Goal: Information Seeking & Learning: Learn about a topic

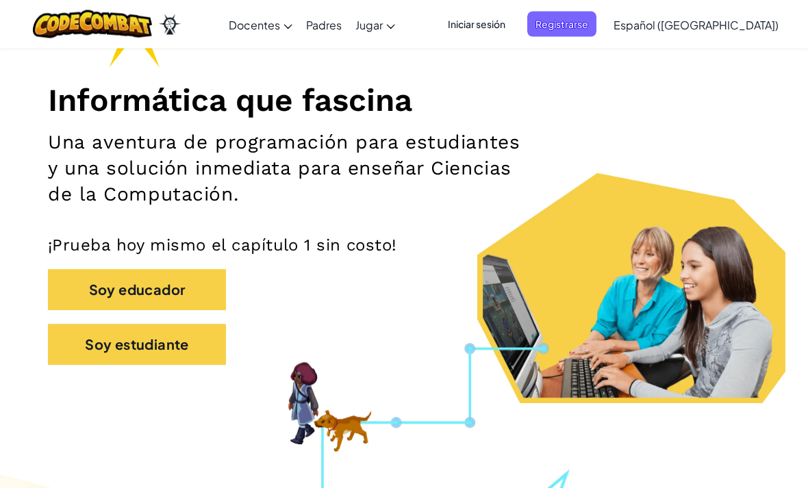
scroll to position [142, 0]
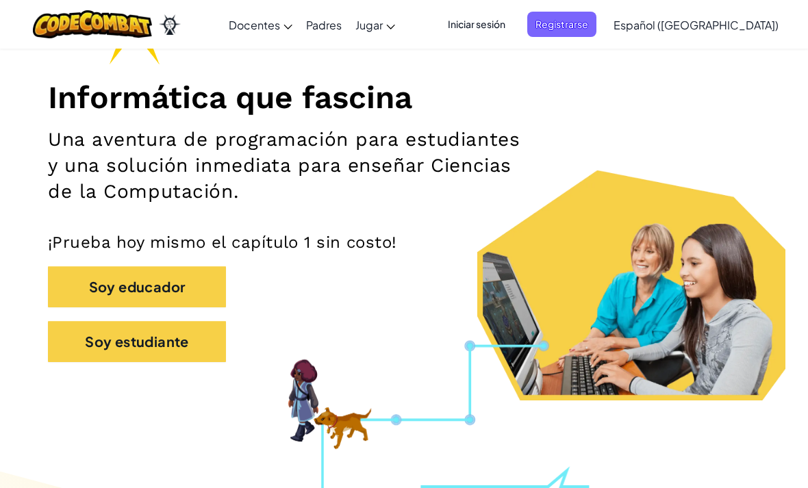
click at [96, 339] on button "Soy estudiante" at bounding box center [137, 341] width 178 height 41
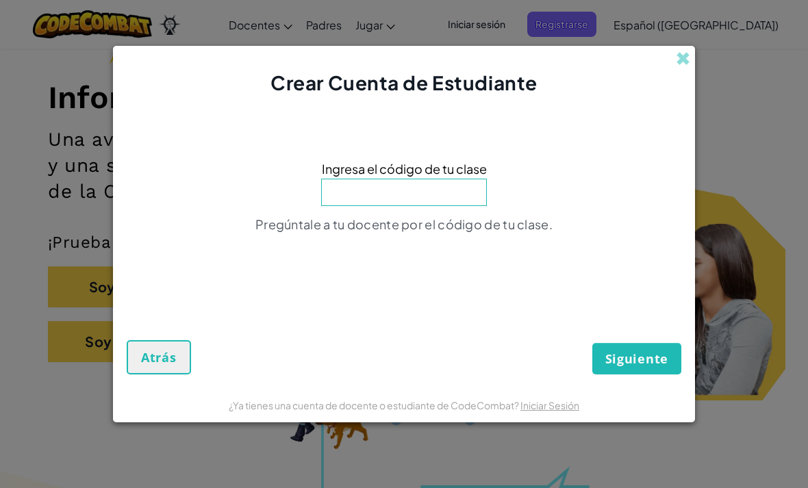
click at [447, 206] on input at bounding box center [404, 192] width 166 height 27
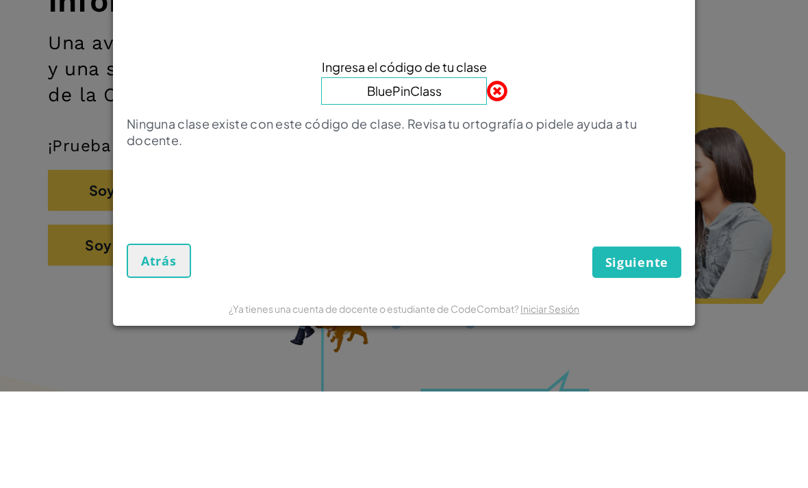
type input "BluePinClass"
click at [602, 212] on div "Ninguna clase existe con este código de clase. Revisa tu ortografía o pidele ay…" at bounding box center [404, 233] width 554 height 42
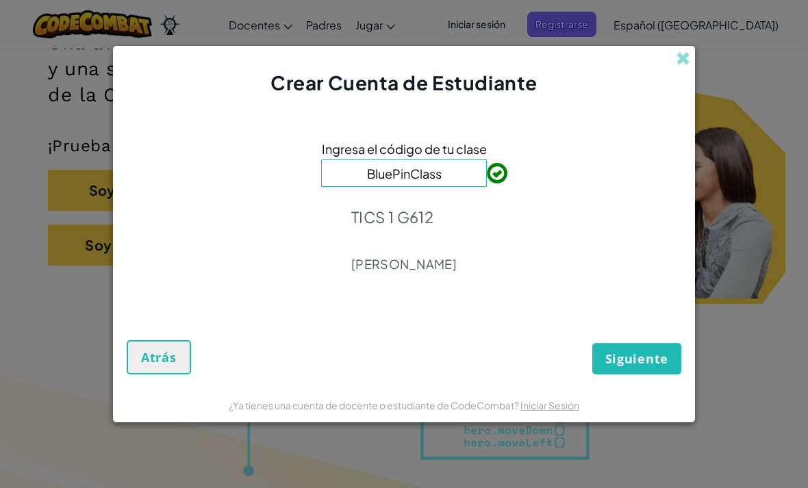
click at [655, 363] on div "Siguiente Atrás" at bounding box center [404, 342] width 554 height 63
click at [624, 367] on span "Siguiente" at bounding box center [636, 358] width 63 height 16
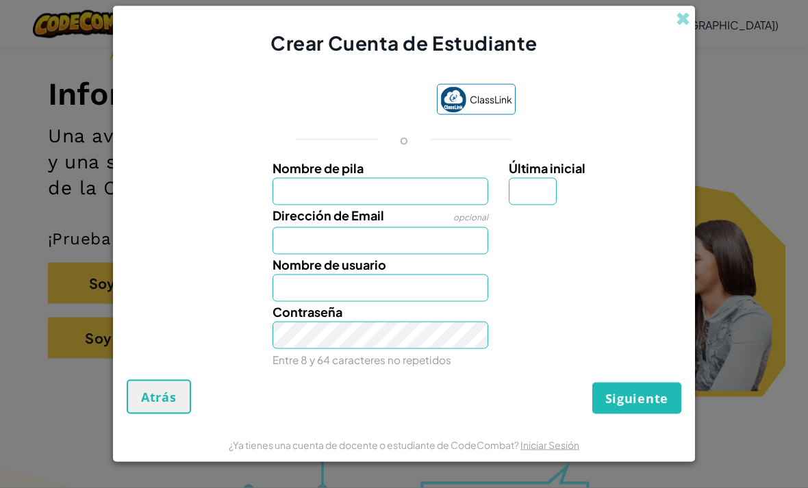
scroll to position [146, 0]
click at [543, 412] on div "Siguiente Atrás" at bounding box center [404, 397] width 554 height 34
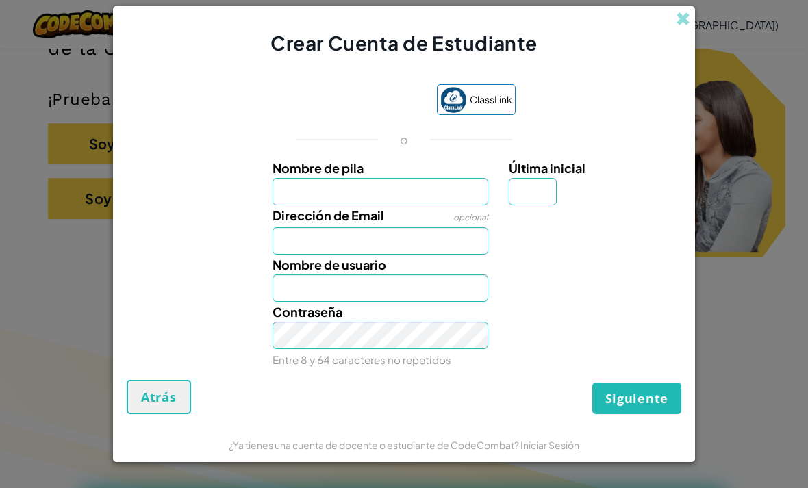
scroll to position [285, 0]
click at [387, 427] on form "ClassLink o Nombre de pila Última inicial Dirección de Email opcional Nombre de…" at bounding box center [404, 242] width 582 height 370
click at [395, 427] on form "ClassLink o Nombre de pila Última inicial Dirección de Email opcional Nombre de…" at bounding box center [404, 242] width 582 height 370
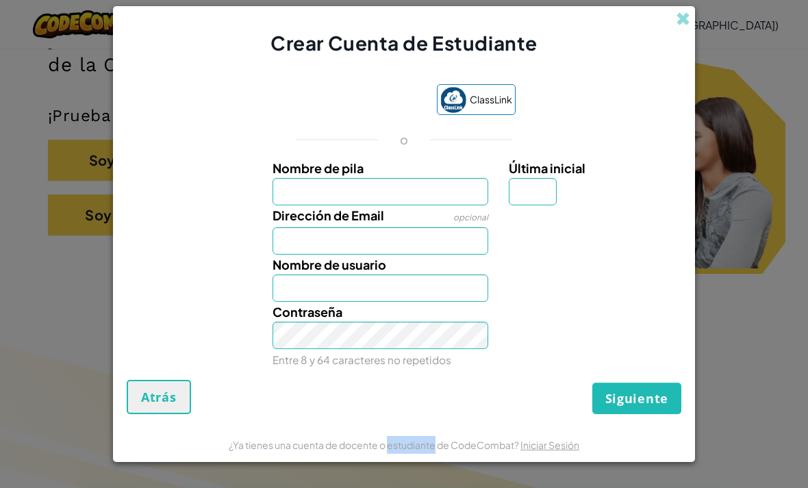
scroll to position [268, 0]
click at [187, 302] on div "Nombre de usuario" at bounding box center [404, 278] width 568 height 47
click at [316, 223] on span "Dirección de Email" at bounding box center [328, 215] width 112 height 16
click at [316, 233] on input "Dirección de Email" at bounding box center [380, 240] width 216 height 27
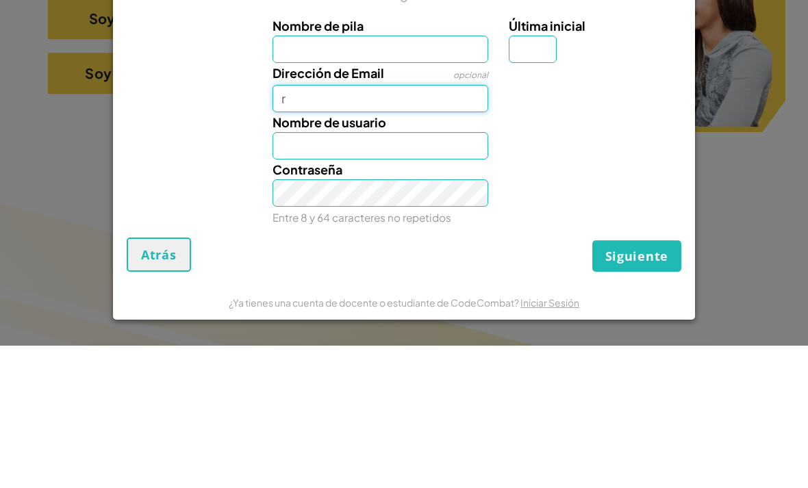
type input "r"
click at [429, 158] on label "Nombre de pila" at bounding box center [380, 168] width 216 height 20
click at [429, 178] on input "Nombre de pila" at bounding box center [380, 191] width 216 height 27
click at [443, 178] on input "Nombre de pila" at bounding box center [380, 191] width 216 height 27
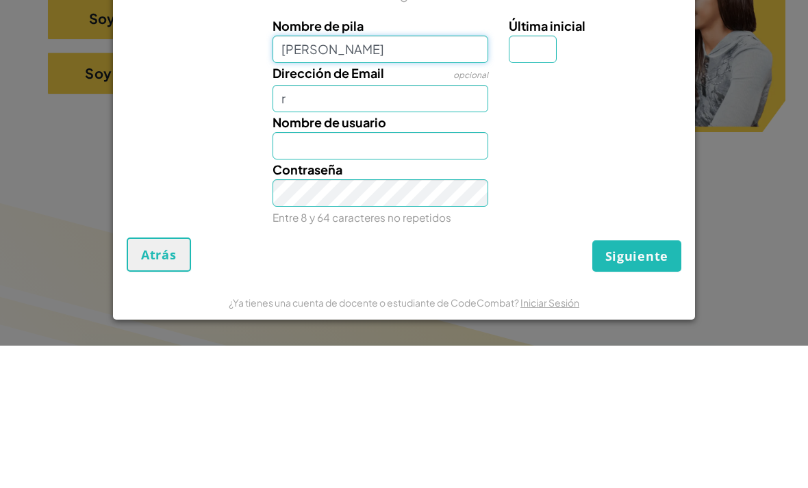
type input "Sofía Ramos"
click at [469, 227] on input "r" at bounding box center [380, 240] width 216 height 27
type input "Sofía Ramos"
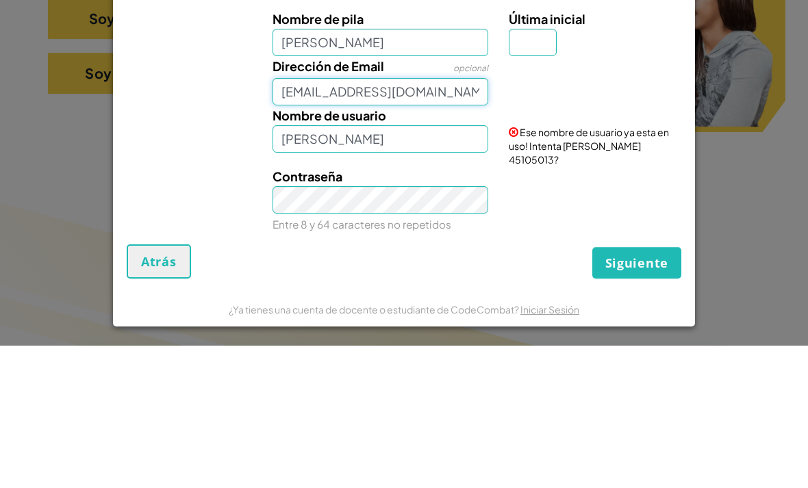
type input "AL07182915@tecmilenio.mx"
click at [452, 268] on input "Sofía Ramos" at bounding box center [380, 281] width 216 height 27
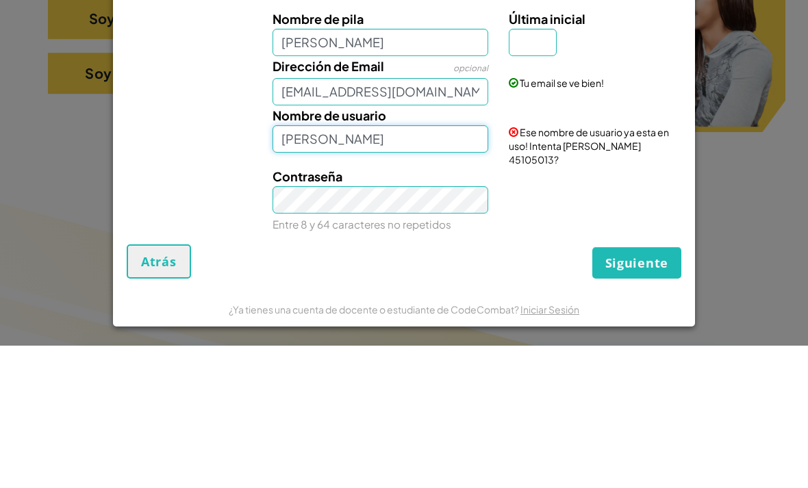
click at [450, 268] on input "Sofía Ramos" at bounding box center [380, 281] width 216 height 27
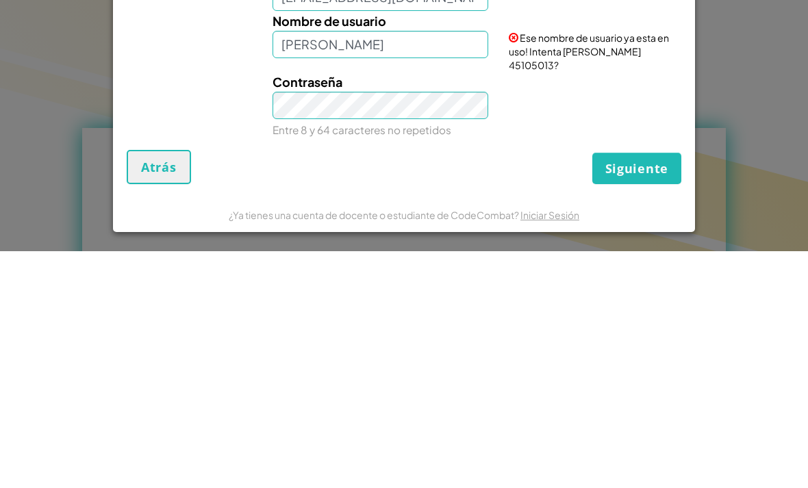
click at [586, 309] on div "Contraseña Entre 8 y 64 caracteres no repetidos" at bounding box center [404, 343] width 568 height 68
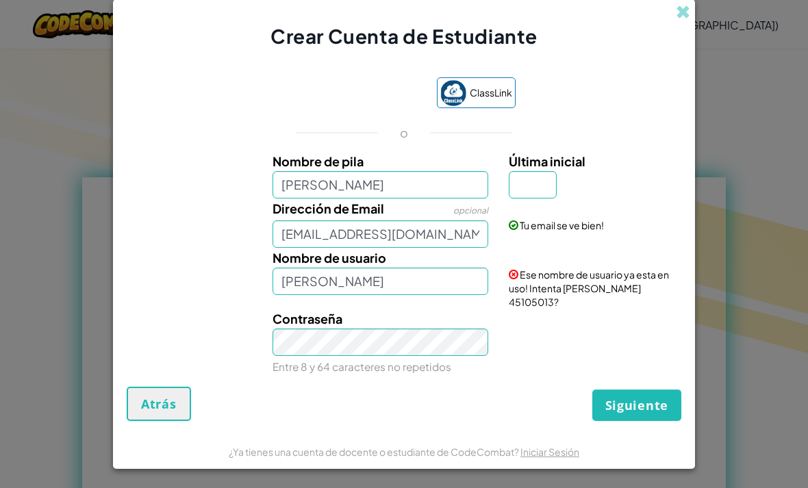
scroll to position [600, 0]
click at [555, 198] on input "Última inicial" at bounding box center [533, 184] width 48 height 27
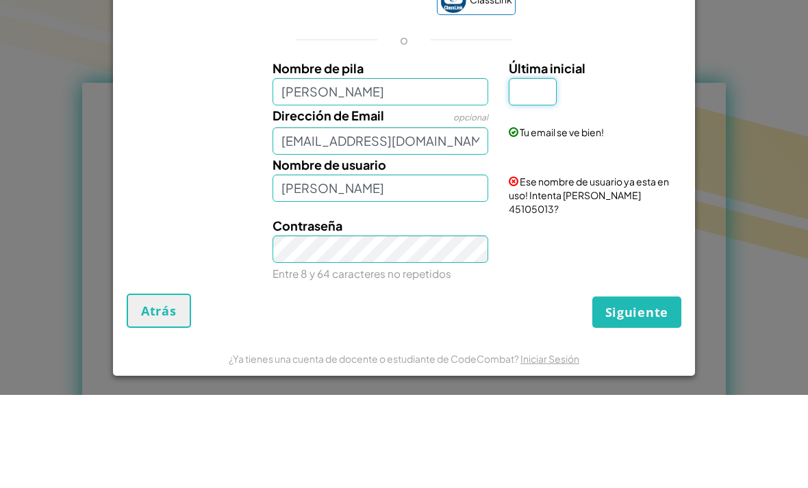
type input "Q"
type input "S"
click at [647, 198] on div "Dirección de Email opcional AL07182915@tecmilenio.mx Tu email se ve bien!" at bounding box center [404, 222] width 568 height 49
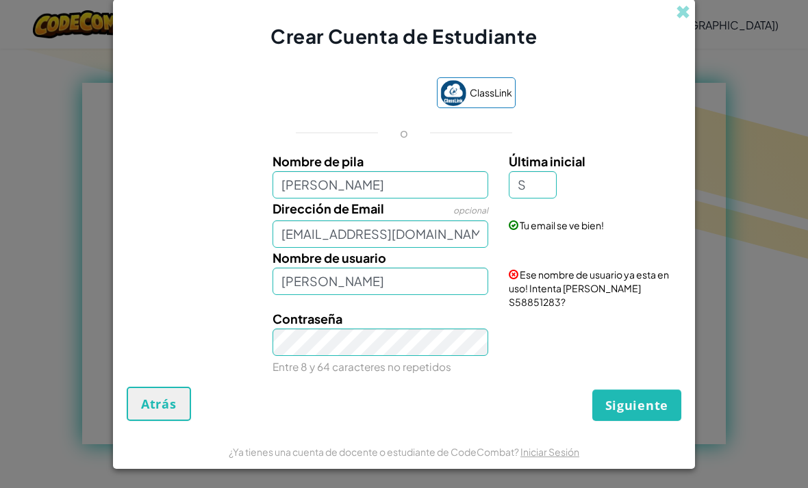
scroll to position [687, 0]
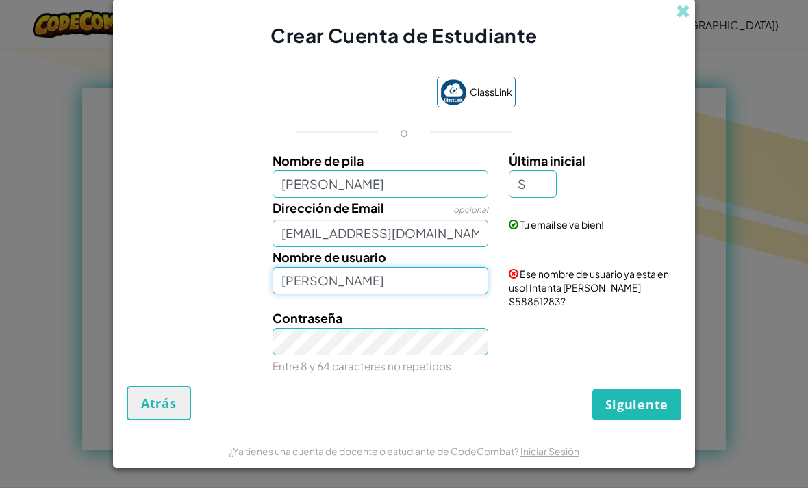
click at [427, 295] on input "Sofía Ramos S" at bounding box center [380, 281] width 216 height 27
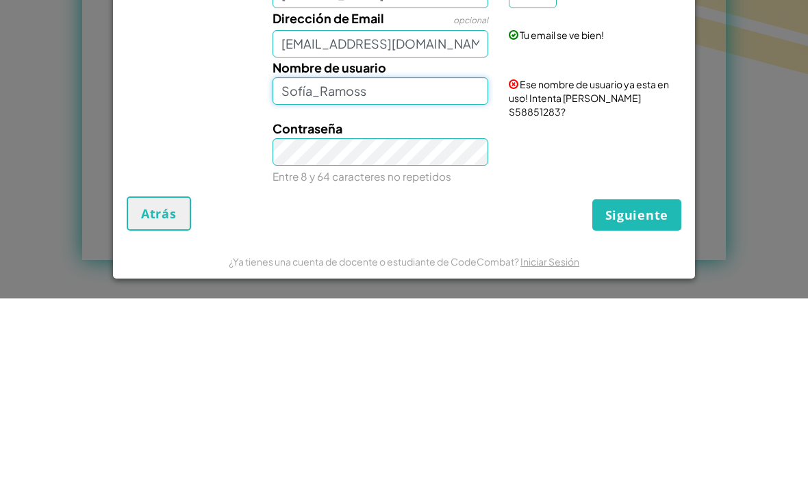
click at [453, 268] on input "Sofía_Ramoss" at bounding box center [380, 281] width 216 height 27
type input "Sofía_Ramos05"
click at [597, 309] on div "Contraseña Entre 8 y 64 caracteres no repetidos" at bounding box center [404, 343] width 568 height 68
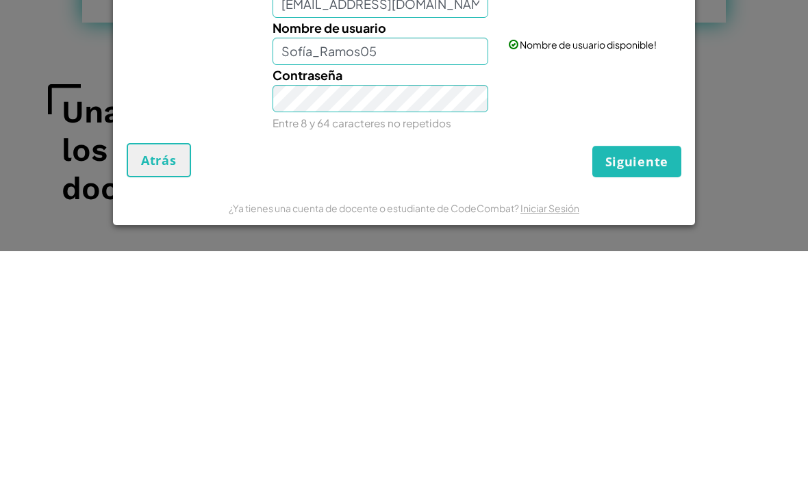
click at [641, 302] on div "Contraseña Entre 8 y 64 caracteres no repetidos" at bounding box center [404, 336] width 568 height 68
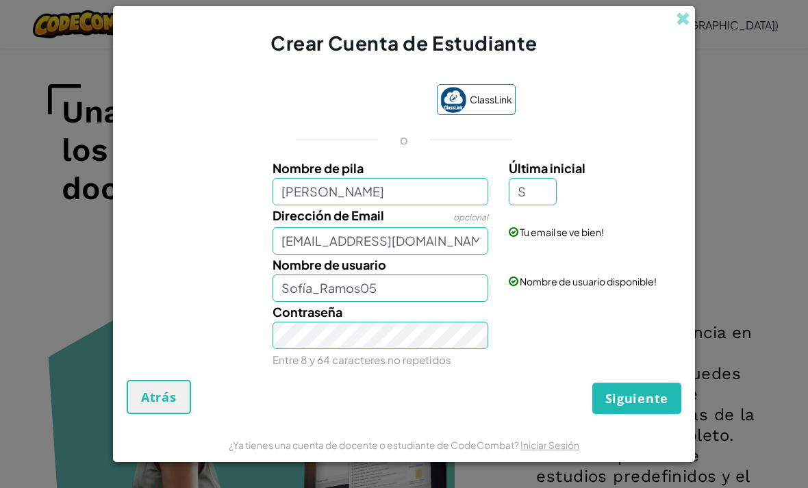
click at [656, 379] on div "ClassLink o Nombre de pila Sofía Ramos Última inicial S Dirección de Email opci…" at bounding box center [404, 224] width 554 height 309
click at [645, 379] on div "ClassLink o Nombre de pila Sofía Ramos Última inicial S Dirección de Email opci…" at bounding box center [404, 224] width 554 height 309
click at [643, 407] on span "Siguiente" at bounding box center [636, 398] width 63 height 16
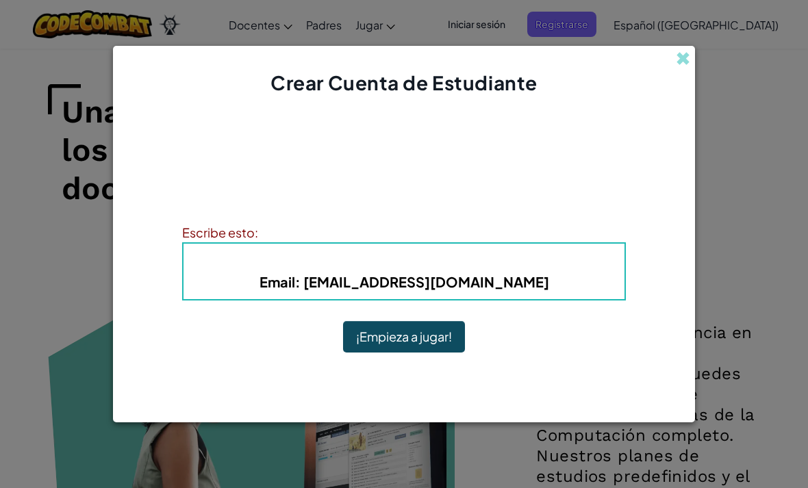
click at [368, 352] on button "¡Empieza a jugar!" at bounding box center [404, 336] width 122 height 31
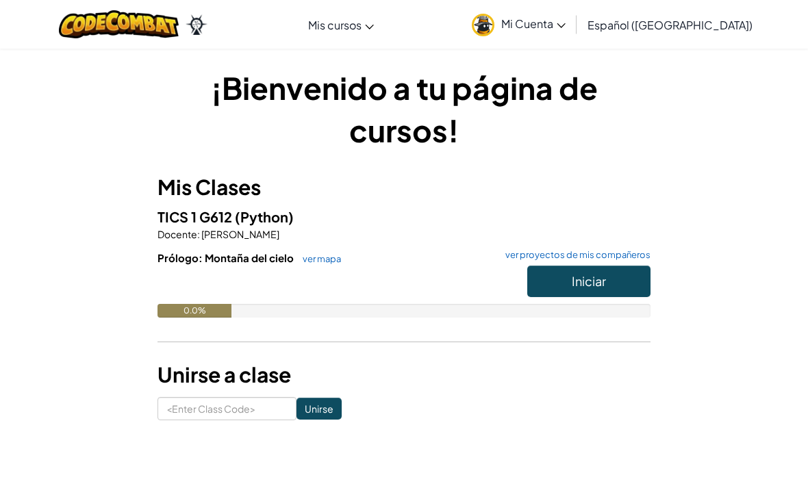
scroll to position [1, 0]
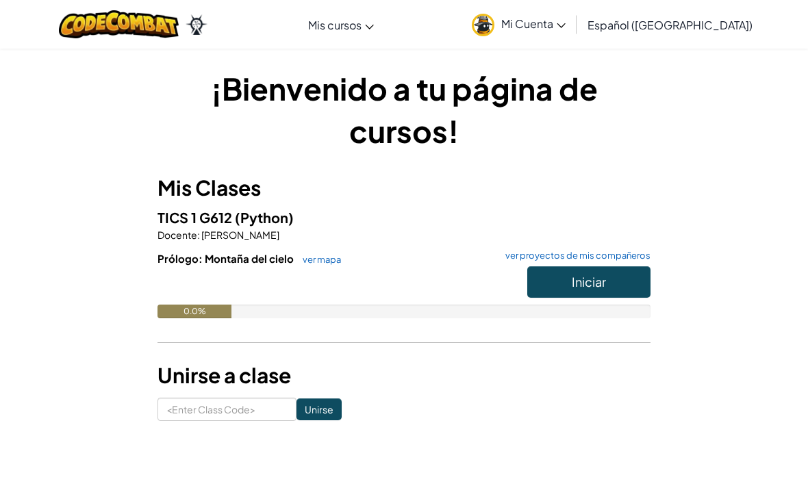
click at [572, 35] on link "Mi Cuenta" at bounding box center [518, 24] width 107 height 43
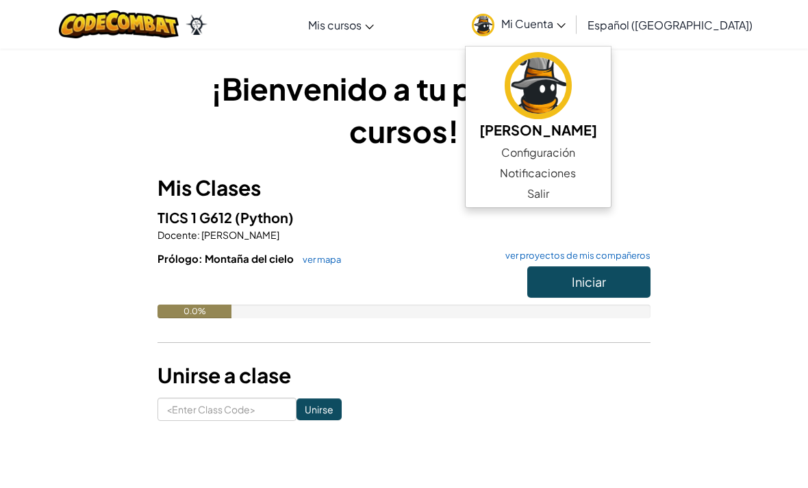
click at [572, 153] on link "Configuración" at bounding box center [537, 152] width 145 height 21
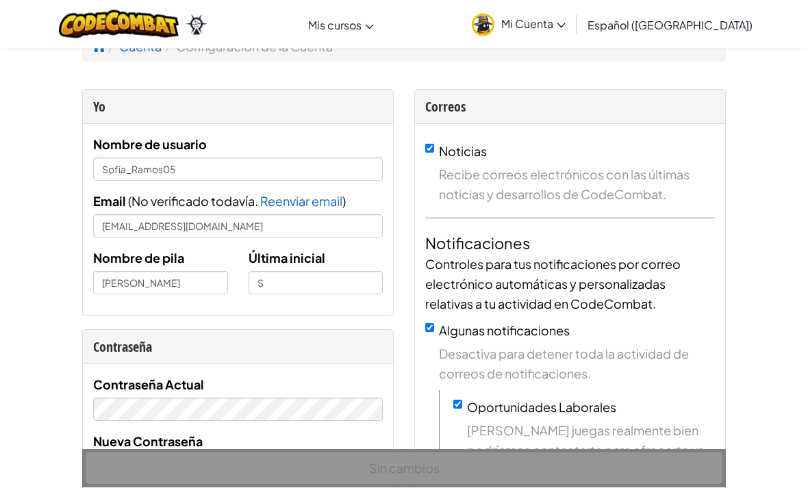
scroll to position [21, 0]
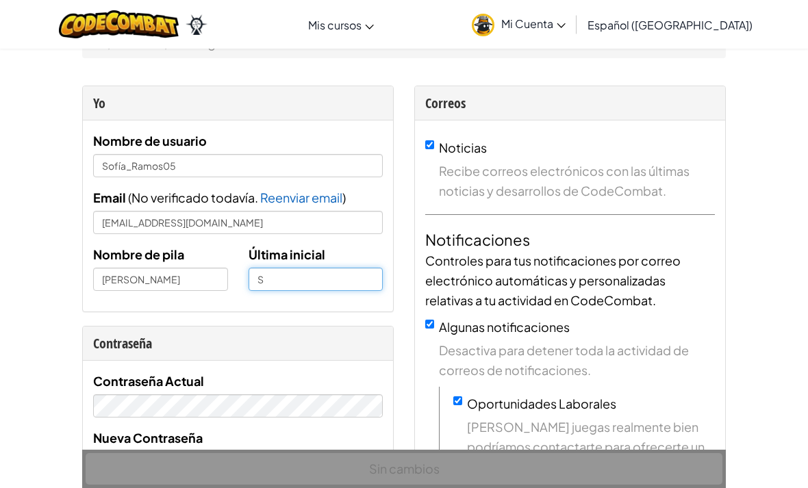
click at [339, 276] on input "S" at bounding box center [315, 279] width 135 height 23
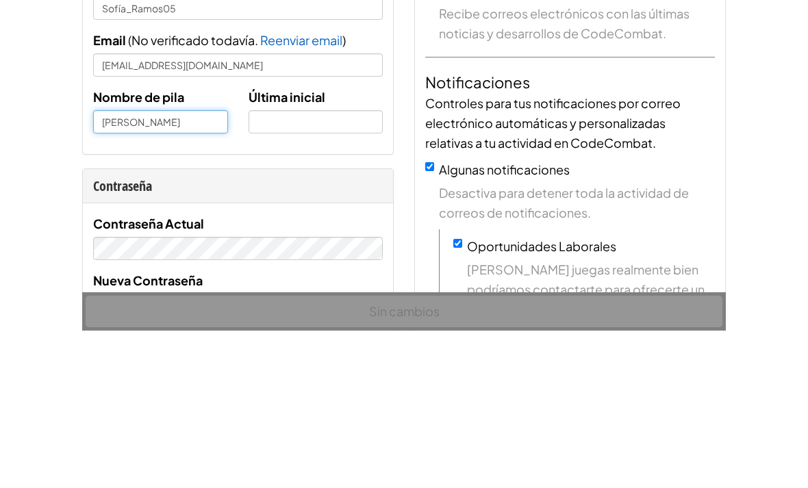
click at [185, 268] on input "Sofía Ramos" at bounding box center [160, 279] width 135 height 23
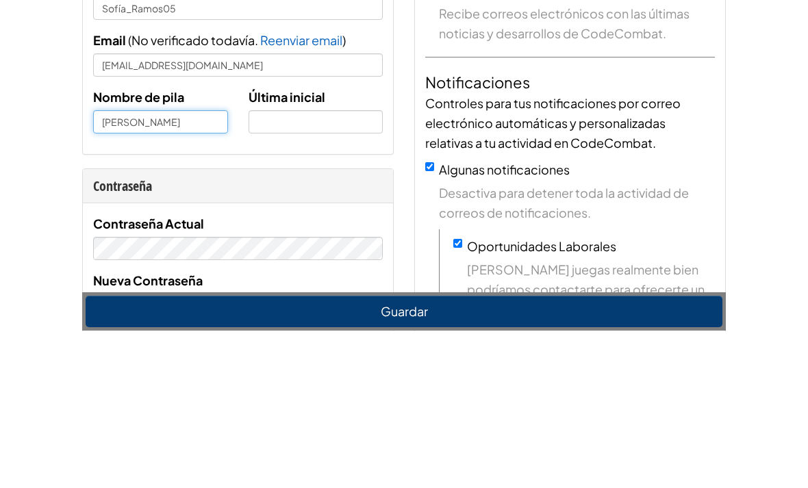
type input "Sofía Barboza"
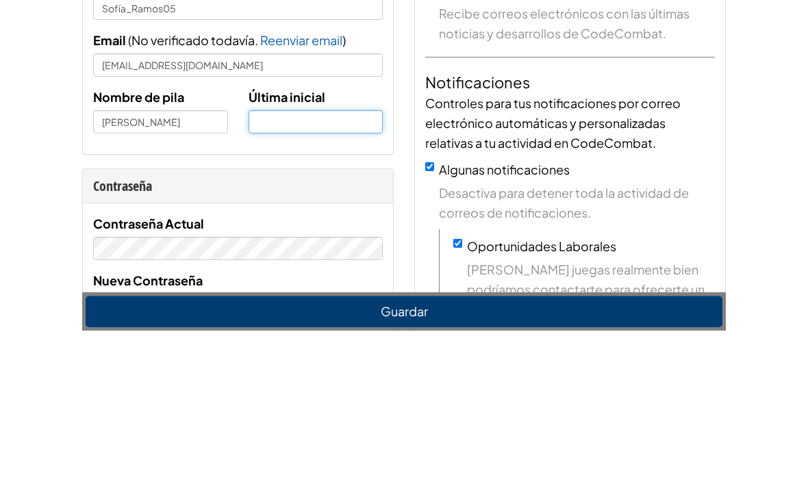
click at [318, 268] on input "text" at bounding box center [315, 279] width 135 height 23
type input "B"
type input "R"
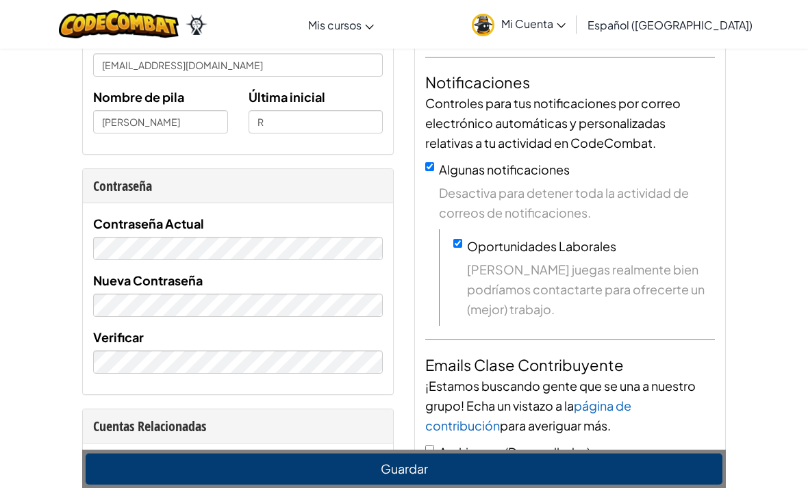
click at [574, 485] on button "Guardar" at bounding box center [404, 468] width 636 height 31
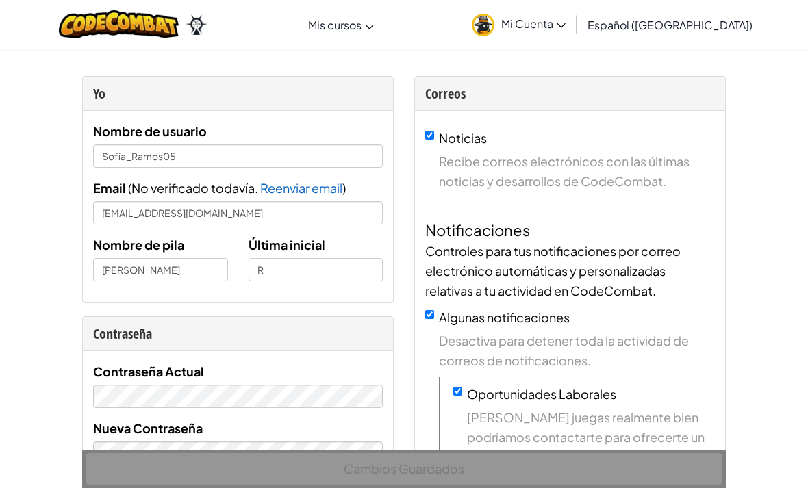
scroll to position [0, 0]
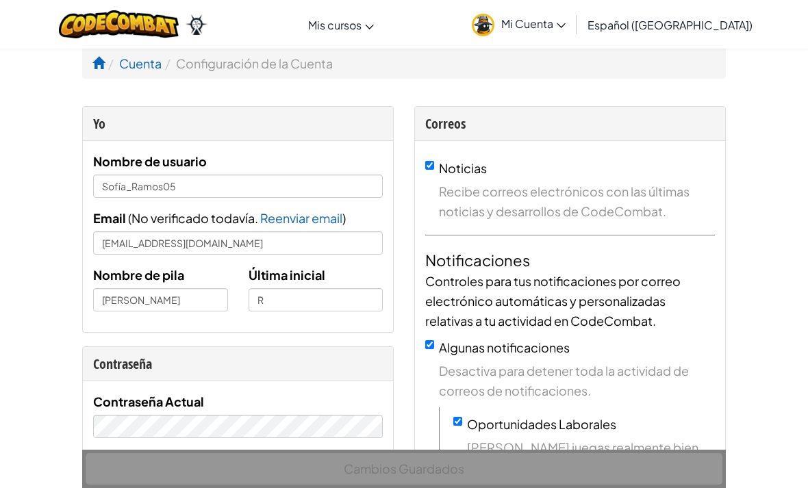
click at [565, 28] on span "Mi Cuenta" at bounding box center [533, 23] width 64 height 14
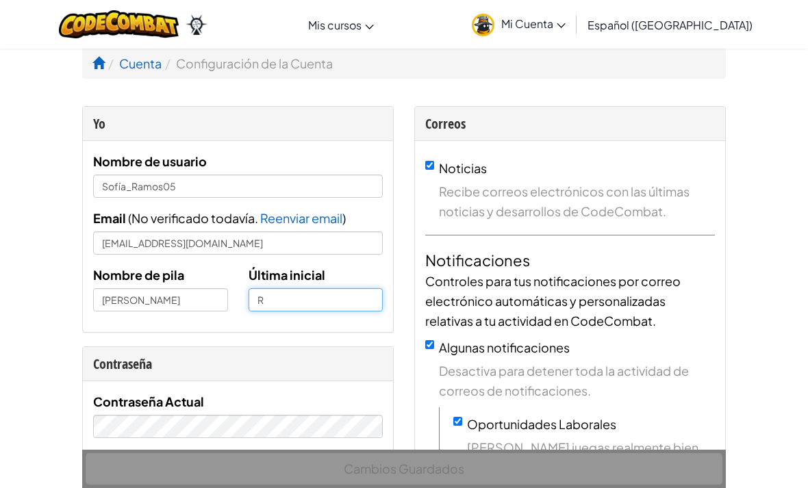
click at [382, 307] on input "R" at bounding box center [315, 299] width 135 height 23
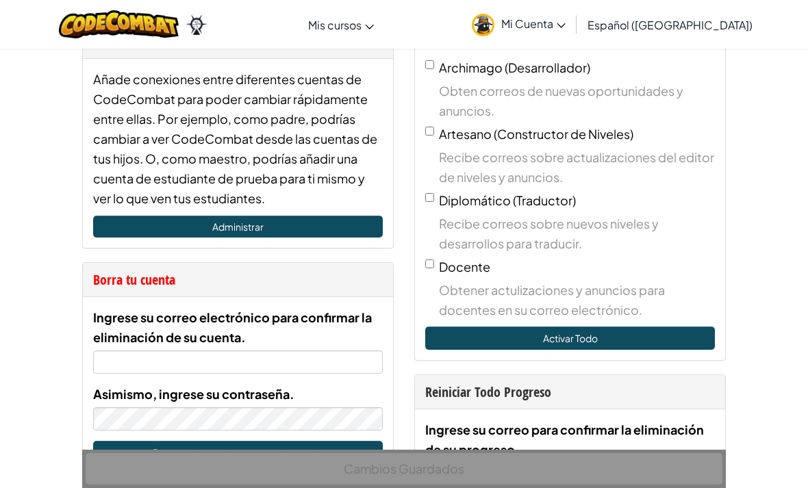
scroll to position [567, 0]
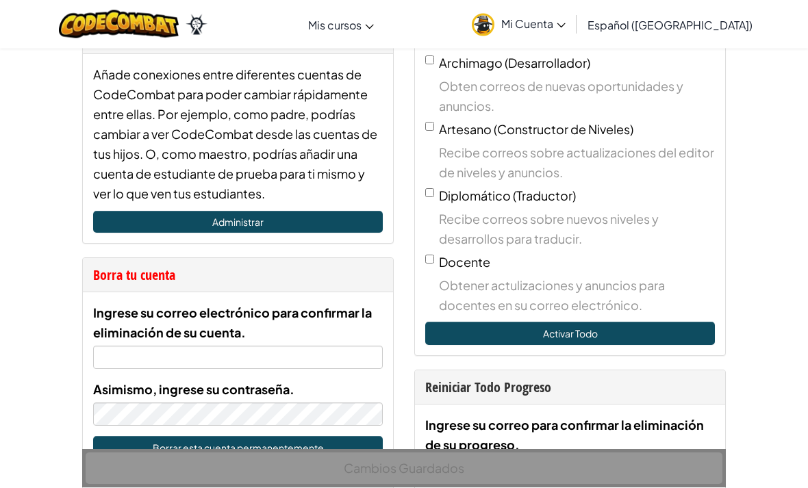
click at [618, 487] on div "Cambios Guardados" at bounding box center [403, 469] width 643 height 38
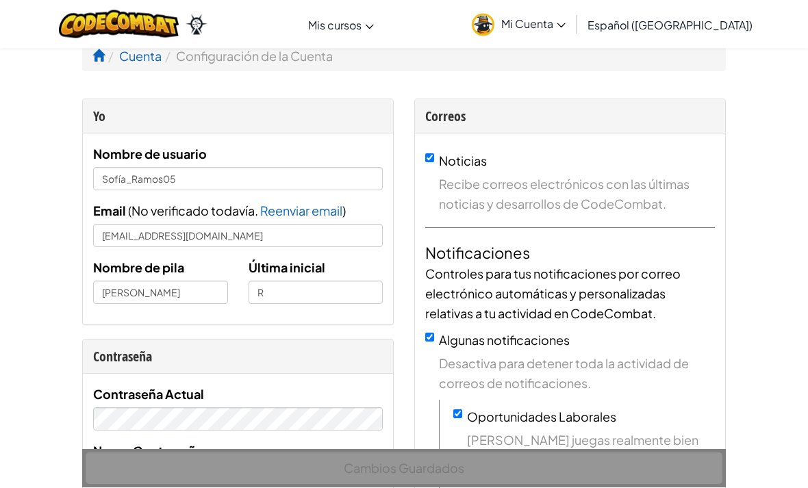
scroll to position [0, 0]
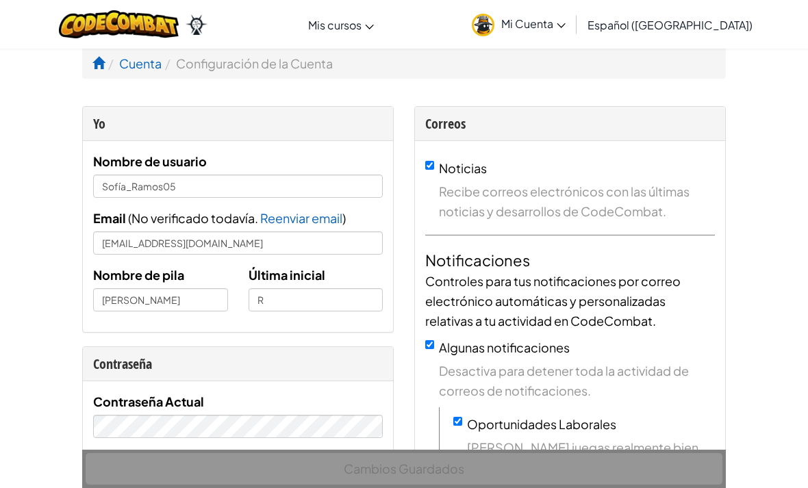
click at [166, 28] on img at bounding box center [119, 24] width 120 height 28
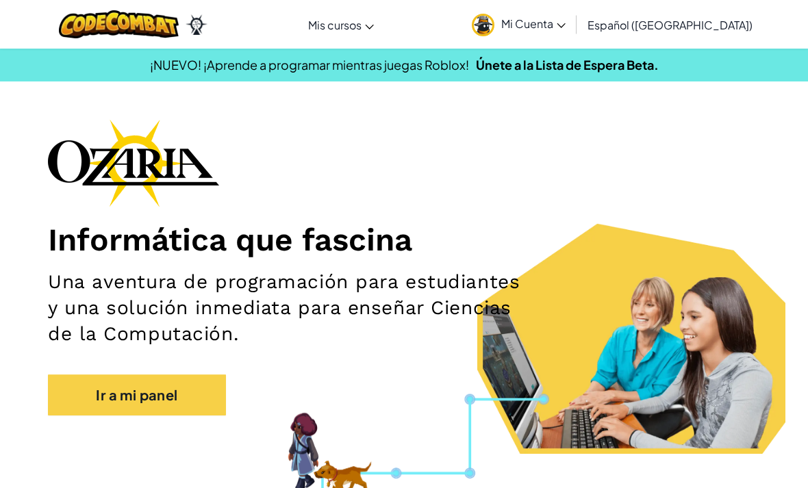
click at [155, 37] on img at bounding box center [119, 24] width 120 height 28
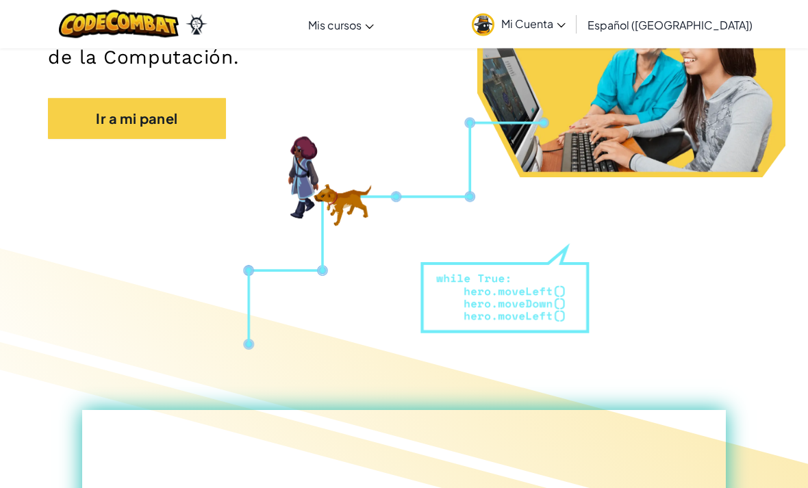
scroll to position [276, 0]
click at [171, 123] on link "Ir a mi panel" at bounding box center [137, 118] width 178 height 41
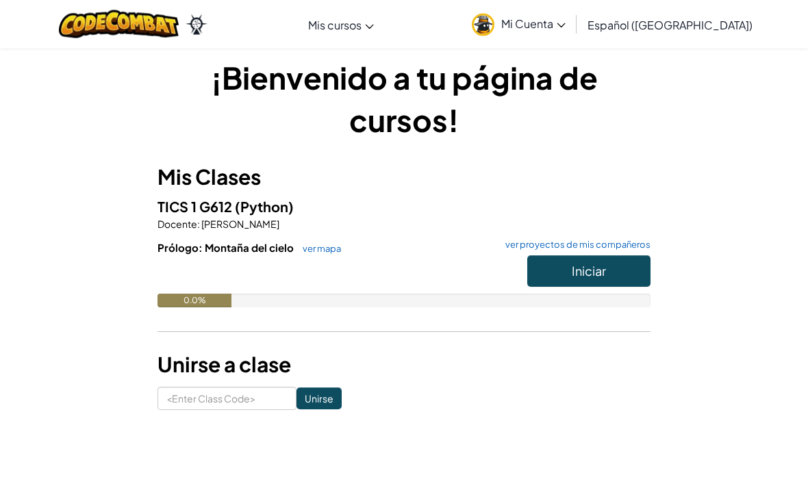
scroll to position [14, 0]
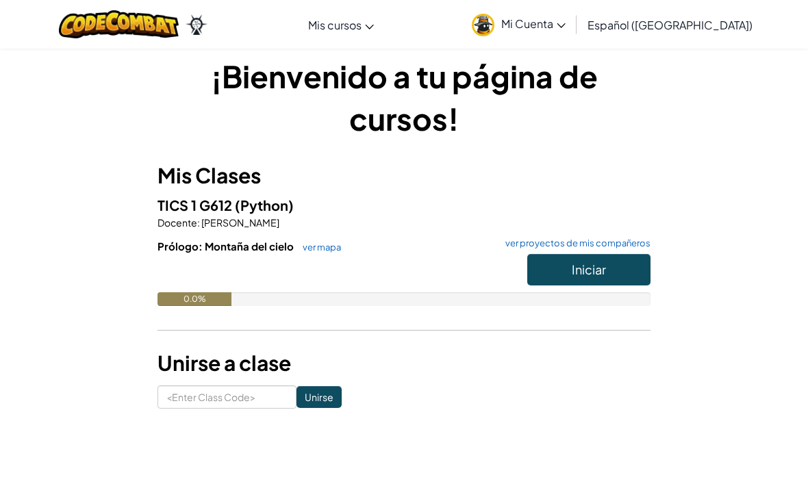
click at [585, 270] on span "Iniciar" at bounding box center [588, 269] width 34 height 16
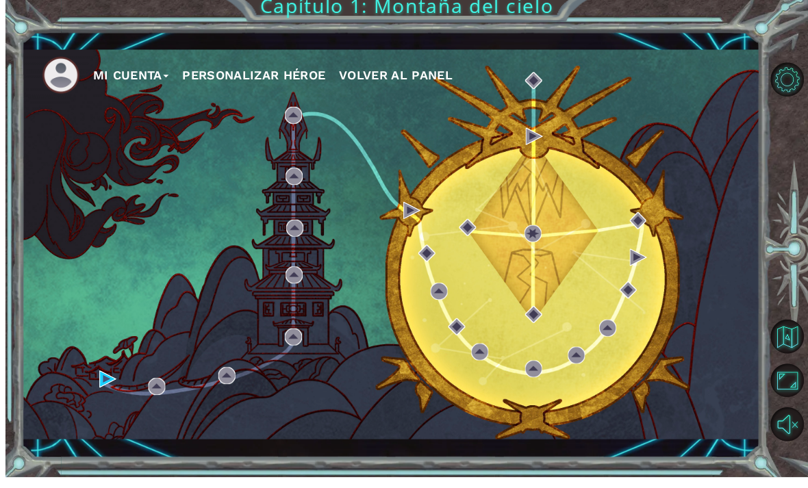
scroll to position [46, 0]
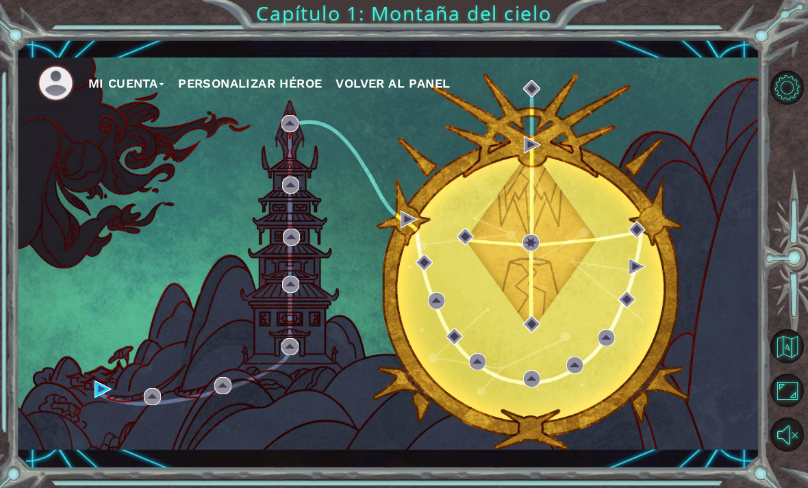
click at [792, 88] on button "Opciones de nivel" at bounding box center [787, 87] width 34 height 34
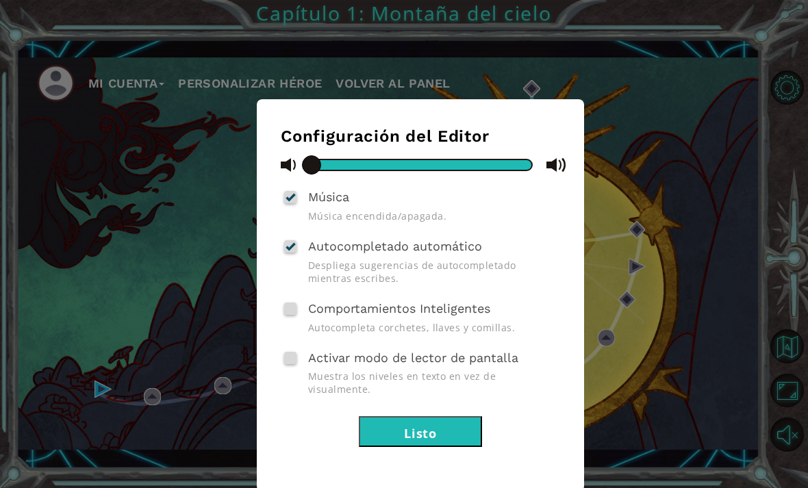
click at [682, 266] on div "Configuración del Editor Música Música encendida/apagada. Autocompletado automá…" at bounding box center [404, 244] width 808 height 488
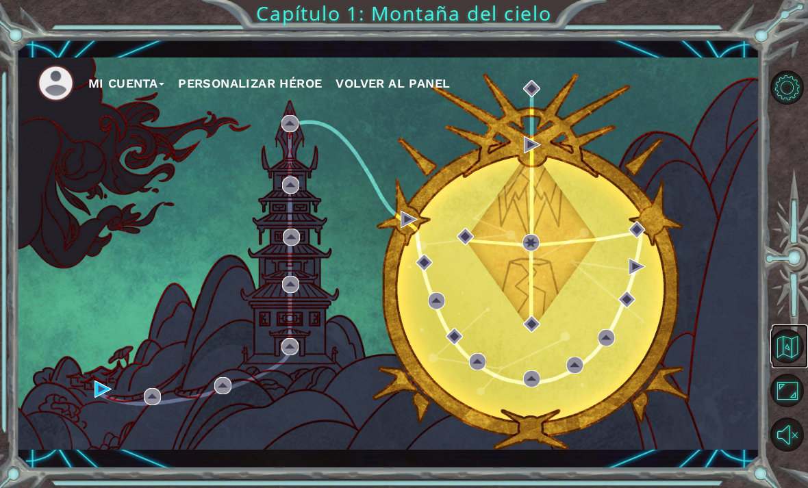
click at [790, 361] on button "Volver al mapa" at bounding box center [787, 346] width 34 height 34
click at [783, 408] on button "Maximizar navegador" at bounding box center [787, 391] width 34 height 34
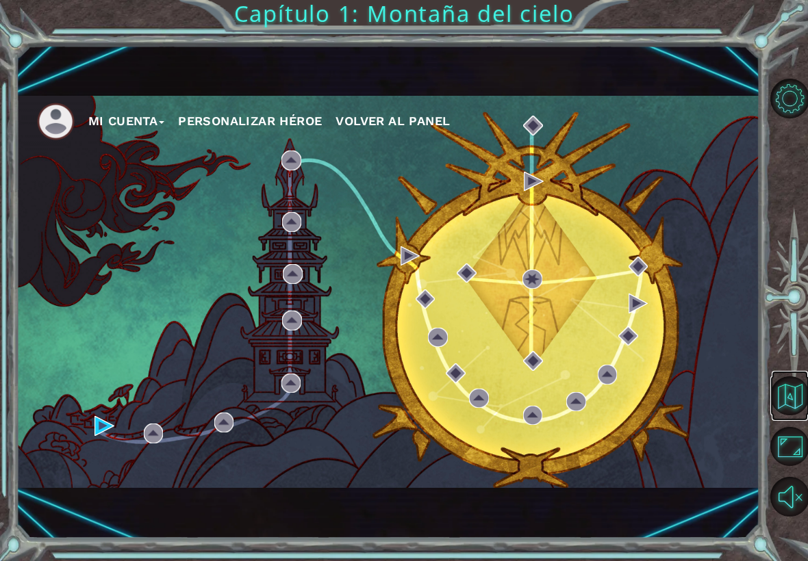
click at [793, 382] on button "Volver al mapa" at bounding box center [789, 395] width 39 height 39
click at [790, 438] on button "Maximizar navegador" at bounding box center [789, 446] width 39 height 39
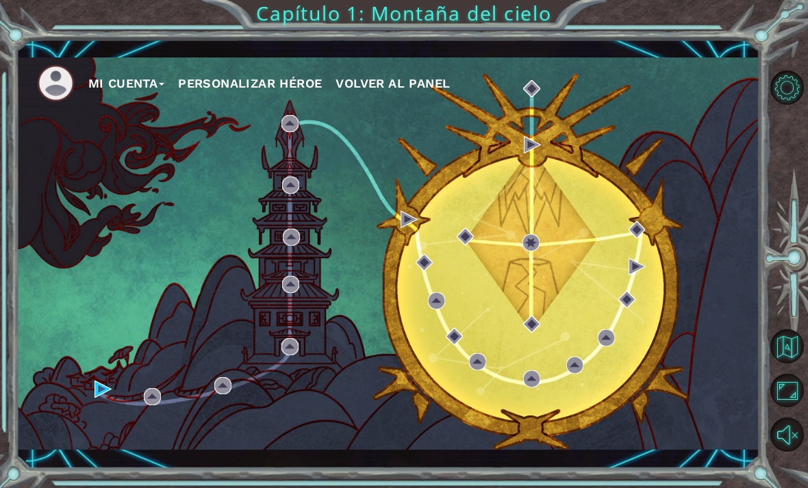
scroll to position [46, 0]
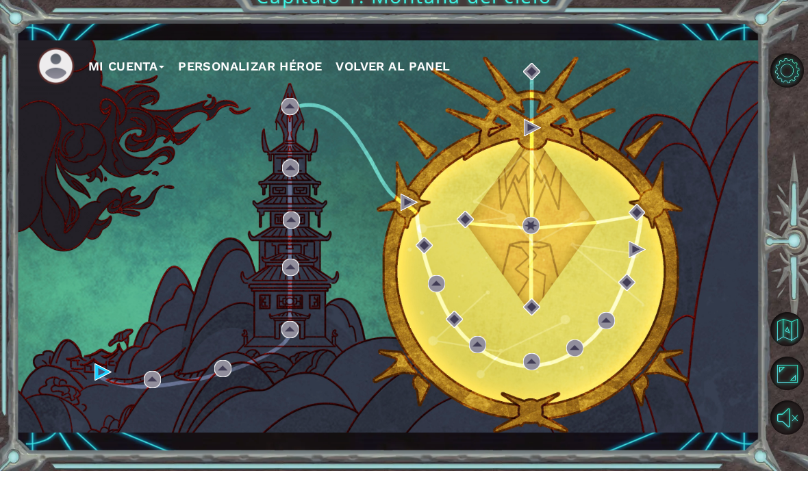
click at [290, 73] on button "Personalizar héroe" at bounding box center [250, 83] width 144 height 21
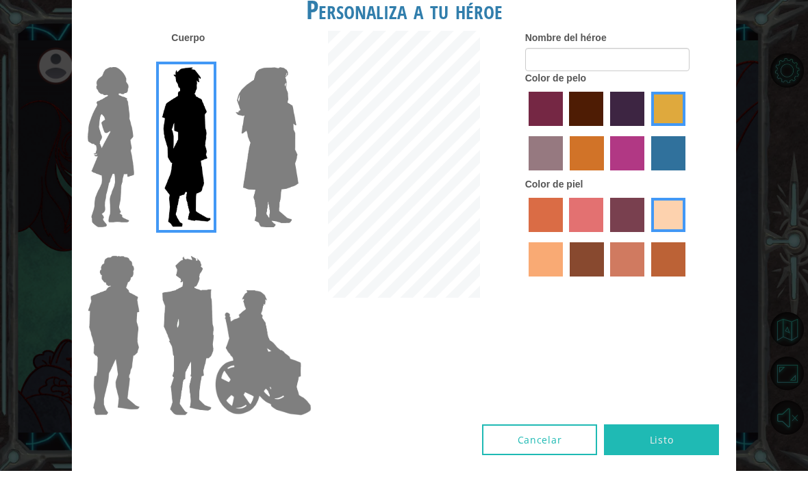
click at [263, 192] on img at bounding box center [267, 164] width 75 height 171
click at [283, 75] on input "Hero Amethyst" at bounding box center [283, 75] width 0 height 0
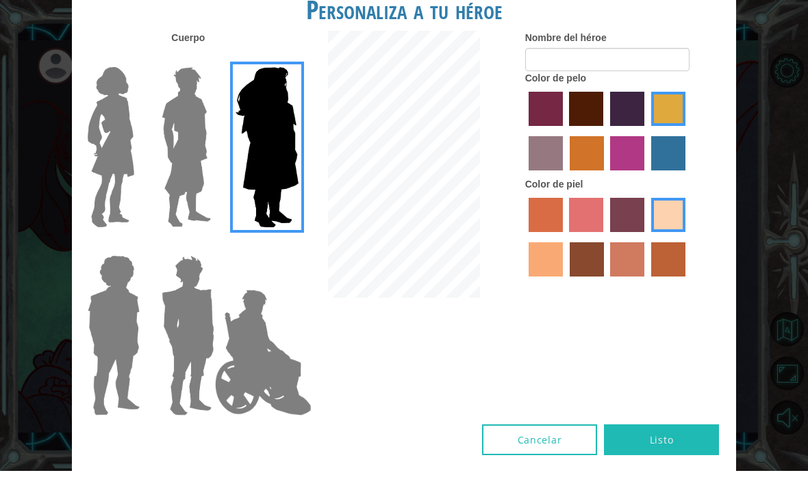
click at [127, 178] on img at bounding box center [110, 164] width 57 height 171
click at [136, 75] on input "Hero Connie" at bounding box center [136, 75] width 0 height 0
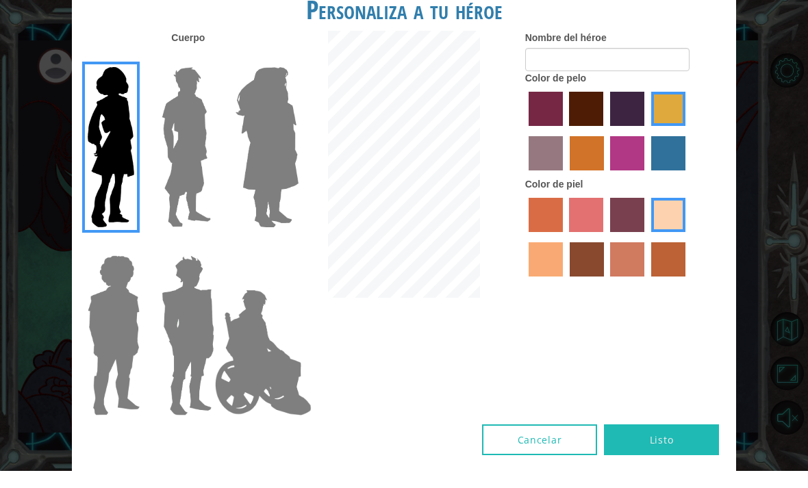
click at [563, 294] on label "tacao skin color" at bounding box center [545, 276] width 34 height 34
click at [687, 254] on input "tacao skin color" at bounding box center [687, 254] width 0 height 0
radio input "true"
click at [651, 249] on label "sandy beach skin color" at bounding box center [668, 232] width 34 height 34
click at [646, 254] on input "sandy beach skin color" at bounding box center [646, 254] width 0 height 0
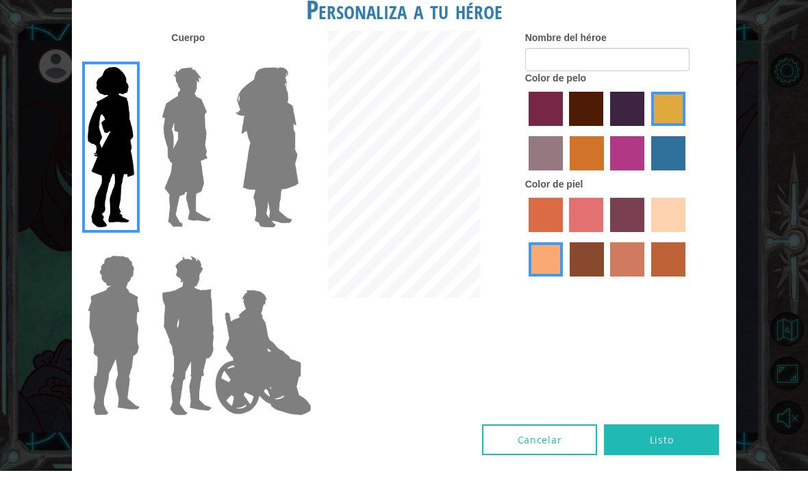
radio input "true"
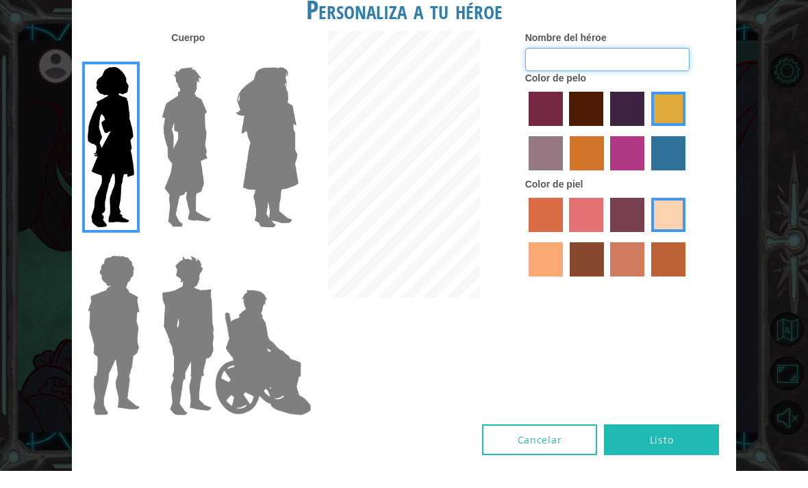
click at [654, 88] on input "Nombre del héroe" at bounding box center [607, 76] width 164 height 23
type input "Sofía"
click at [665, 41] on h1 "Personaliza a tu héroe" at bounding box center [404, 26] width 664 height 29
click at [554, 143] on label "paprika hair color" at bounding box center [545, 126] width 34 height 34
click at [524, 148] on input "paprika hair color" at bounding box center [524, 148] width 0 height 0
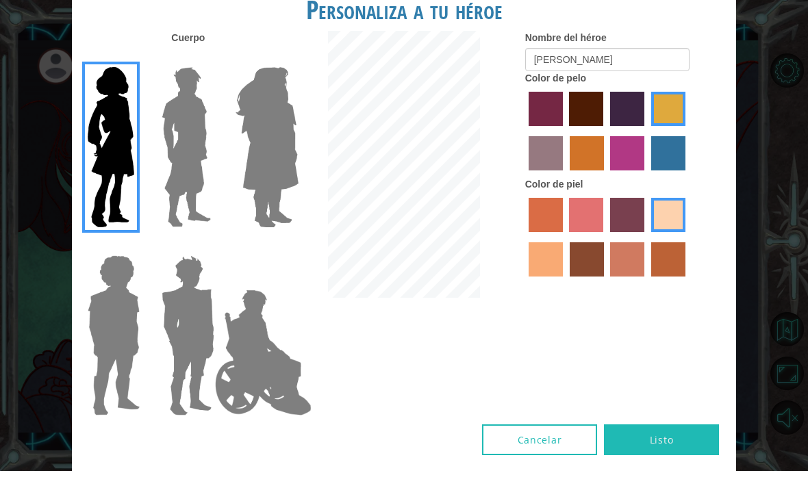
radio input "true"
click at [603, 143] on label "maroon hair color" at bounding box center [586, 126] width 34 height 34
click at [565, 148] on input "maroon hair color" at bounding box center [565, 148] width 0 height 0
radio input "true"
click at [651, 143] on label "tulip tree hair color" at bounding box center [668, 126] width 34 height 34
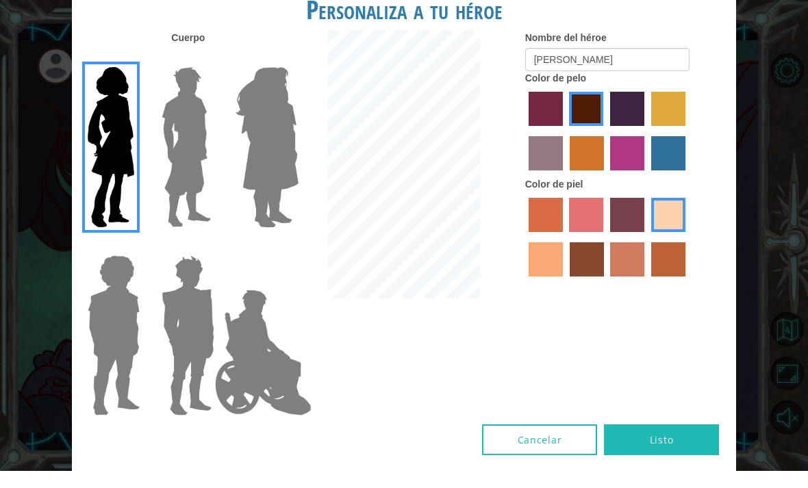
click at [646, 148] on input "tulip tree hair color" at bounding box center [646, 148] width 0 height 0
radio input "true"
click at [603, 142] on label "maroon hair color" at bounding box center [586, 126] width 34 height 34
click at [565, 148] on input "maroon hair color" at bounding box center [565, 148] width 0 height 0
radio input "true"
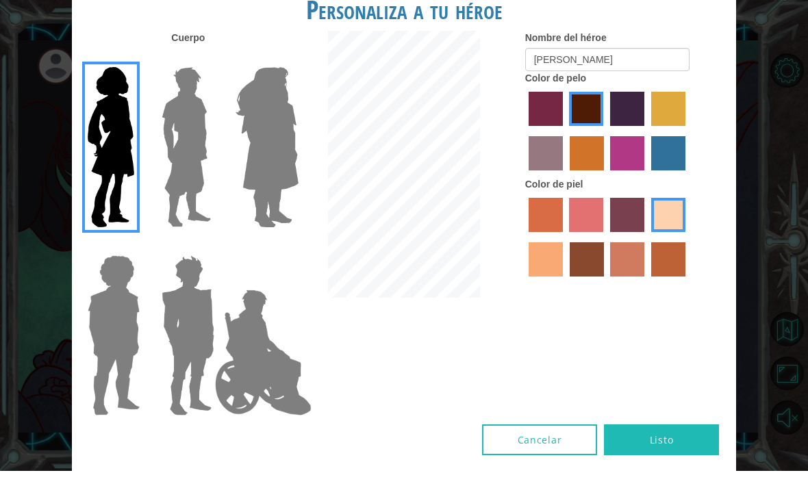
click at [656, 450] on button "Listo" at bounding box center [661, 456] width 115 height 31
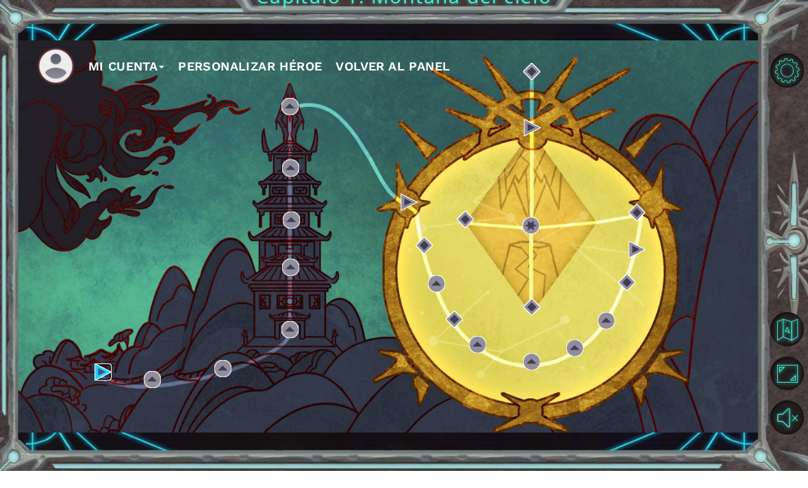
click at [99, 381] on img at bounding box center [102, 389] width 17 height 17
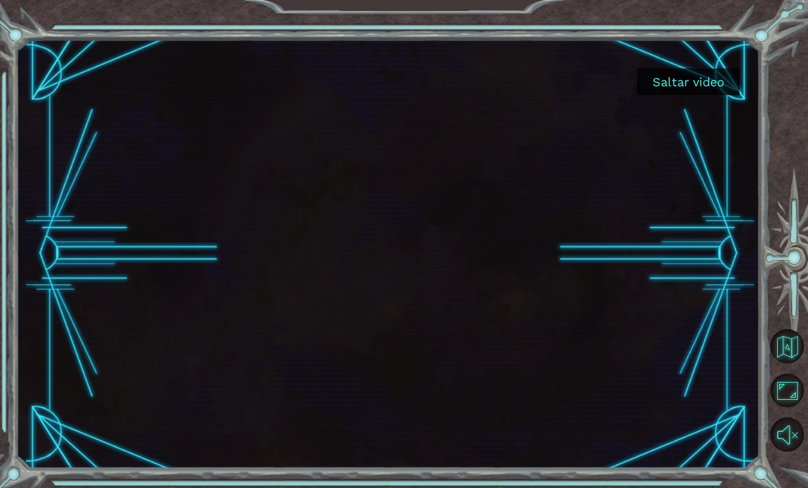
click at [99, 436] on div "Saltar video" at bounding box center [387, 253] width 743 height 429
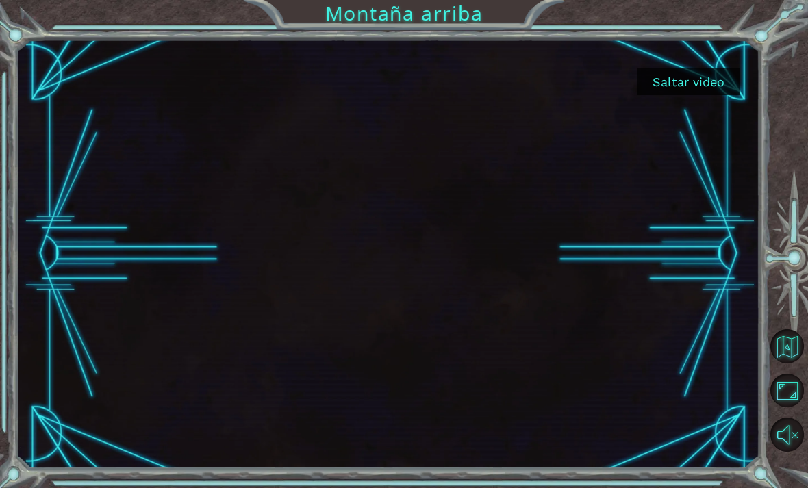
click at [101, 437] on div at bounding box center [387, 253] width 743 height 418
click at [661, 487] on html "Saltar video 1. Montaña arriba Configuración del Editor Música Música encendida…" at bounding box center [404, 244] width 808 height 488
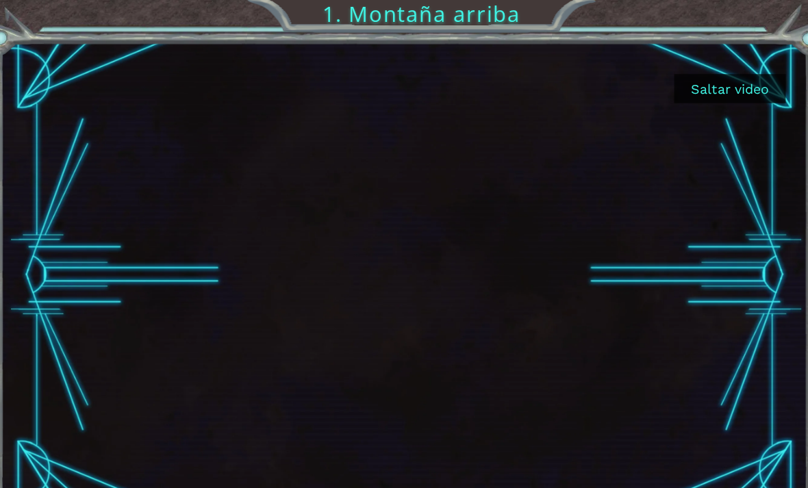
click at [682, 84] on button "Saltar video" at bounding box center [687, 81] width 103 height 27
click at [666, 87] on button "Saltar video" at bounding box center [687, 81] width 103 height 27
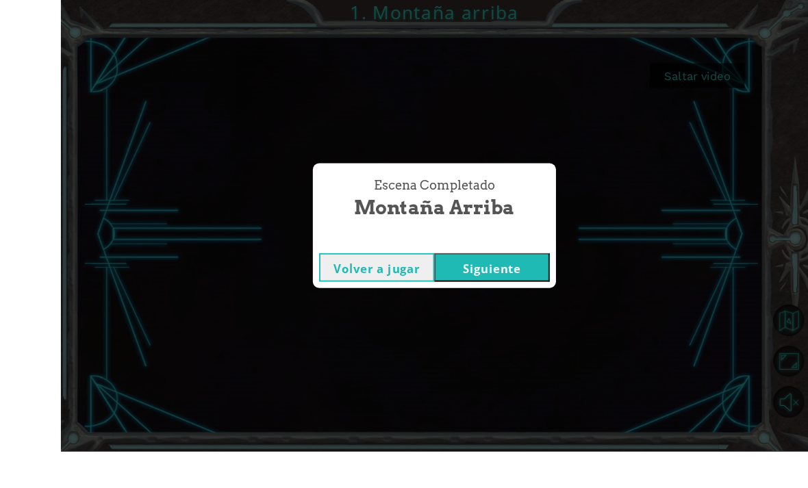
scroll to position [32, 0]
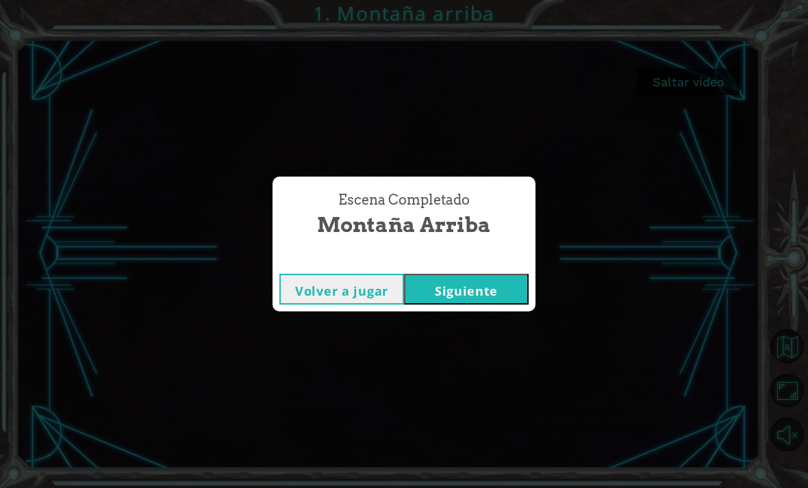
click at [469, 283] on button "Siguiente" at bounding box center [466, 289] width 125 height 31
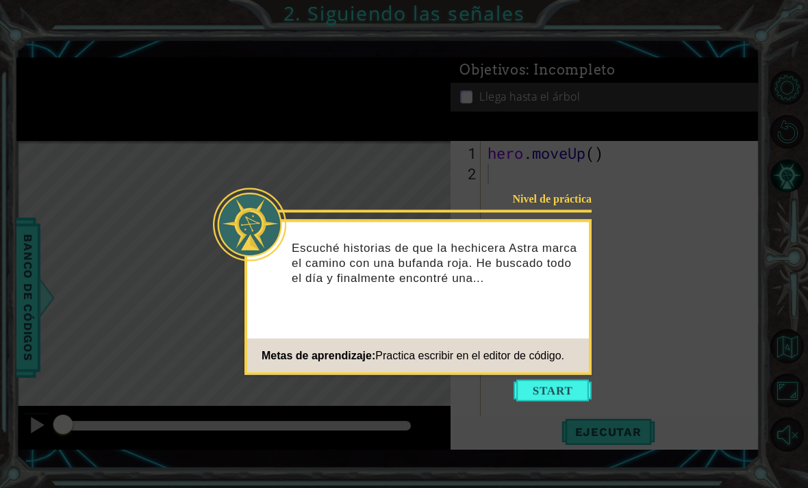
scroll to position [31, 0]
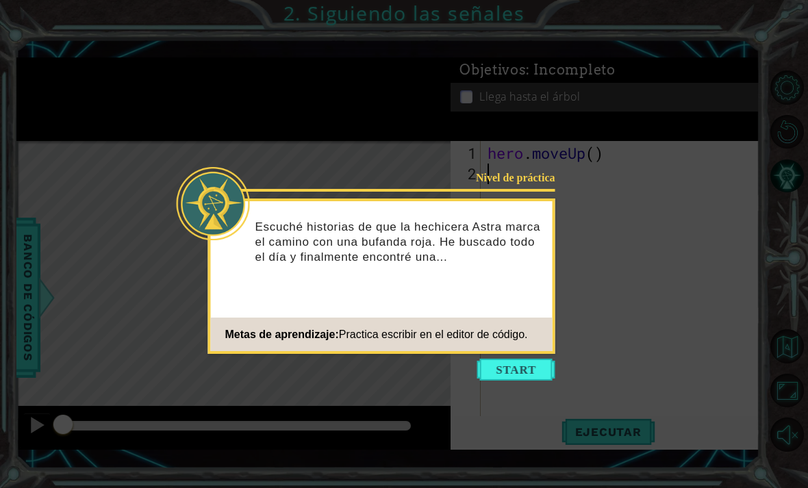
click at [617, 89] on icon at bounding box center [404, 244] width 808 height 488
click at [506, 359] on button "Start" at bounding box center [516, 370] width 78 height 22
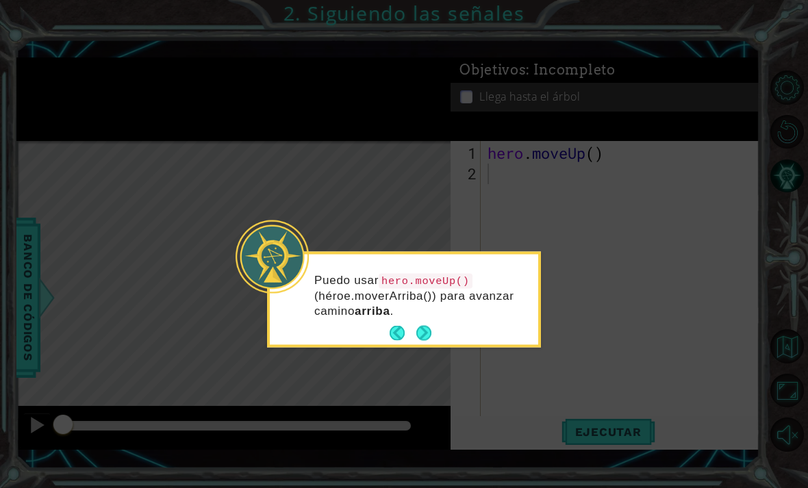
click at [424, 326] on button "Next" at bounding box center [423, 333] width 15 height 15
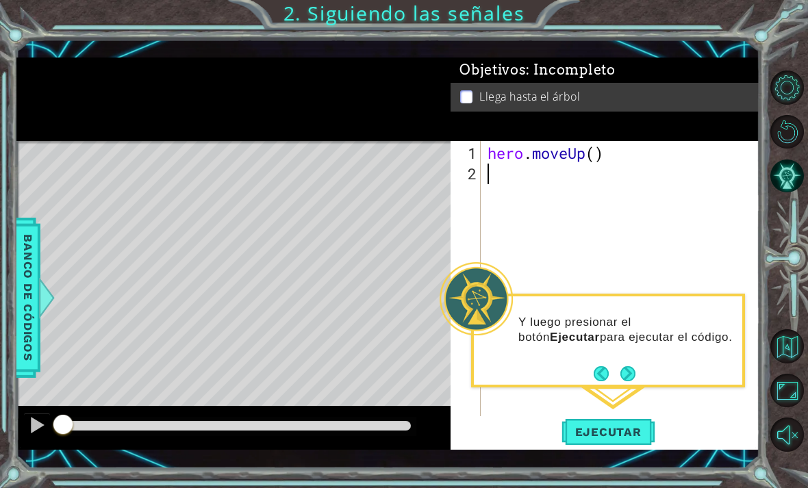
click at [624, 366] on button "Next" at bounding box center [627, 373] width 15 height 15
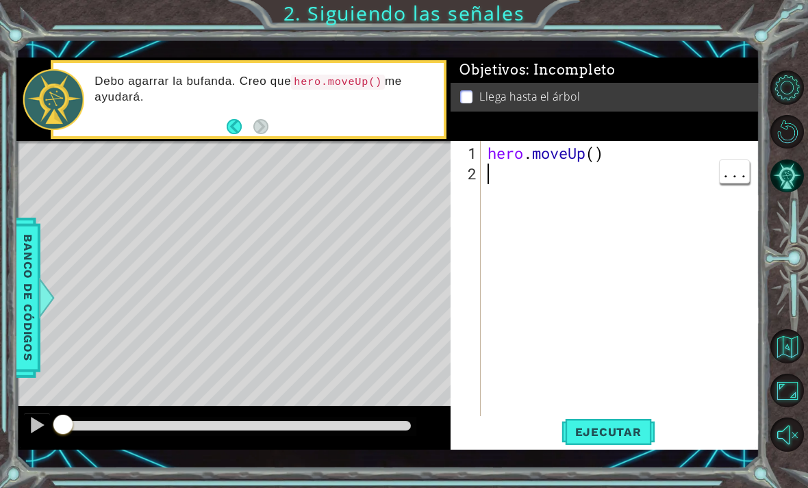
click at [537, 190] on div "hero . moveUp ( )" at bounding box center [624, 307] width 279 height 329
click at [550, 179] on div "hero . moveUp ( )" at bounding box center [624, 307] width 279 height 329
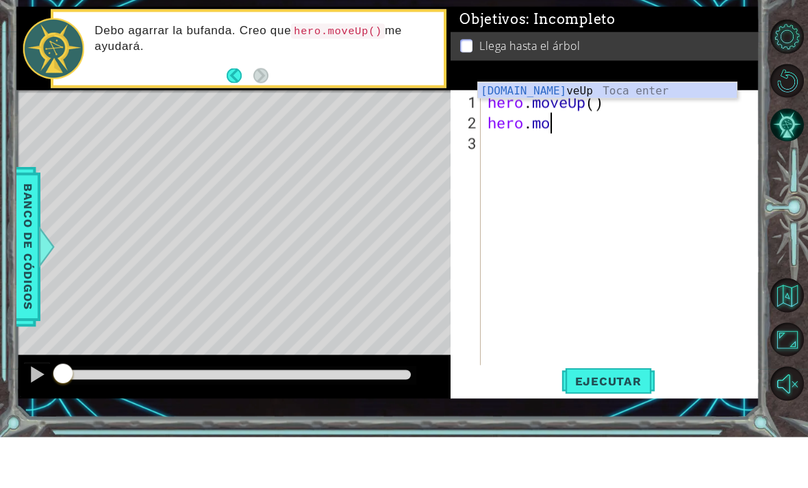
scroll to position [0, 3]
type textarea "hero.moveUp"
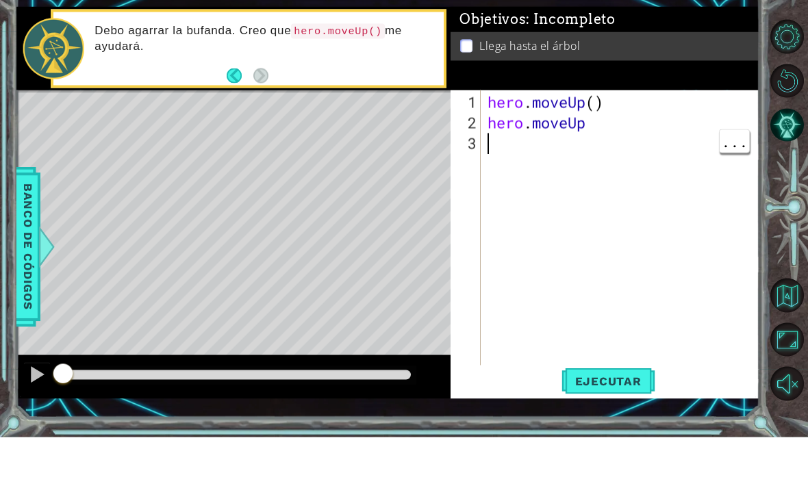
click at [697, 175] on div "hero . moveUp ( ) hero . moveUp" at bounding box center [624, 307] width 279 height 329
click at [636, 143] on div "hero . moveUp ( ) hero . moveUp" at bounding box center [624, 307] width 279 height 329
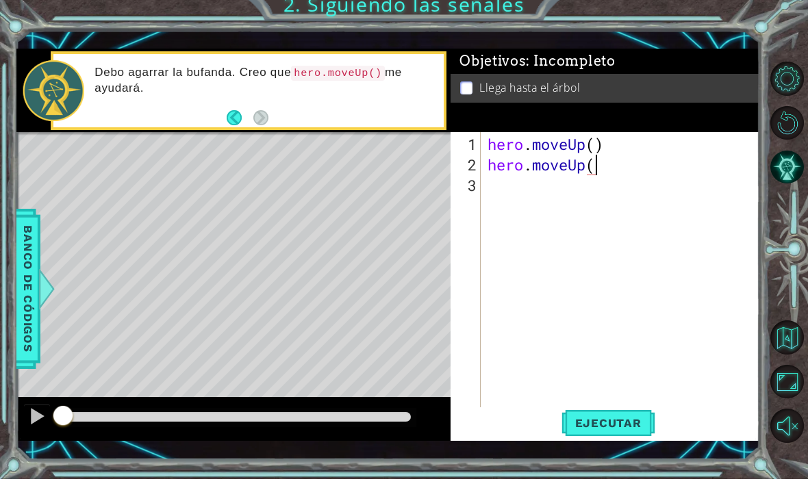
scroll to position [0, 5]
type textarea "hero.moveUp()"
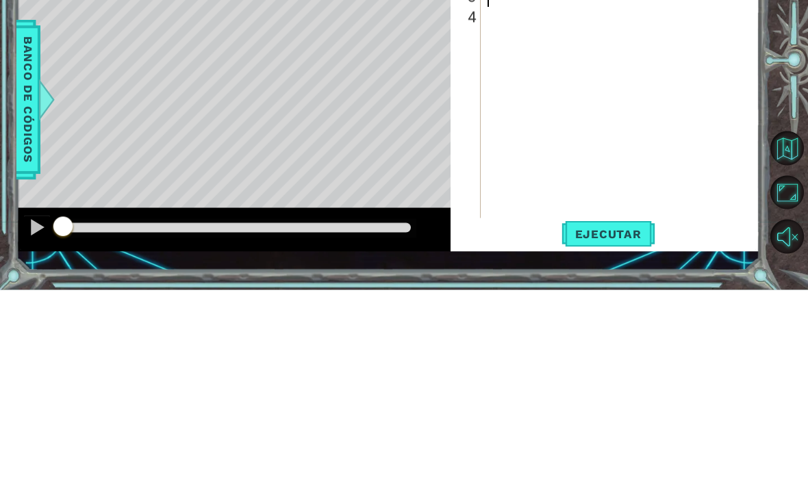
click at [150, 141] on div "Level Map" at bounding box center [332, 342] width 632 height 403
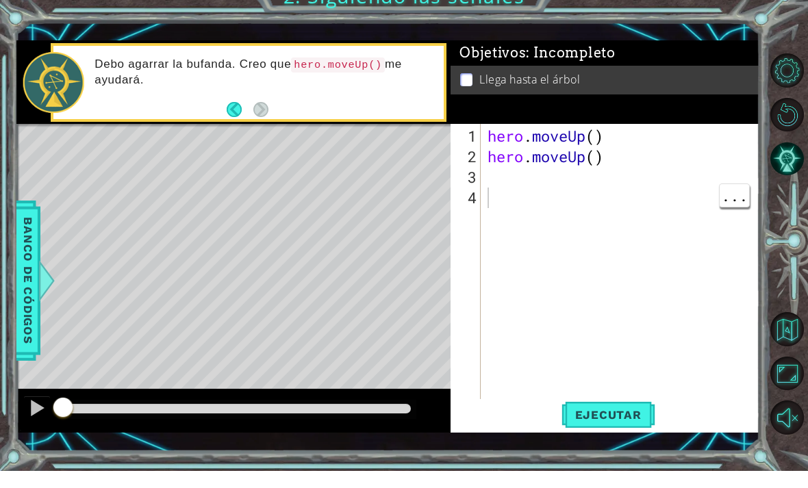
click at [617, 416] on button "Ejecutar" at bounding box center [608, 431] width 94 height 31
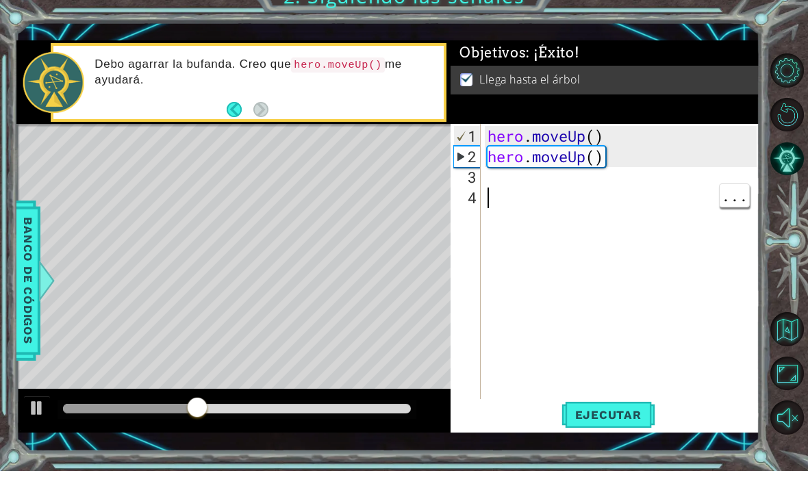
click at [92, 150] on div "Level Map" at bounding box center [332, 342] width 632 height 403
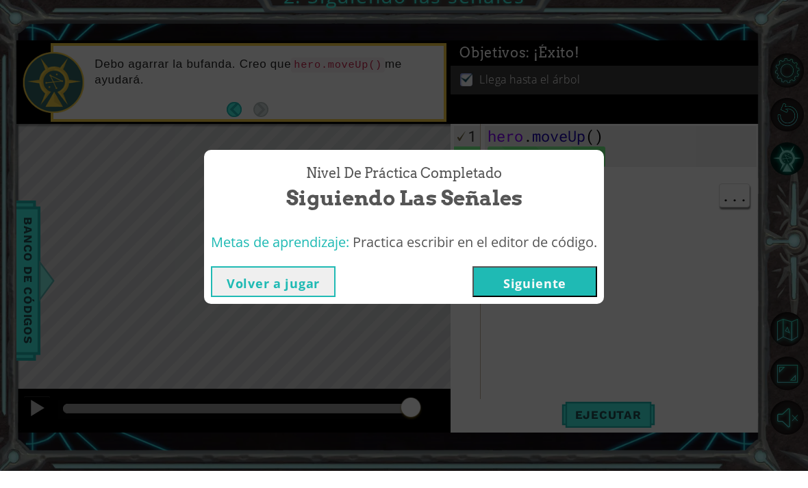
click at [573, 290] on button "Siguiente" at bounding box center [534, 298] width 125 height 31
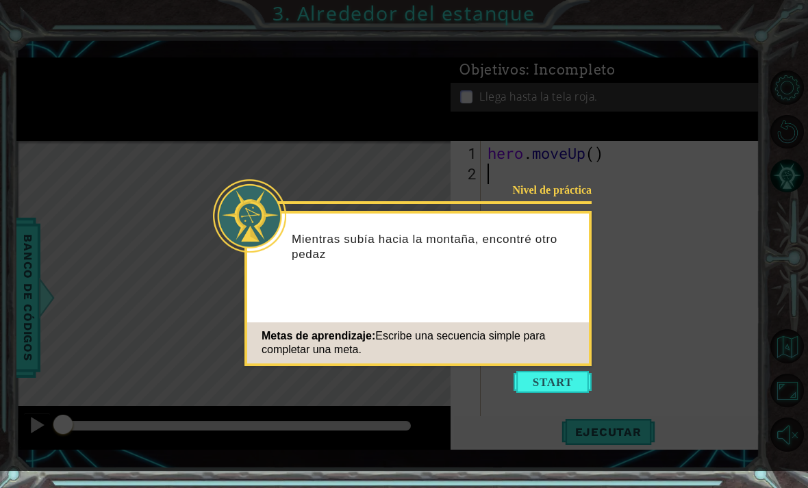
click at [571, 385] on button "Start" at bounding box center [552, 382] width 78 height 22
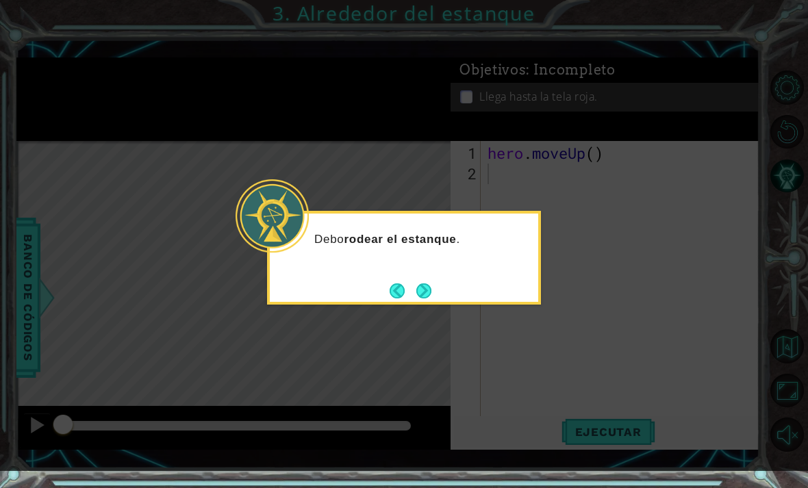
click at [431, 283] on button "Next" at bounding box center [423, 290] width 15 height 15
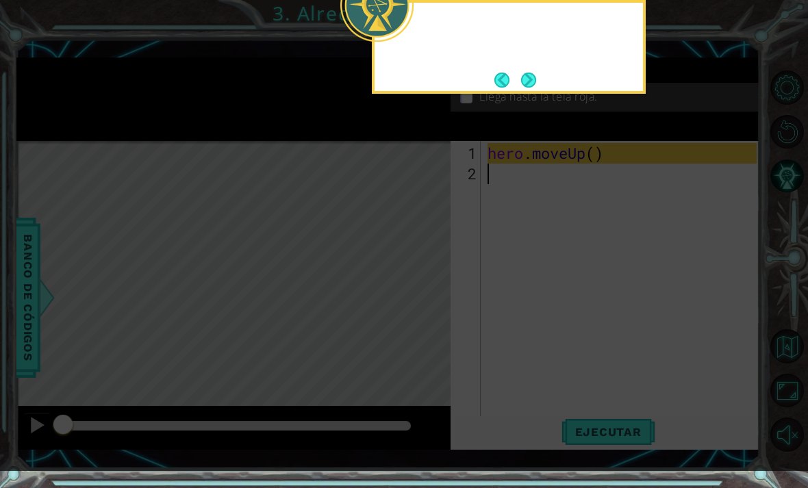
click at [417, 308] on icon at bounding box center [404, 235] width 808 height 471
click at [459, 289] on icon at bounding box center [404, 235] width 808 height 471
click at [530, 106] on icon at bounding box center [404, 235] width 808 height 471
click at [528, 88] on button "Next" at bounding box center [528, 80] width 15 height 15
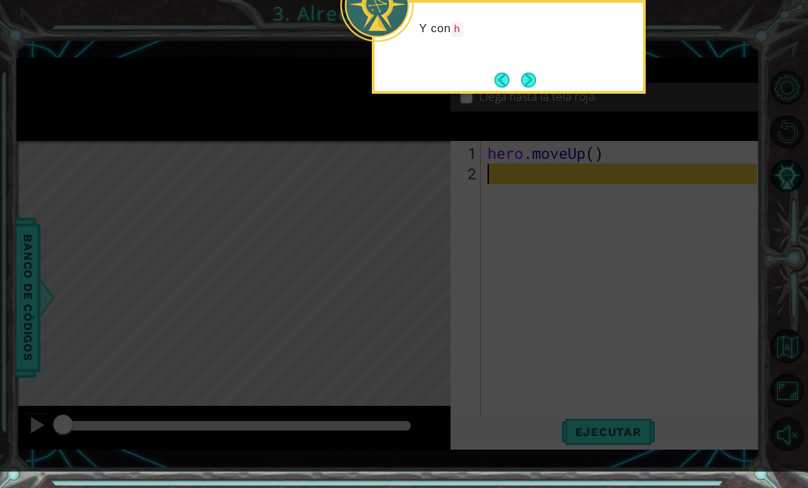
click at [531, 83] on button "Next" at bounding box center [528, 80] width 16 height 16
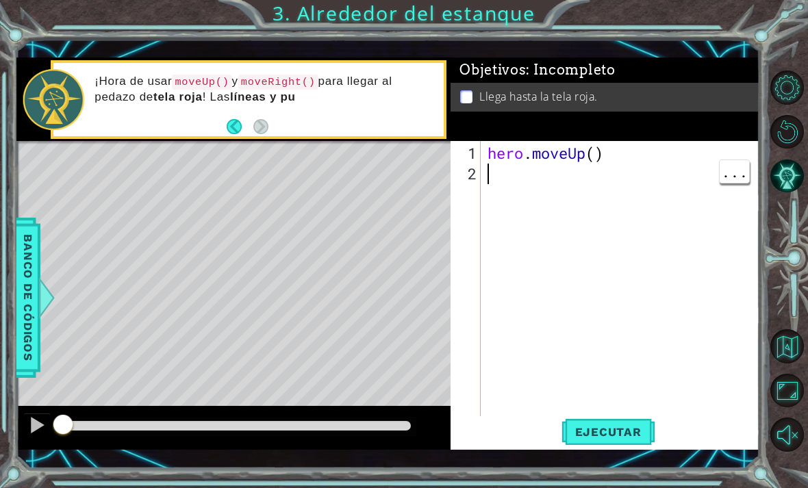
click at [498, 169] on div "hero . moveUp ( )" at bounding box center [624, 307] width 279 height 329
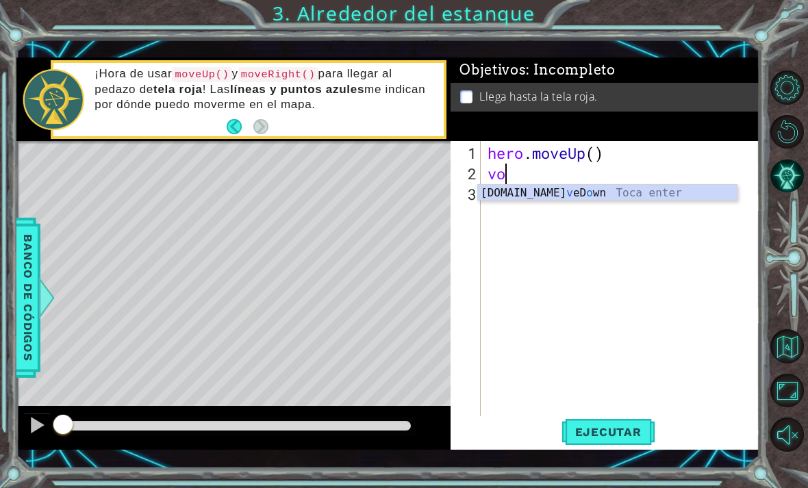
type textarea "v"
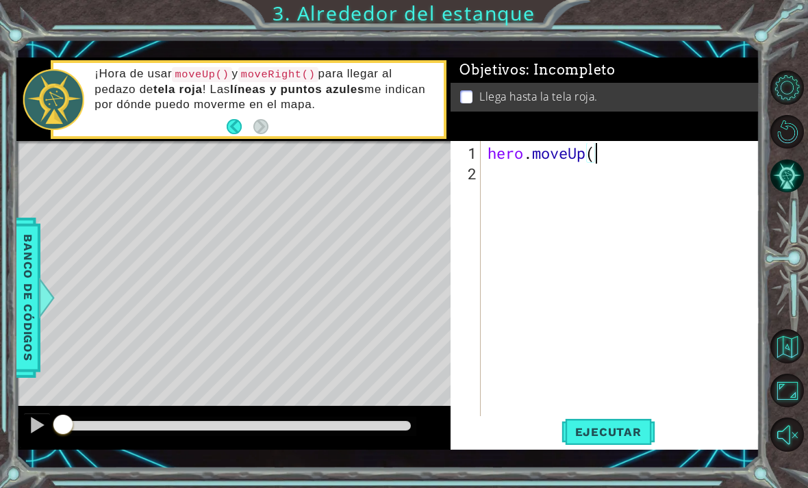
scroll to position [0, 4]
type textarea "hero.moveUp()"
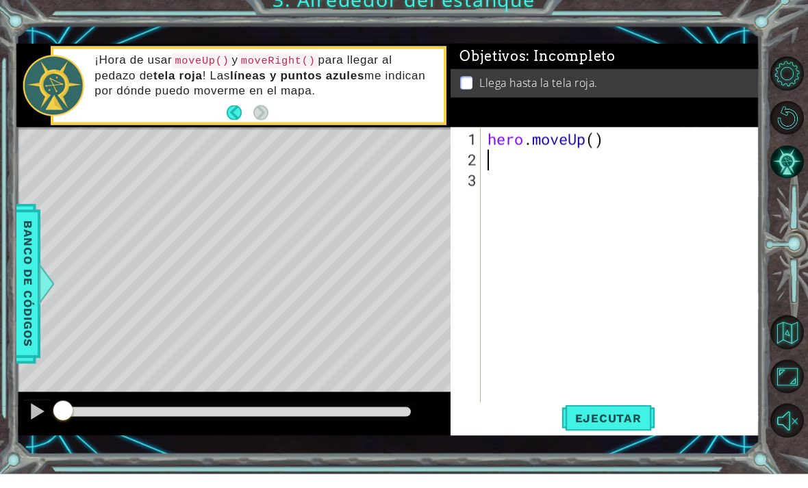
type textarea "h"
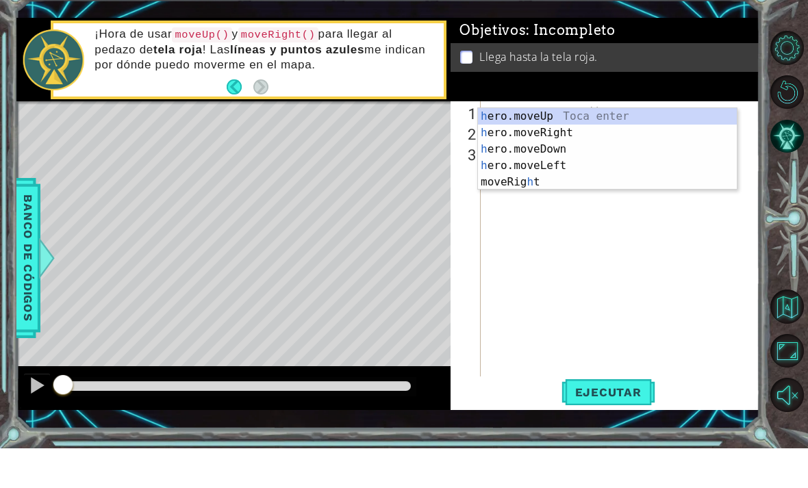
type textarea "he"
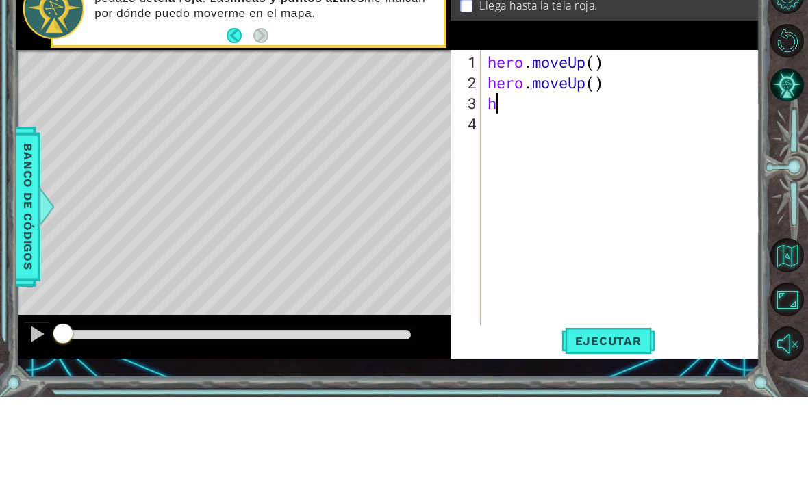
type textarea "he"
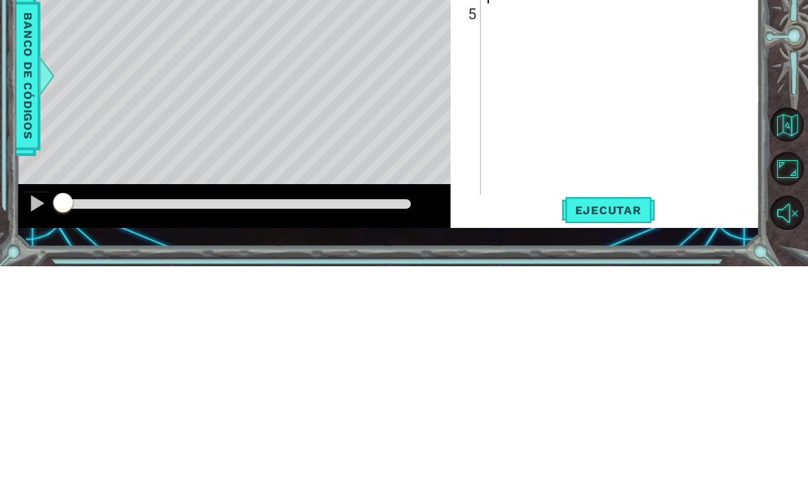
click at [39, 416] on div at bounding box center [37, 425] width 18 height 18
click at [625, 425] on span "Ejecutar" at bounding box center [608, 432] width 94 height 14
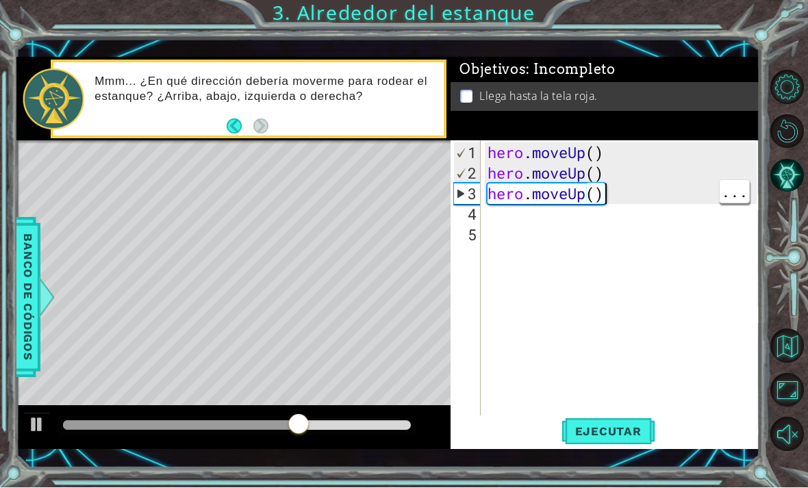
click at [662, 198] on div "hero . moveUp ( ) hero . moveUp ( ) hero . moveUp ( )" at bounding box center [624, 307] width 279 height 329
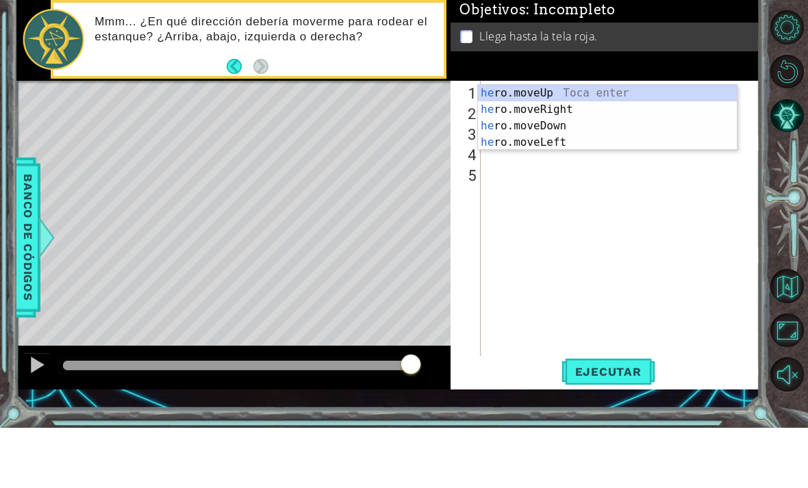
type textarea "h"
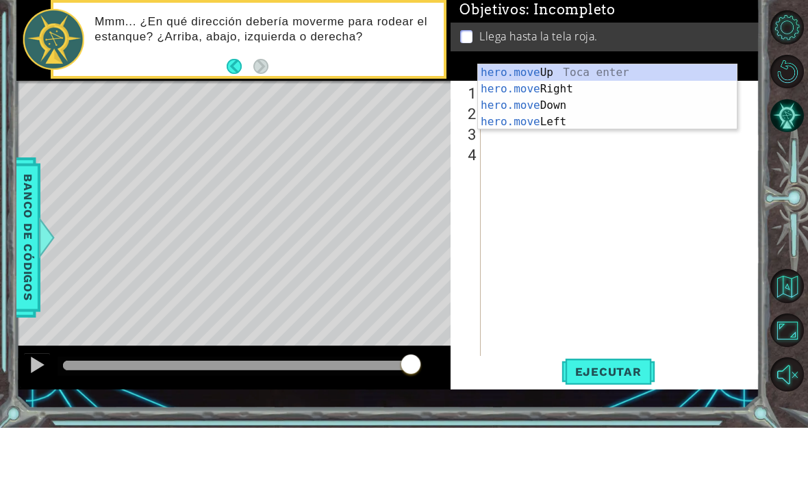
type textarea "hero.mov"
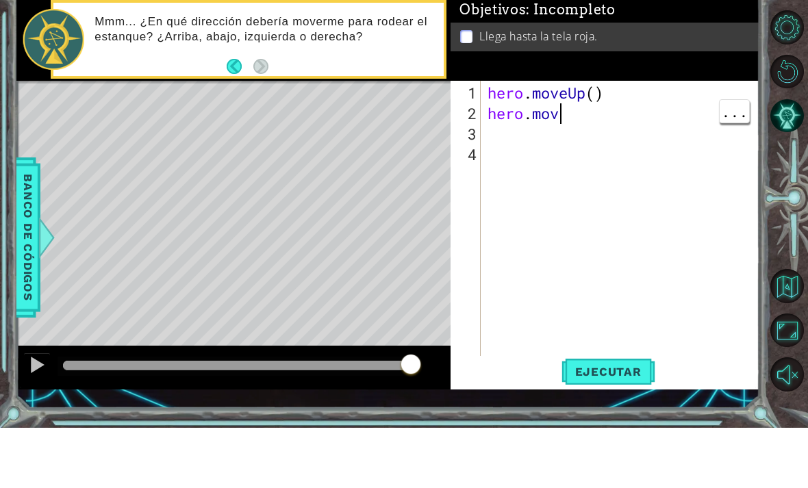
click at [632, 143] on div "hero . moveUp ( ) hero . mov" at bounding box center [624, 307] width 279 height 329
type textarea "hero.move"
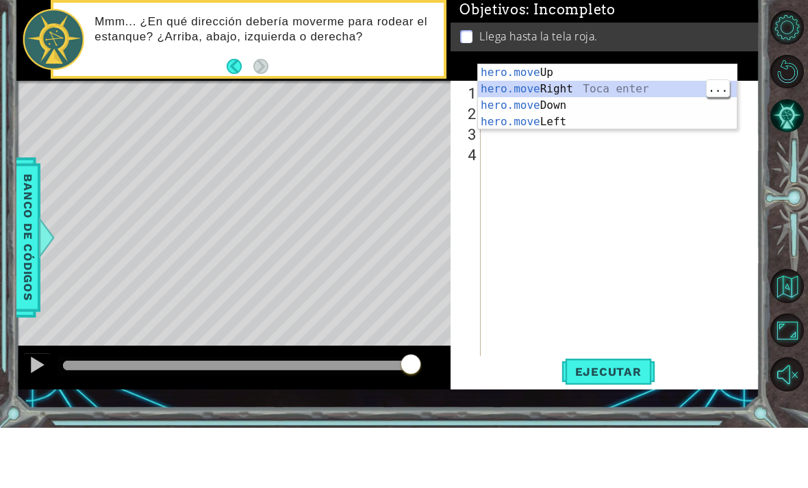
click at [640, 125] on div "hero.move Up Toca enter hero.move Right Toca enter hero.move Down Toca enter he…" at bounding box center [607, 174] width 259 height 99
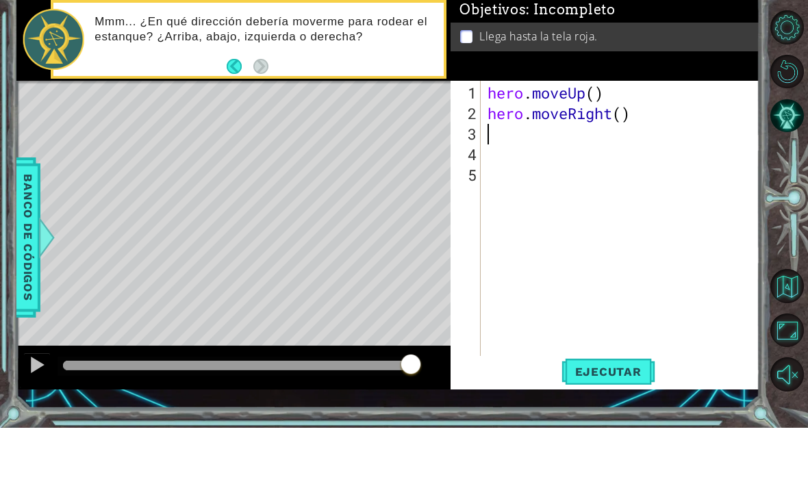
scroll to position [0, 0]
type textarea "h"
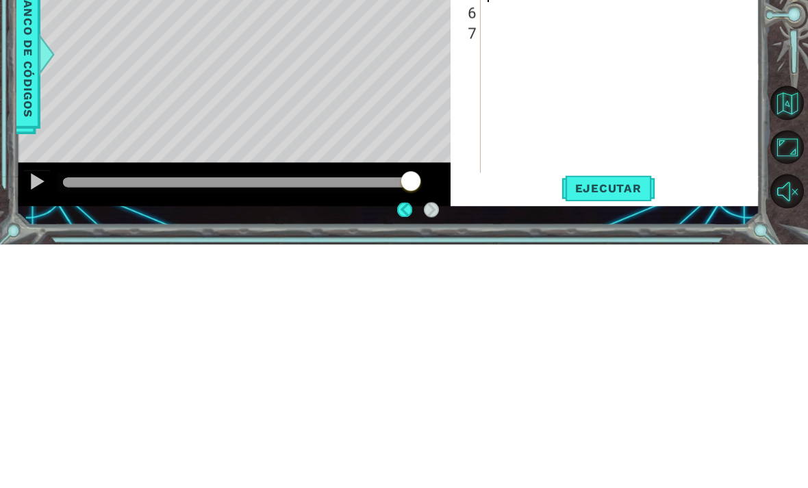
click at [636, 416] on button "Ejecutar" at bounding box center [608, 431] width 94 height 31
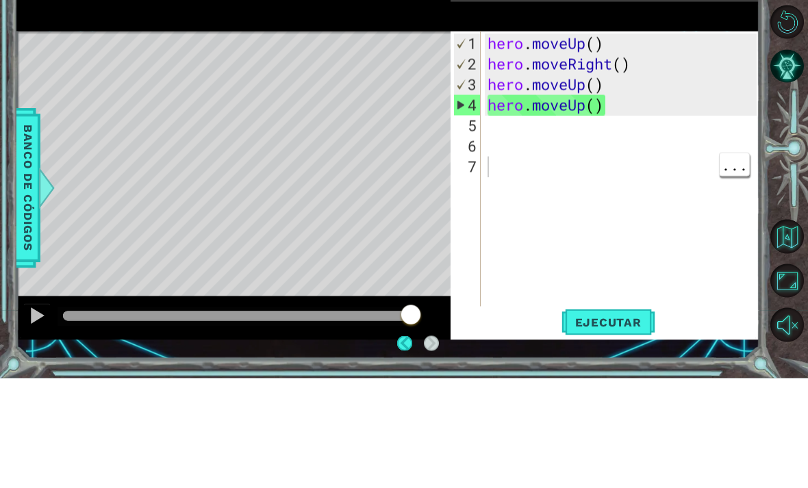
scroll to position [17, 0]
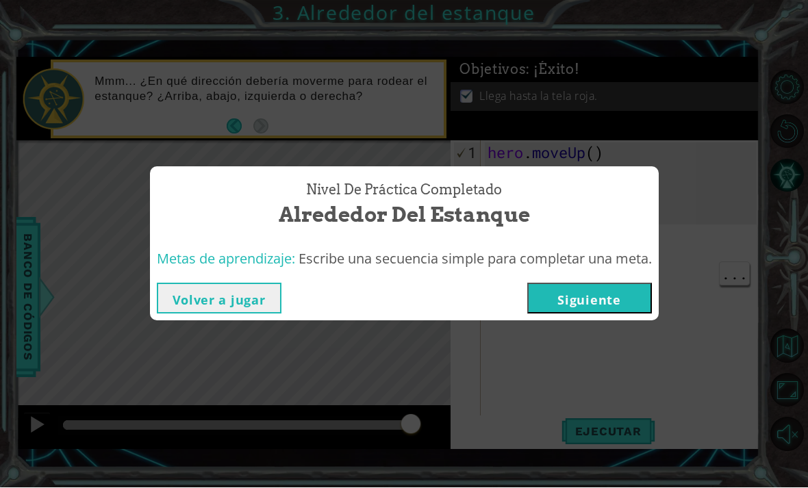
click at [617, 314] on button "Siguiente" at bounding box center [589, 298] width 125 height 31
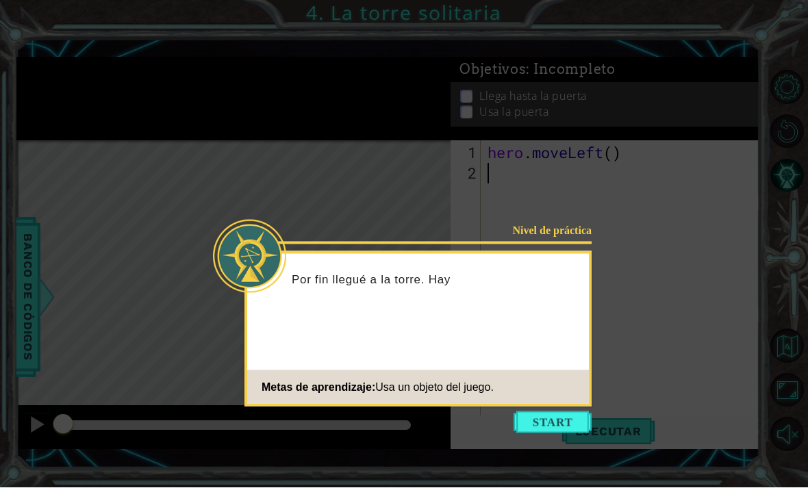
click at [573, 412] on button "Start" at bounding box center [552, 423] width 78 height 22
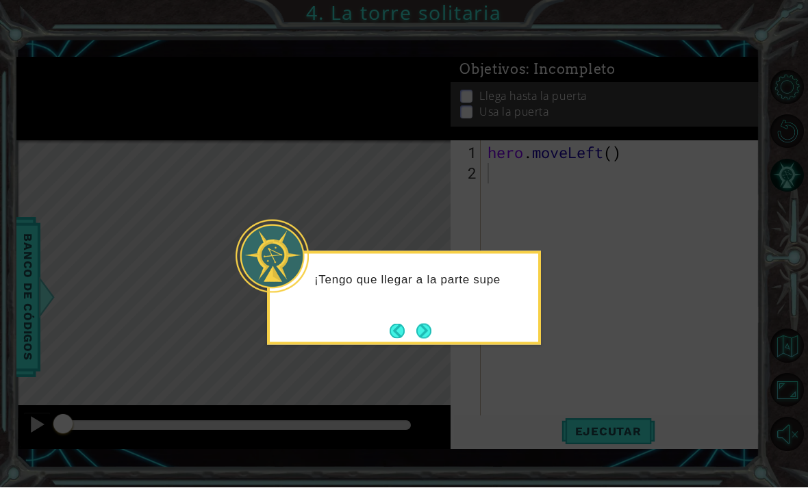
click at [426, 323] on button "Next" at bounding box center [423, 331] width 16 height 16
click at [431, 324] on button "Next" at bounding box center [423, 331] width 15 height 15
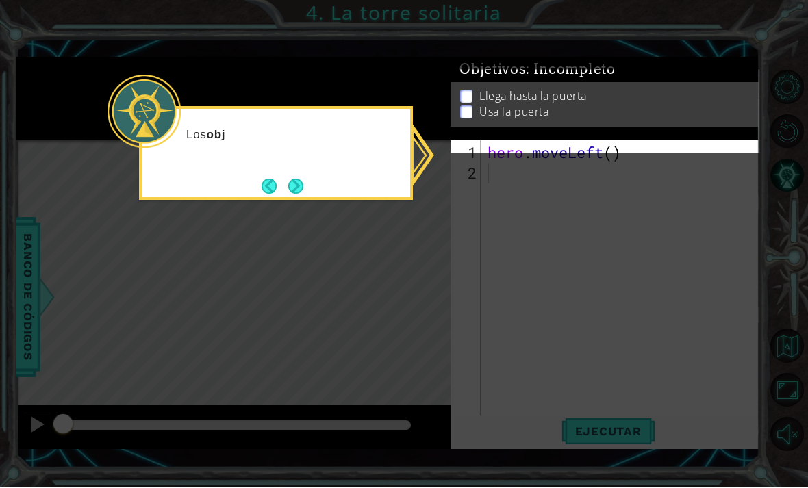
click at [448, 294] on icon at bounding box center [404, 258] width 808 height 517
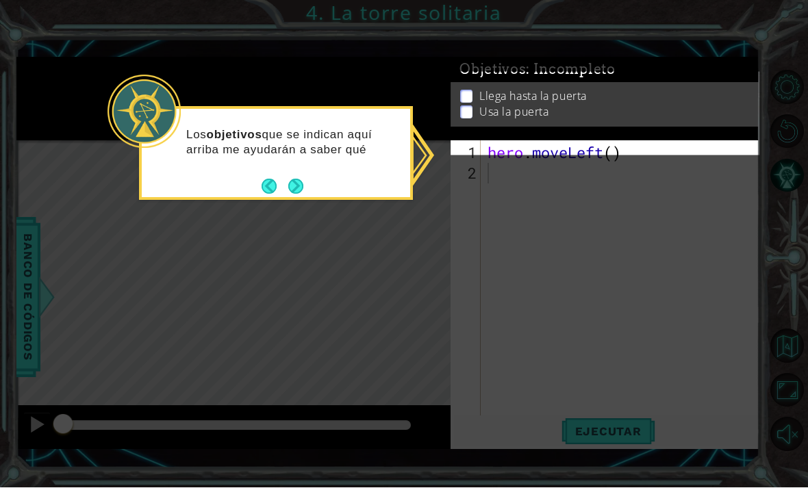
click at [522, 242] on icon at bounding box center [404, 258] width 808 height 517
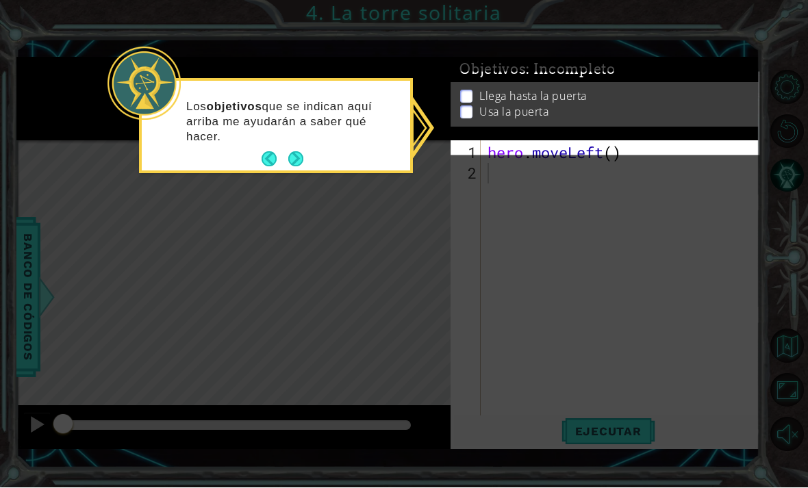
click at [288, 152] on button "Next" at bounding box center [295, 159] width 15 height 15
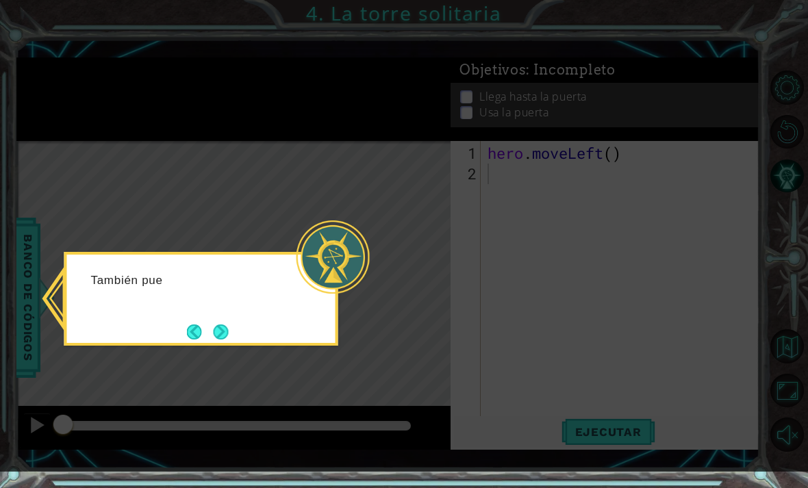
click at [517, 184] on icon at bounding box center [404, 236] width 808 height 472
click at [228, 336] on button "Next" at bounding box center [220, 331] width 15 height 15
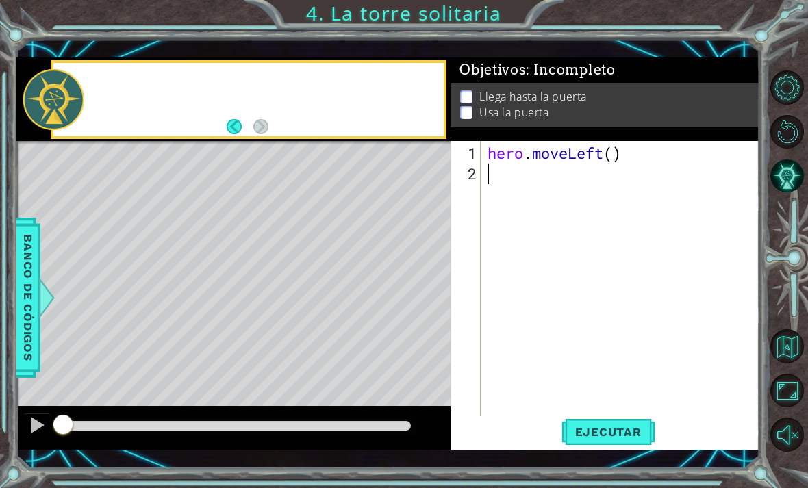
click at [230, 313] on div "Level Map" at bounding box center [332, 342] width 632 height 403
click at [240, 131] on button "Back" at bounding box center [240, 126] width 27 height 15
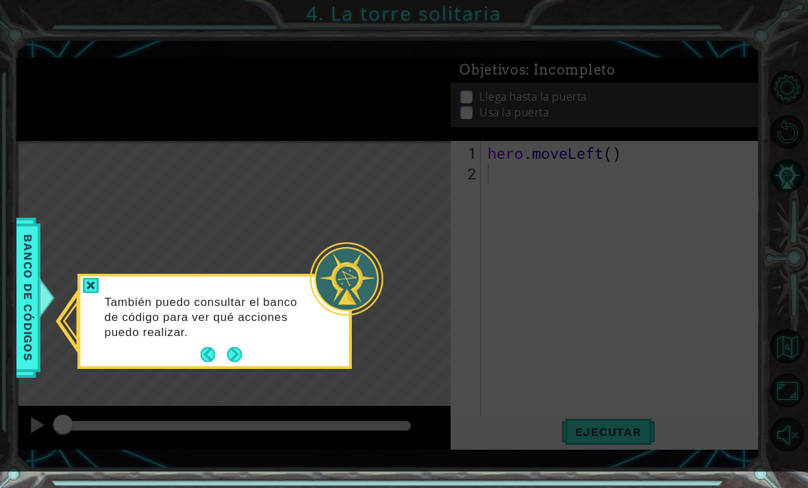
click at [313, 264] on div at bounding box center [346, 278] width 73 height 73
click at [256, 335] on p "También puedo consultar el banco de código para ver qué acciones puedo realizar." at bounding box center [207, 317] width 205 height 45
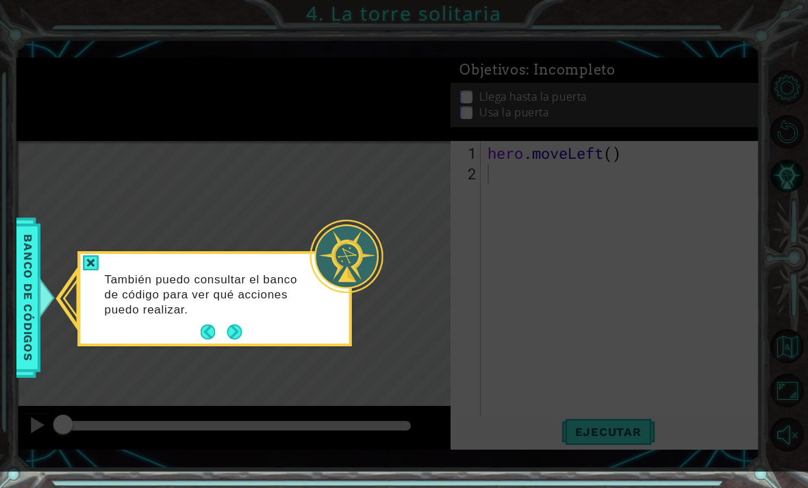
click at [246, 316] on p "También puedo consultar el banco de código para ver qué acciones puedo realizar." at bounding box center [207, 294] width 205 height 45
click at [222, 331] on button "Back" at bounding box center [214, 331] width 27 height 15
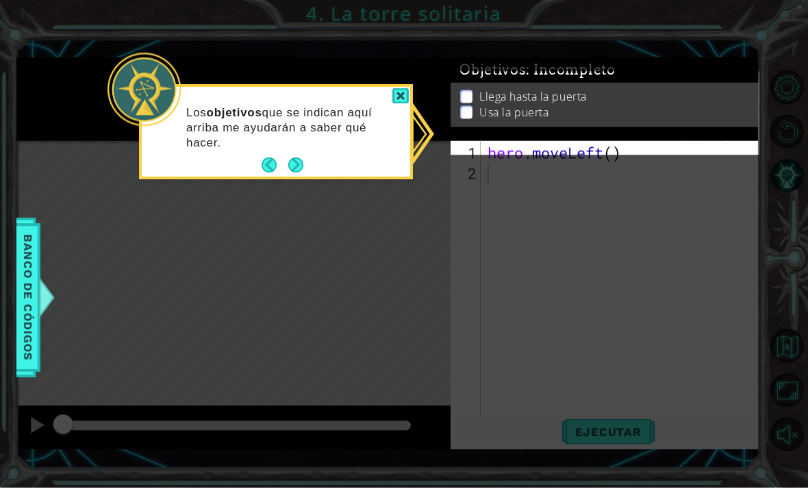
scroll to position [46, 0]
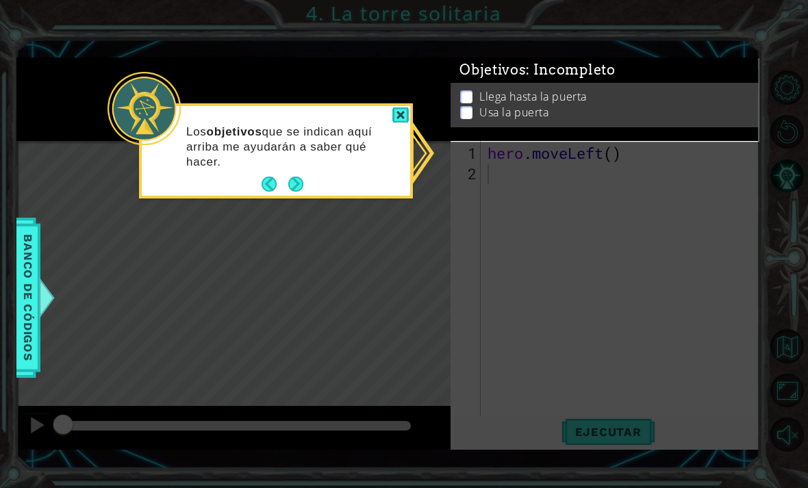
click at [396, 107] on div at bounding box center [400, 115] width 16 height 16
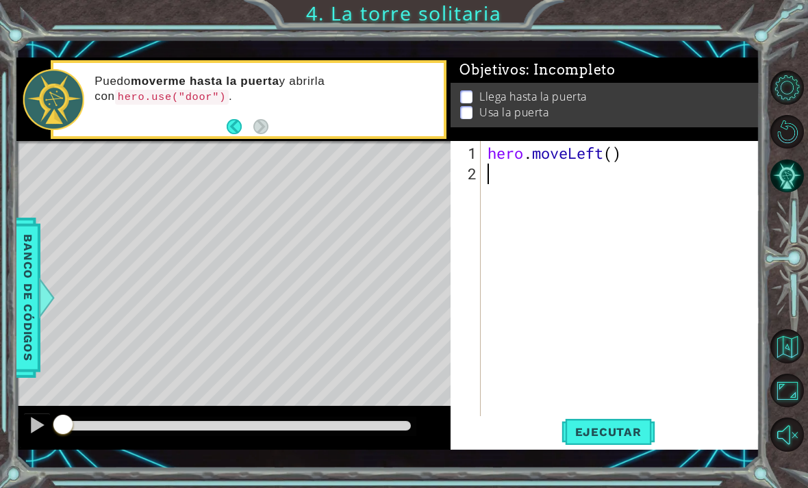
click at [407, 73] on div "Puedo moverme hasta la puerta y abrirla con hero.use("door") ." at bounding box center [264, 99] width 359 height 64
click at [528, 179] on div "hero . moveLeft ( )" at bounding box center [624, 307] width 279 height 329
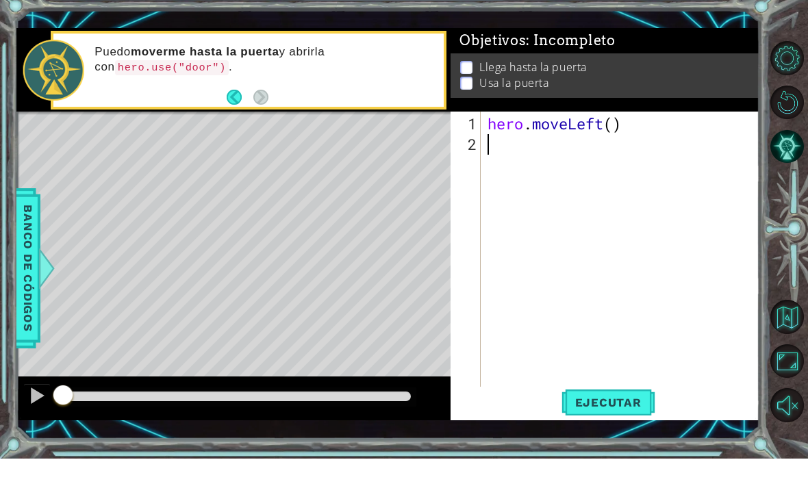
type textarea "h"
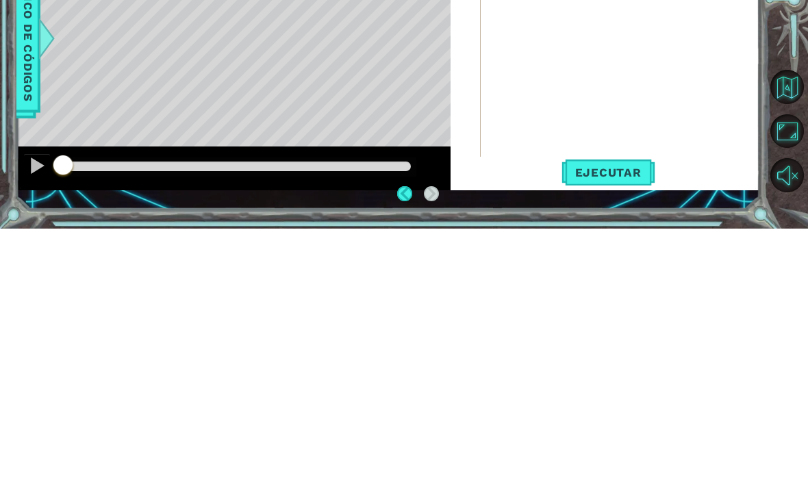
click at [586, 425] on span "Ejecutar" at bounding box center [608, 432] width 94 height 14
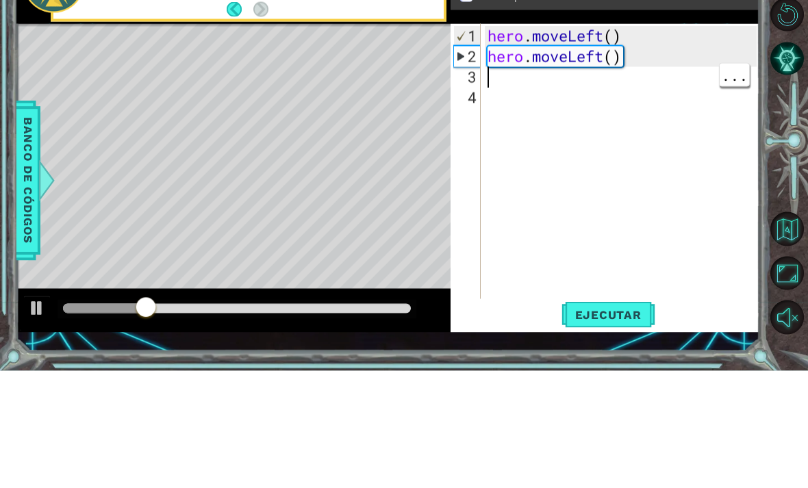
type textarea "h"
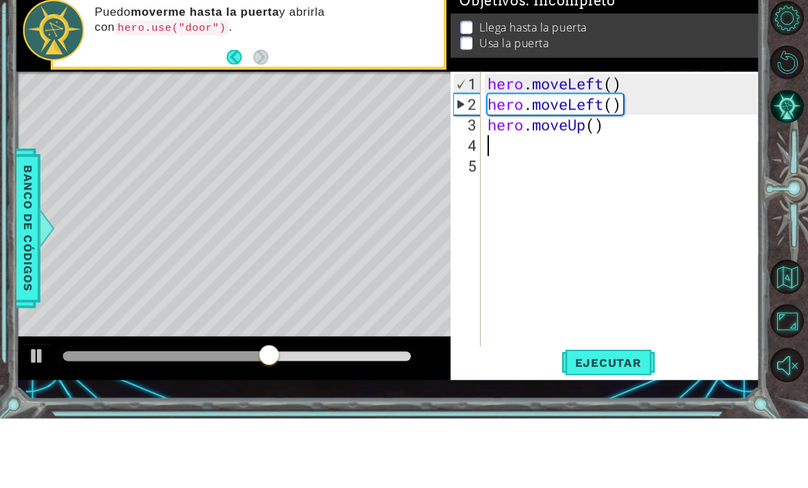
type textarea "h"
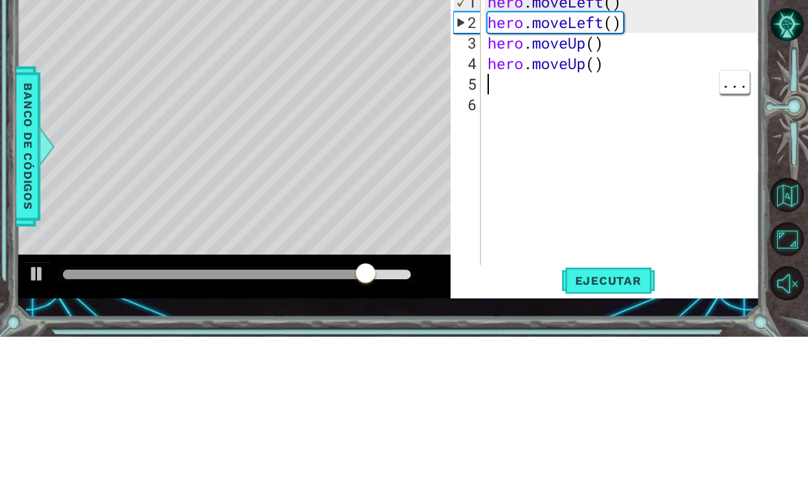
type textarea "h"
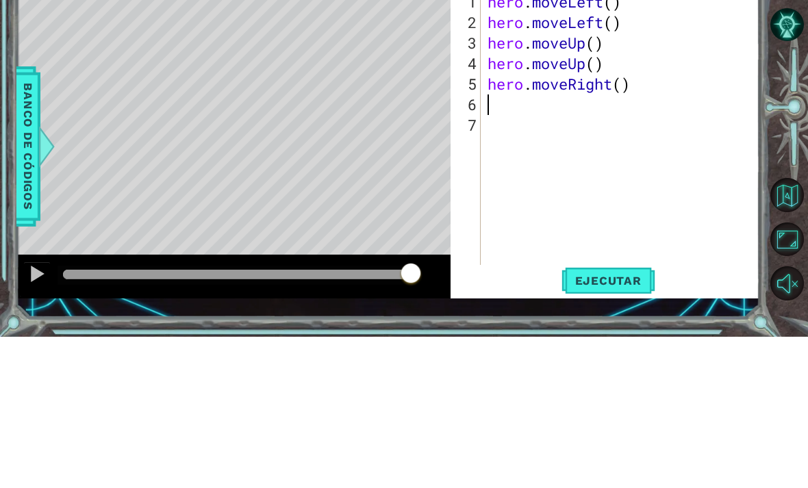
type textarea "h"
click at [799, 198] on div at bounding box center [789, 261] width 36 height 127
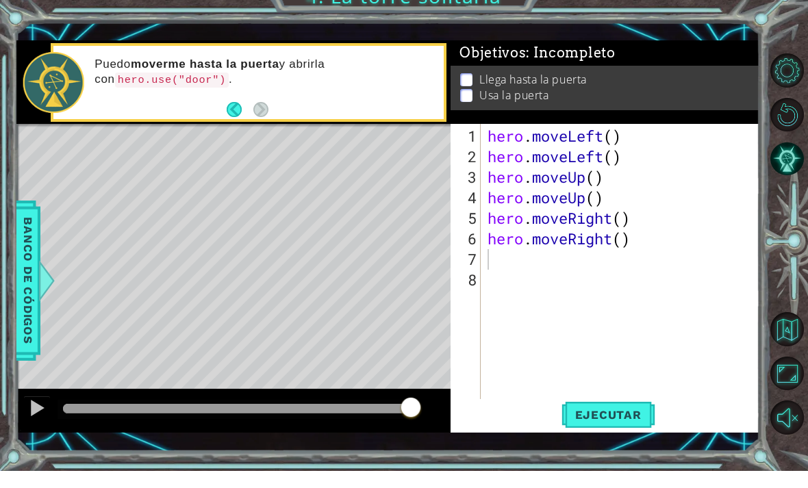
click at [597, 416] on button "Ejecutar" at bounding box center [608, 431] width 94 height 31
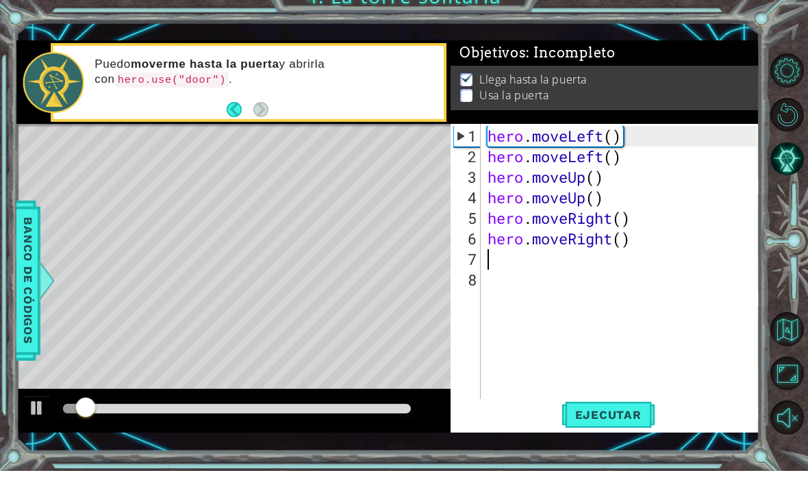
type textarea "hero.moveLeft()"
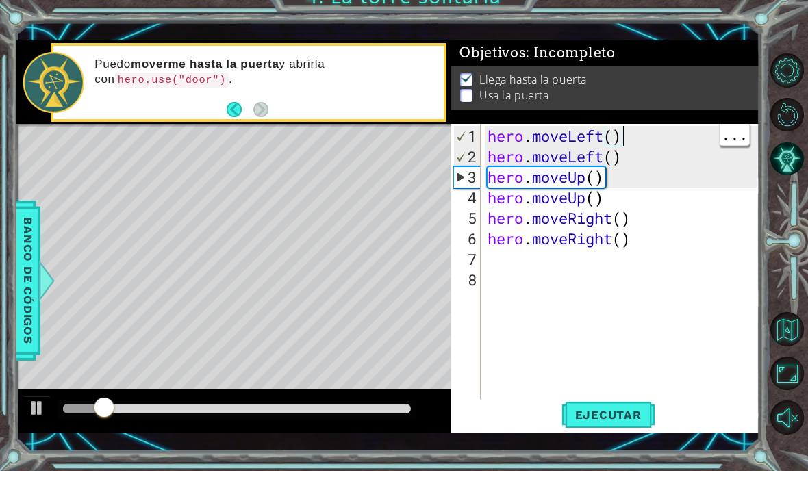
click at [783, 134] on button "Reiniciar nivel" at bounding box center [787, 132] width 34 height 34
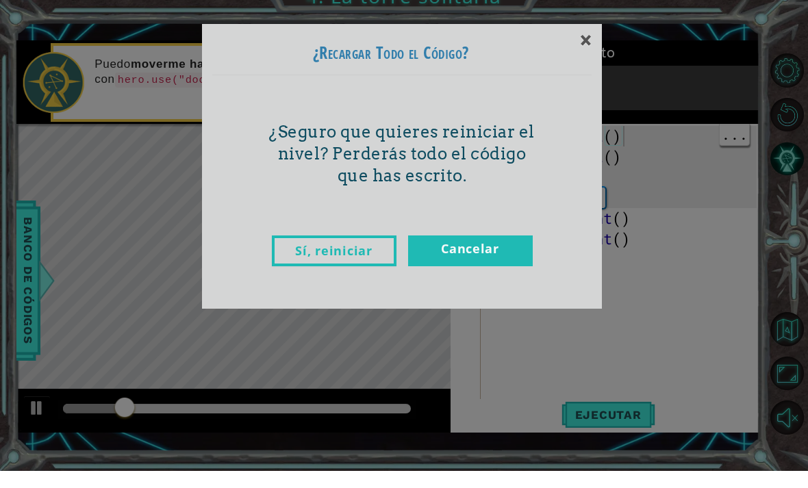
click at [579, 43] on div "×" at bounding box center [585, 57] width 32 height 40
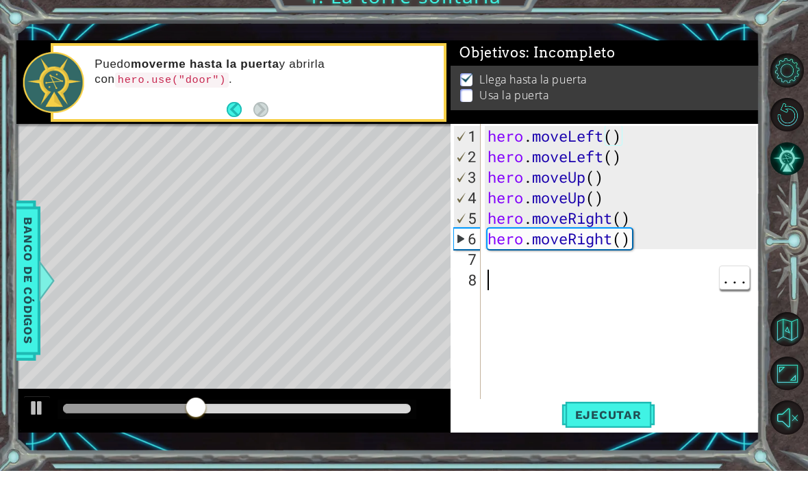
click at [610, 279] on div "hero . moveLeft ( ) hero . moveLeft ( ) hero . moveUp ( ) hero . moveUp ( ) her…" at bounding box center [624, 307] width 279 height 329
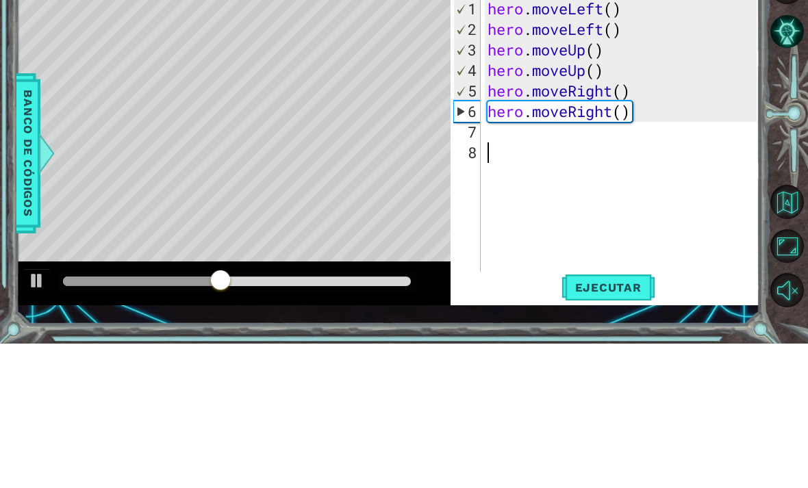
click at [566, 143] on div "hero . moveLeft ( ) hero . moveLeft ( ) hero . moveUp ( ) hero . moveUp ( ) her…" at bounding box center [624, 307] width 279 height 329
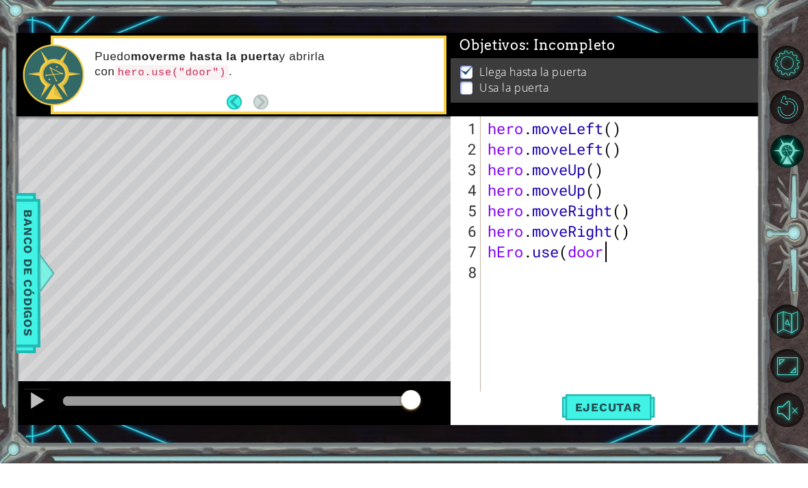
scroll to position [0, 5]
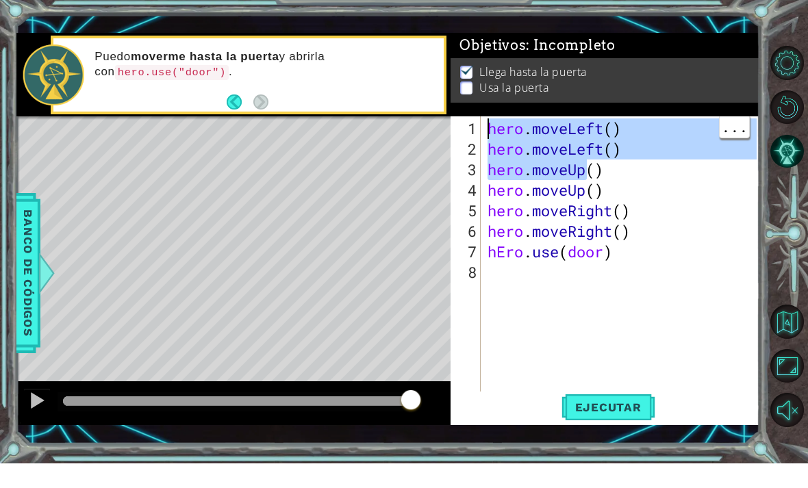
click at [141, 141] on div "Level Map" at bounding box center [332, 342] width 632 height 403
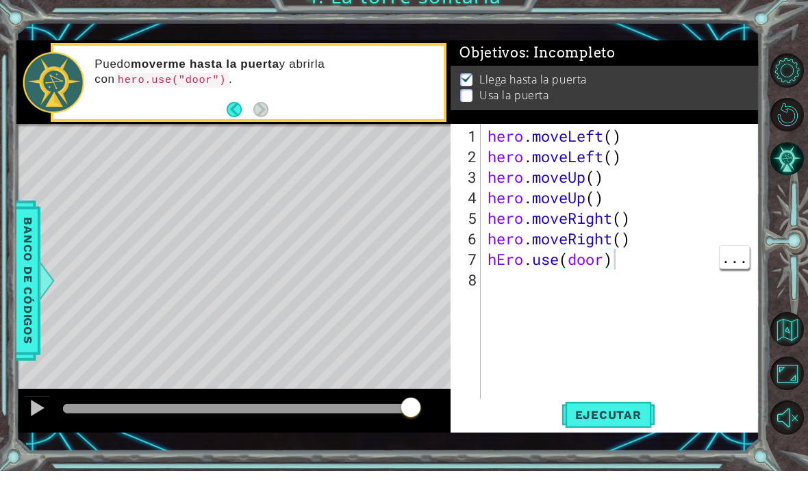
click at [658, 255] on div "hero . moveLeft ( ) hero . moveLeft ( ) hero . moveUp ( ) hero . moveUp ( ) her…" at bounding box center [624, 307] width 279 height 329
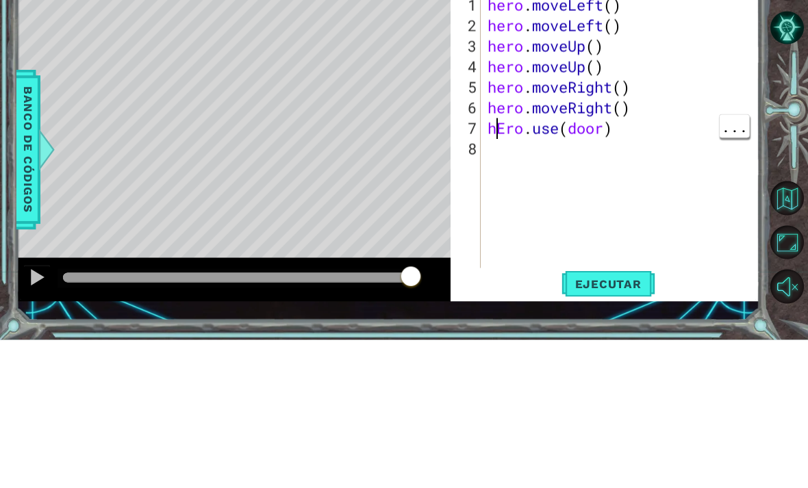
click at [498, 143] on div "hero . moveLeft ( ) hero . moveLeft ( ) hero . moveUp ( ) hero . moveUp ( ) her…" at bounding box center [624, 307] width 279 height 329
click at [103, 141] on div "Level Map" at bounding box center [332, 342] width 632 height 403
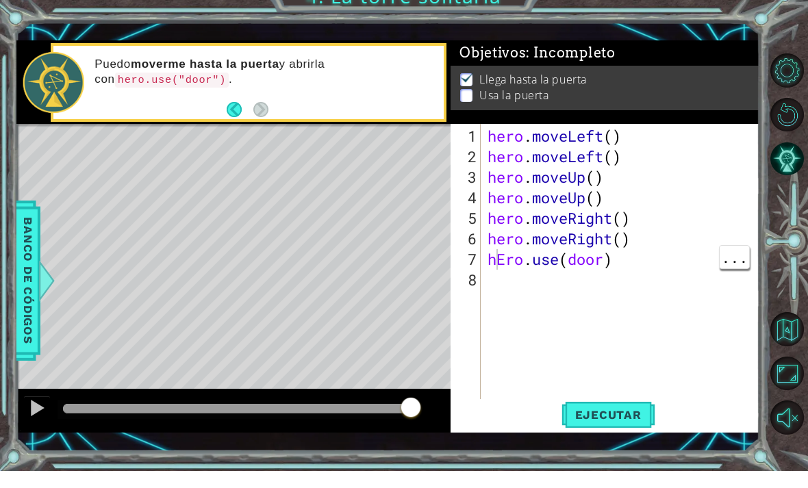
click at [576, 425] on span "Ejecutar" at bounding box center [608, 432] width 94 height 14
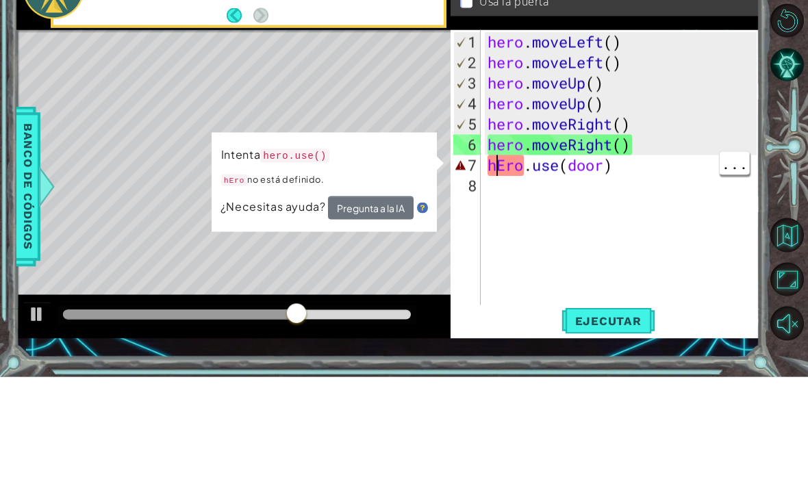
scroll to position [5, 5]
click at [511, 170] on div "hero . moveLeft ( ) hero . moveLeft ( ) hero . moveUp ( ) hero . moveUp ( ) her…" at bounding box center [624, 307] width 279 height 329
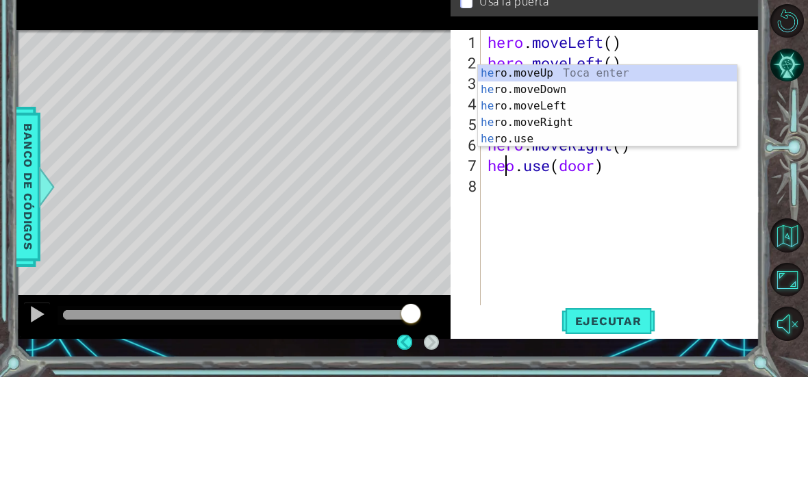
scroll to position [1, 1]
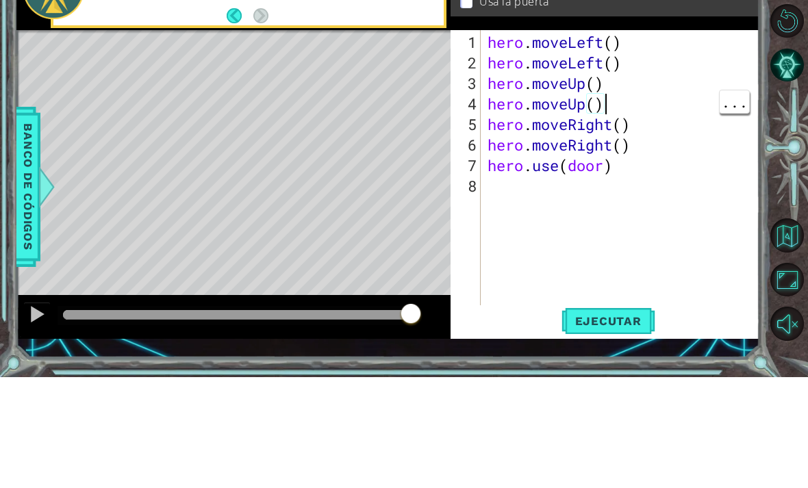
click at [76, 141] on div "Level Map" at bounding box center [332, 342] width 632 height 403
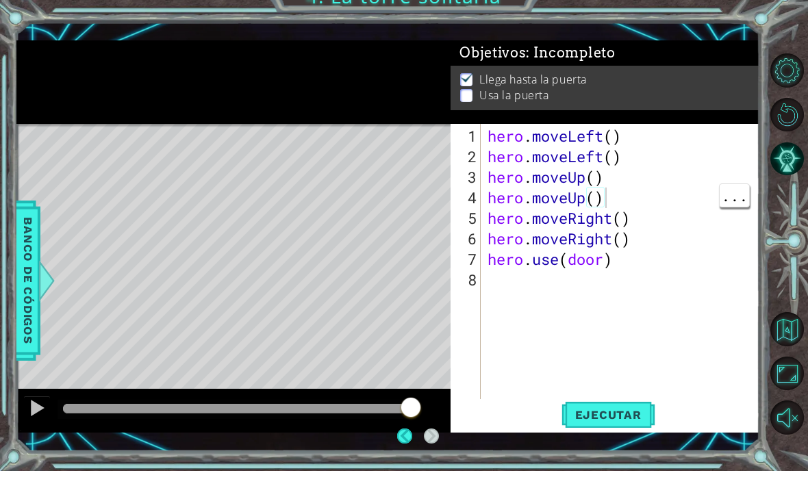
click at [596, 425] on span "Ejecutar" at bounding box center [608, 432] width 94 height 14
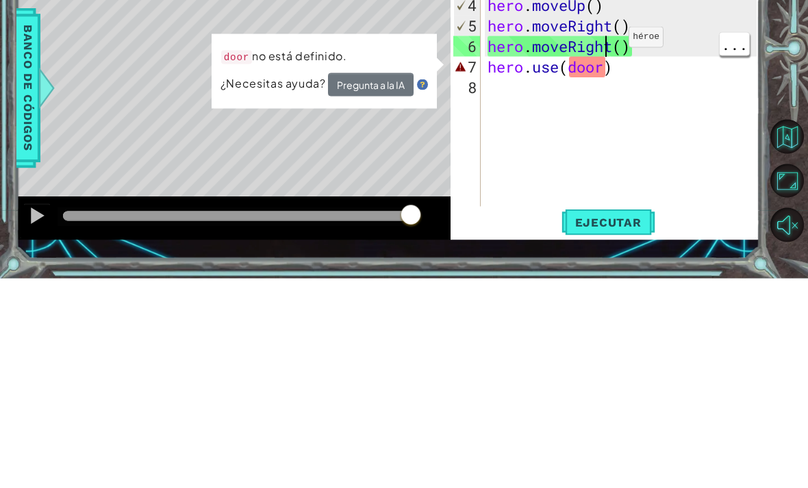
scroll to position [5, 5]
click at [611, 143] on div "hero . moveLeft ( ) hero . moveLeft ( ) hero . moveUp ( ) hero . moveUp ( ) her…" at bounding box center [624, 307] width 279 height 329
click at [607, 143] on div "hero . moveLeft ( ) hero . moveLeft ( ) hero . moveUp ( ) hero . moveUp ( ) her…" at bounding box center [624, 307] width 279 height 329
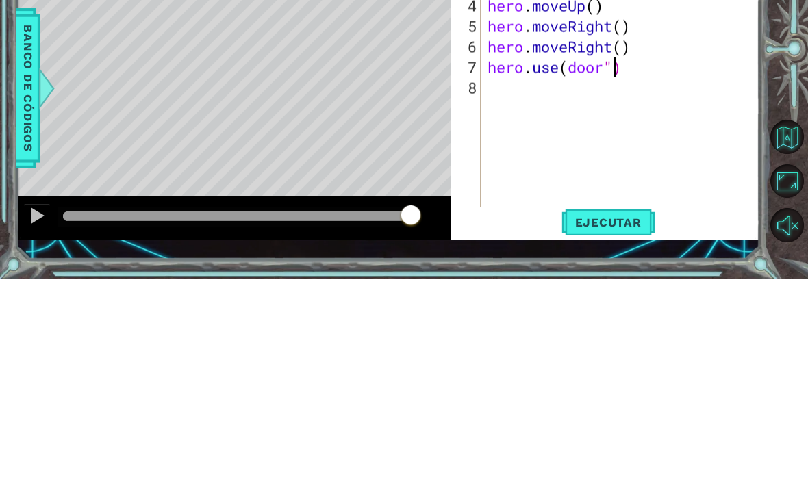
scroll to position [5, 0]
type textarea "hero.use(door")"
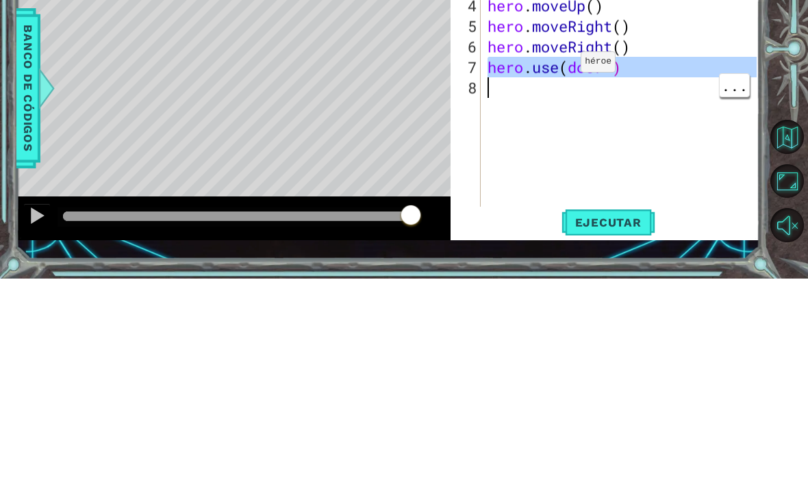
click at [669, 143] on div "hero . moveLeft ( ) hero . moveLeft ( ) hero . moveUp ( ) hero . moveUp ( ) her…" at bounding box center [624, 307] width 279 height 329
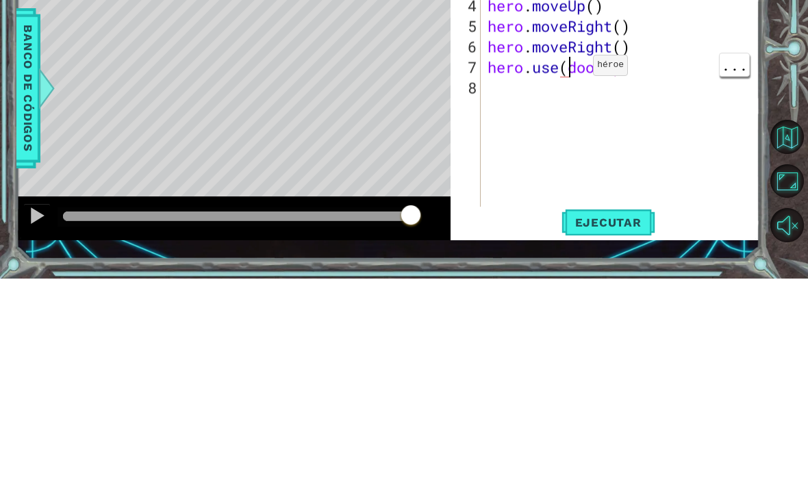
scroll to position [1, 4]
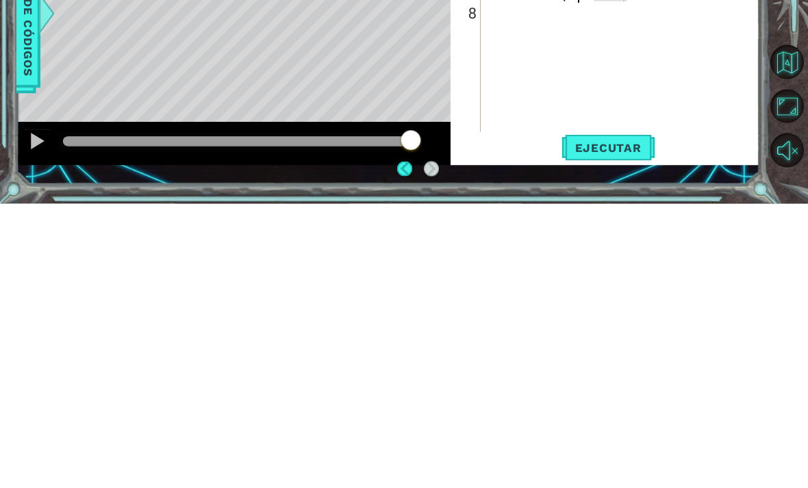
type textarea "hero.use("door")"
click at [595, 425] on span "Ejecutar" at bounding box center [608, 432] width 94 height 14
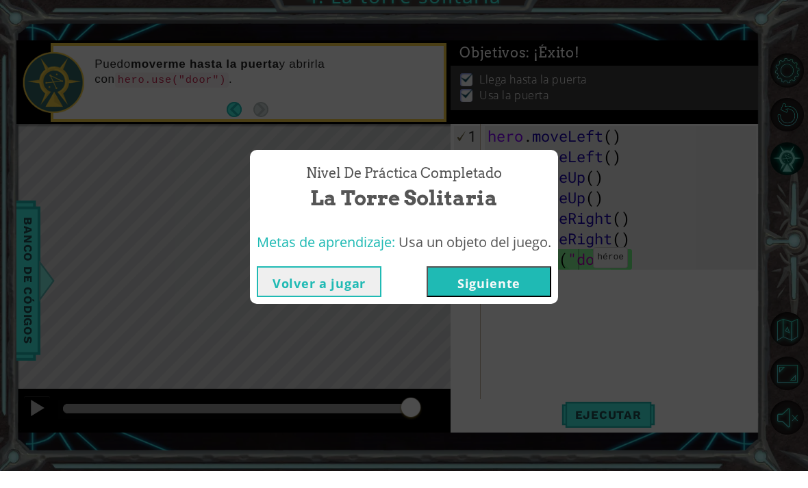
click at [500, 283] on button "Siguiente" at bounding box center [488, 298] width 125 height 31
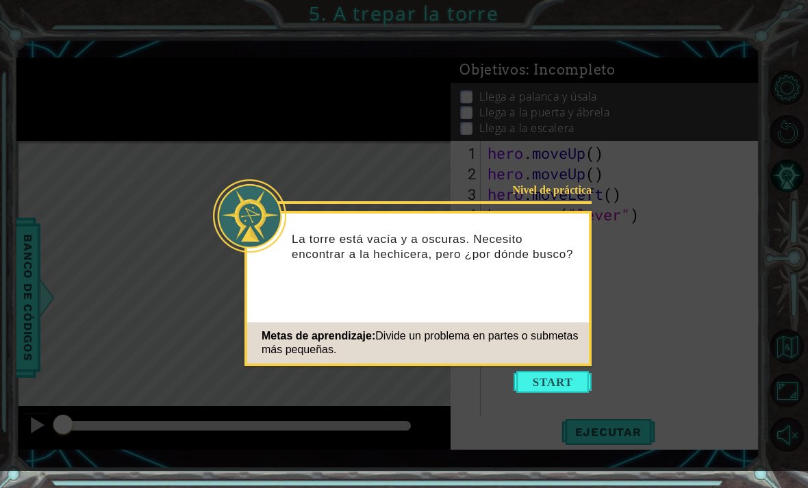
click at [537, 383] on button "Start" at bounding box center [552, 382] width 78 height 22
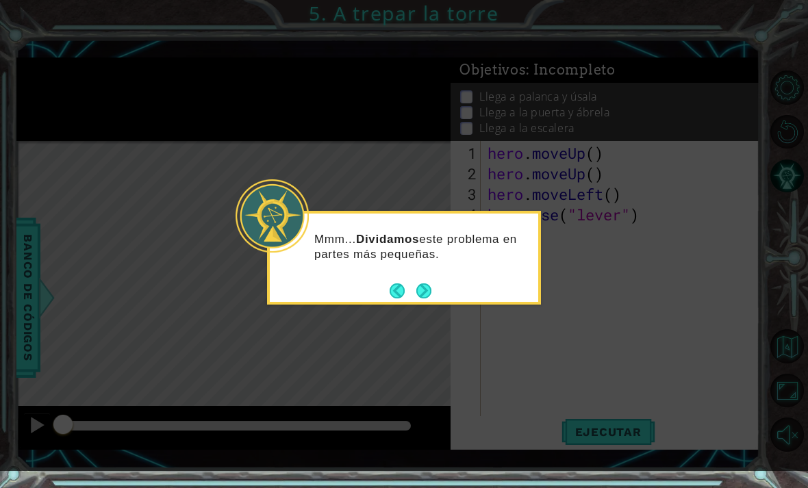
click at [436, 285] on div "Mmm... Dividamos este problema en partes más pequeñas." at bounding box center [404, 253] width 268 height 69
click at [432, 283] on button "Next" at bounding box center [423, 291] width 16 height 16
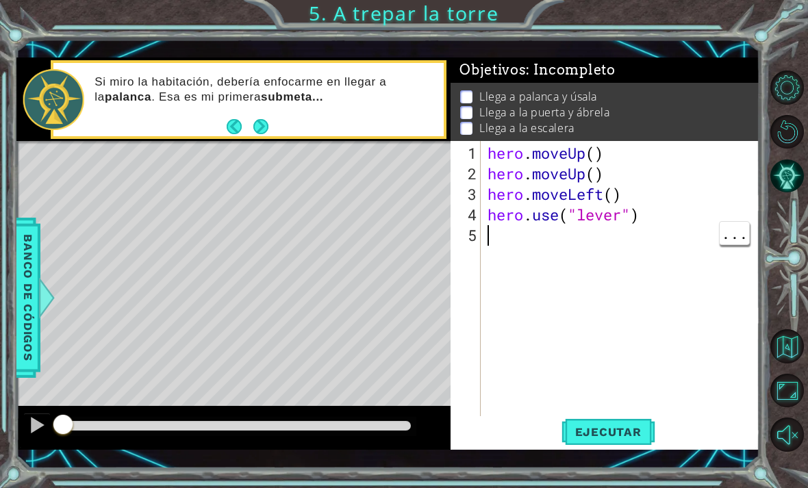
click at [619, 468] on div "1 ההההההההההההההההההההההההההההההההההההההההההההההההההההההההההההההההההההההההההההה…" at bounding box center [404, 244] width 808 height 488
click at [620, 466] on div "1 ההההההההההההההההההההההההההההההההההההההההההההההההההההההההההההההההההההההההההההה…" at bounding box center [387, 253] width 743 height 429
click at [606, 468] on div "1 ההההההההההההההההההההההההההההההההההההההההההההההההההההההההההההההההההההההההההההה…" at bounding box center [404, 244] width 808 height 488
click at [628, 458] on div "1 ההההההההההההההההההההההההההההההההההההההההההההההההההההההההההההההההההההההההההההה…" at bounding box center [387, 253] width 743 height 429
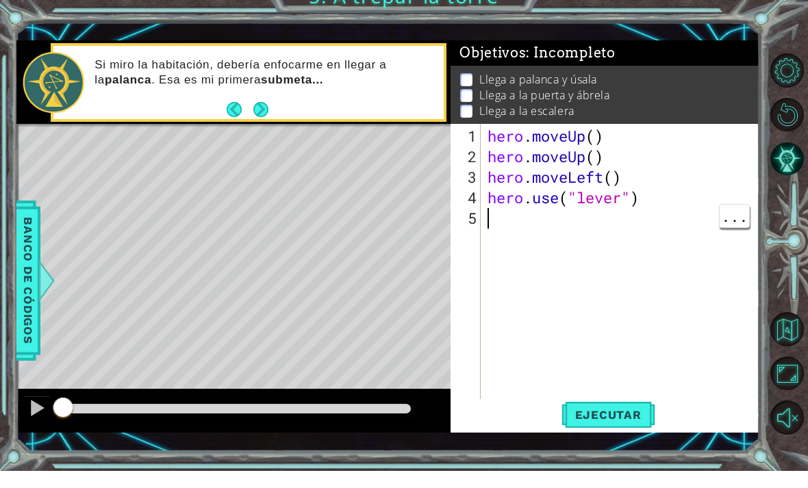
click at [253, 120] on button "Next" at bounding box center [260, 126] width 15 height 15
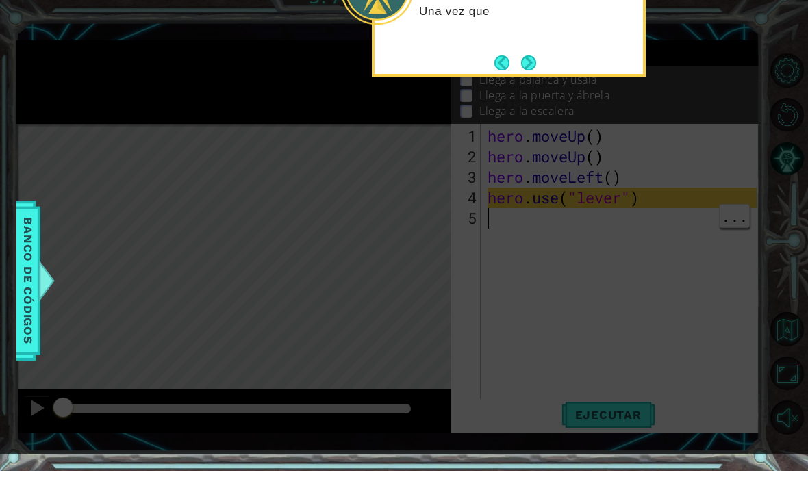
click at [581, 118] on icon at bounding box center [404, 204] width 808 height 534
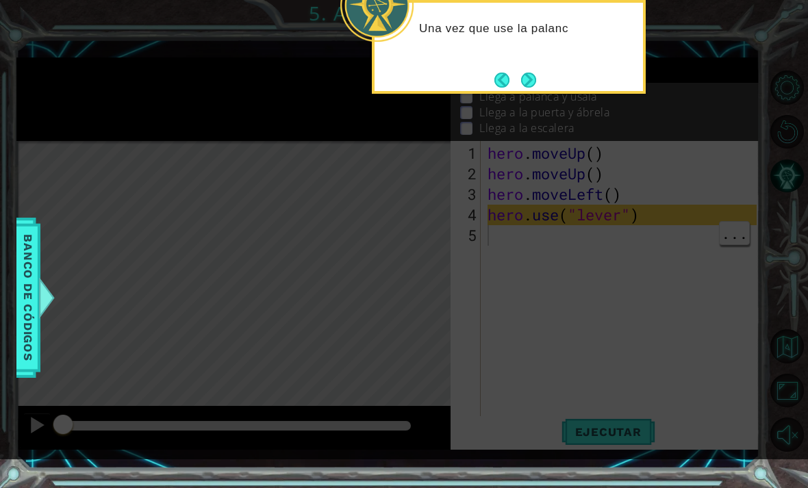
scroll to position [0, 0]
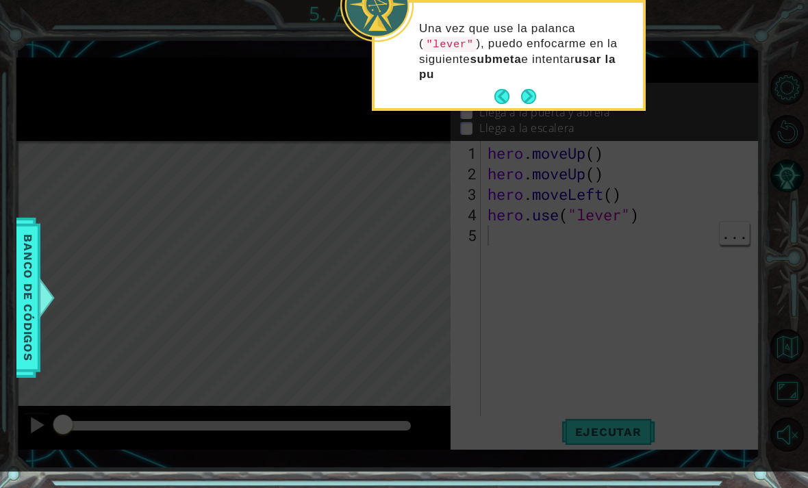
click at [554, 78] on p "Una vez que use la palanca ( "lever" ), puedo enfocarme en la siguiente submeta…" at bounding box center [526, 51] width 214 height 61
click at [541, 83] on div "Una vez que use la palanca ( "lever" ), puedo enfocarme en la siguiente submeta…" at bounding box center [508, 58] width 268 height 100
click at [536, 89] on button "Next" at bounding box center [528, 96] width 15 height 15
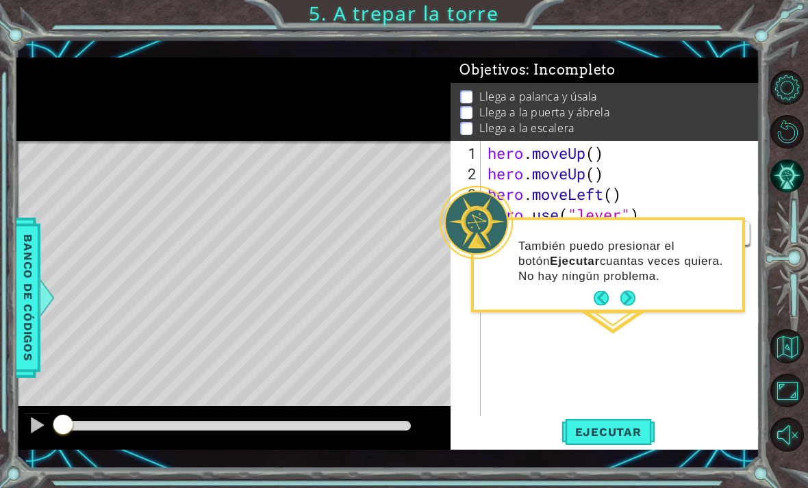
click at [634, 300] on button "Next" at bounding box center [627, 298] width 15 height 15
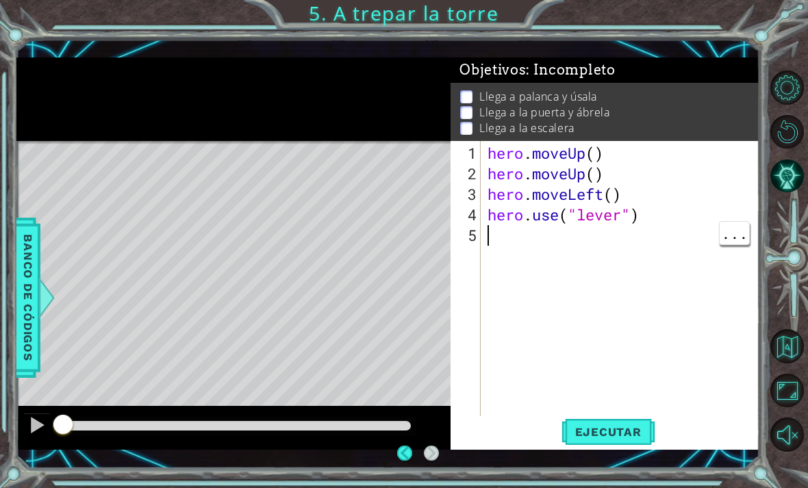
scroll to position [11, 0]
click at [628, 425] on span "Ejecutar" at bounding box center [608, 432] width 94 height 14
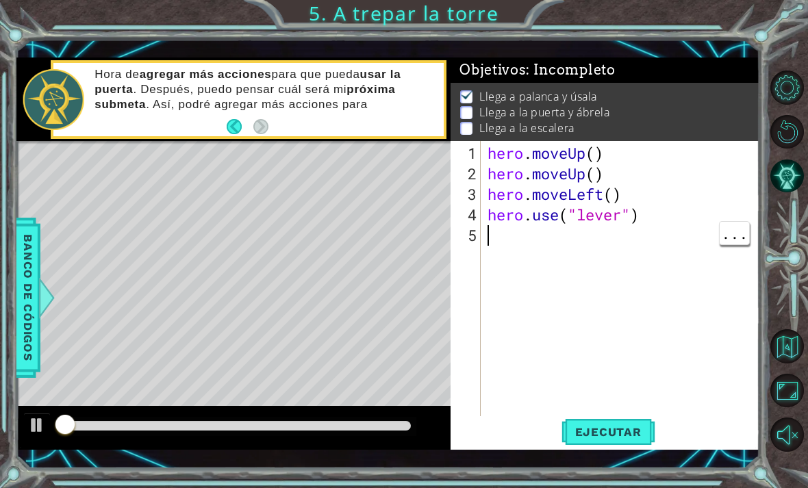
scroll to position [1, 0]
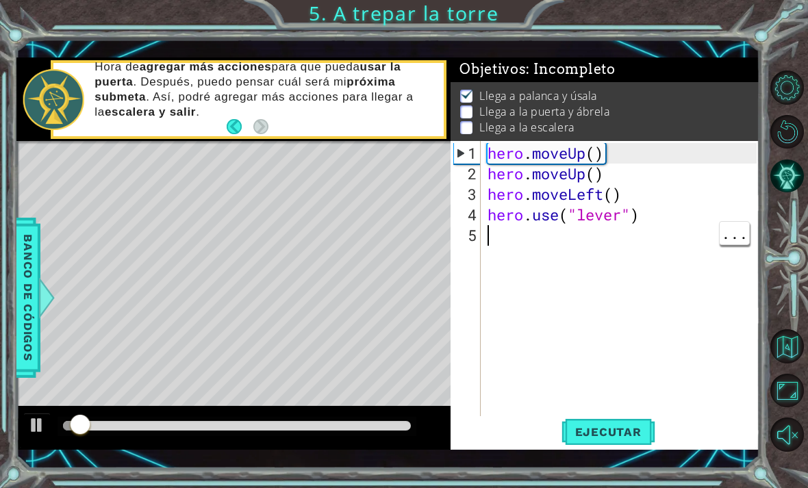
type textarea "hero.moveUp()"
click at [741, 157] on span "..." at bounding box center [733, 151] width 29 height 23
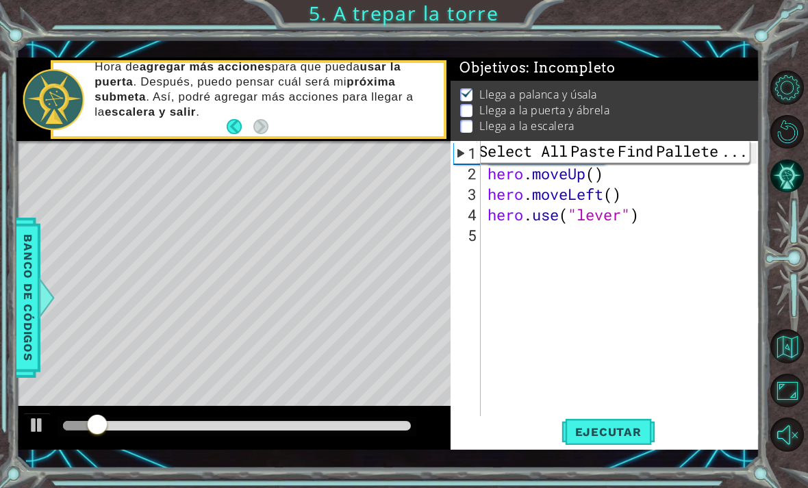
scroll to position [2, 0]
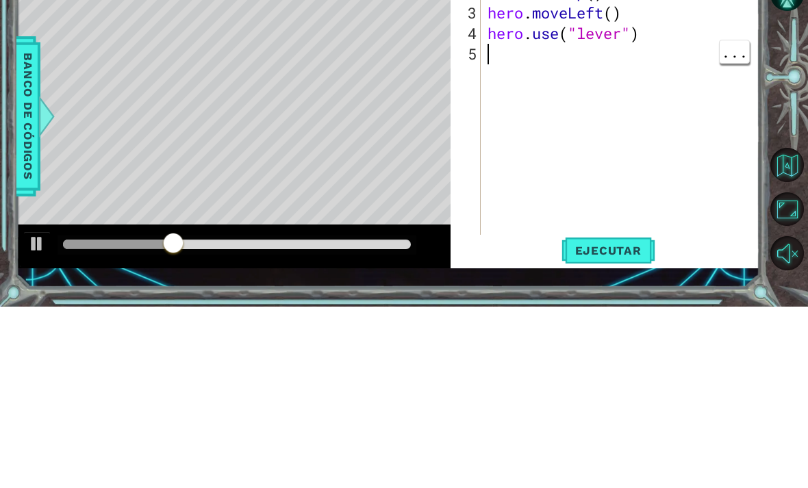
click at [647, 143] on div "hero . moveUp ( ) hero . moveUp ( ) hero . moveLeft ( ) hero . use ( "lever" )" at bounding box center [624, 307] width 279 height 329
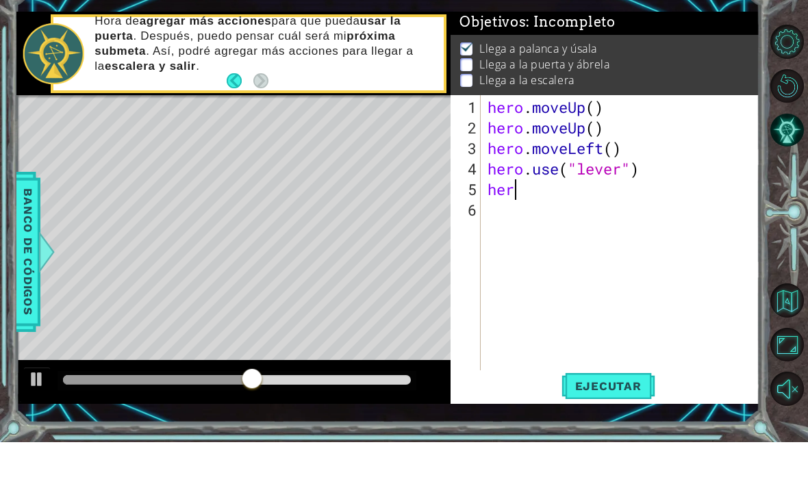
type textarea "hero"
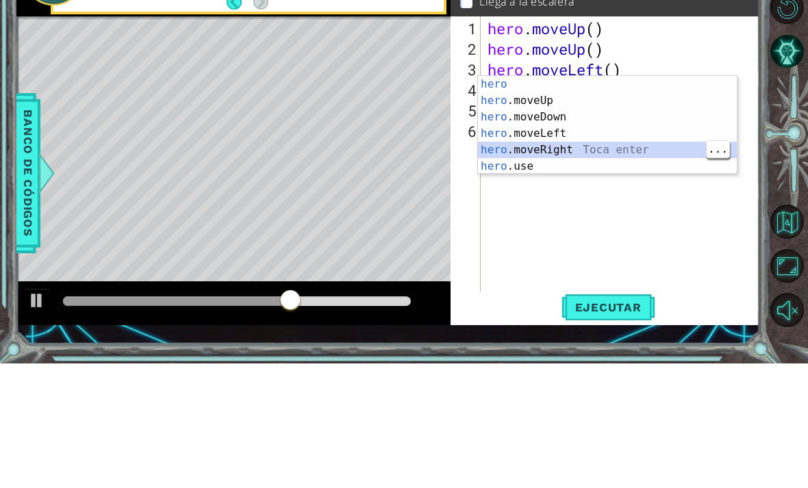
scroll to position [0, 0]
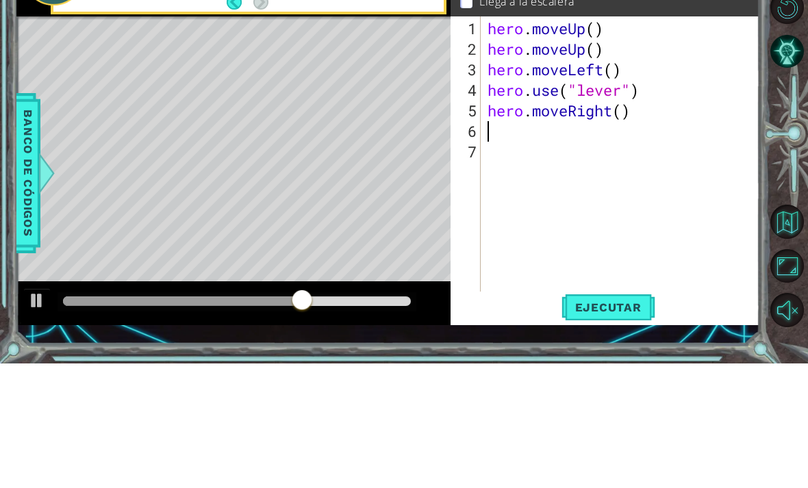
type textarea "he"
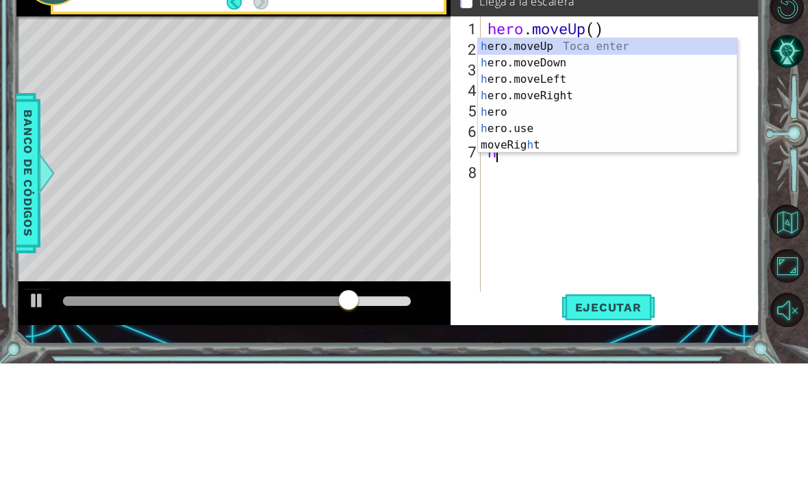
type textarea "he"
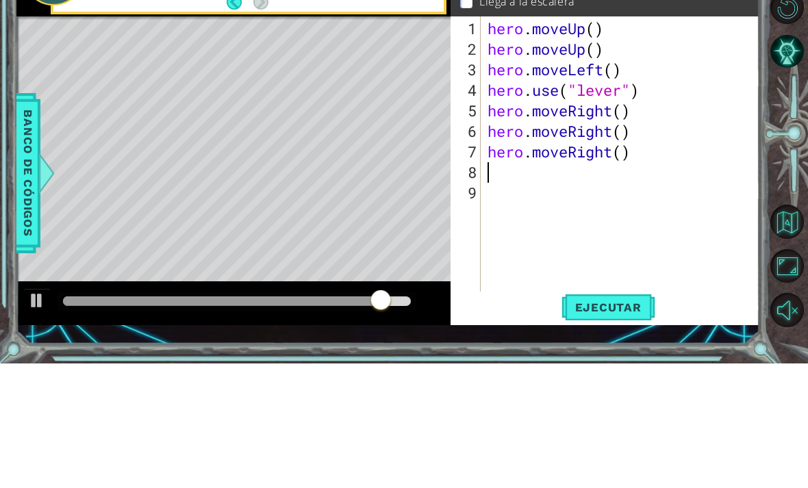
type textarea "h"
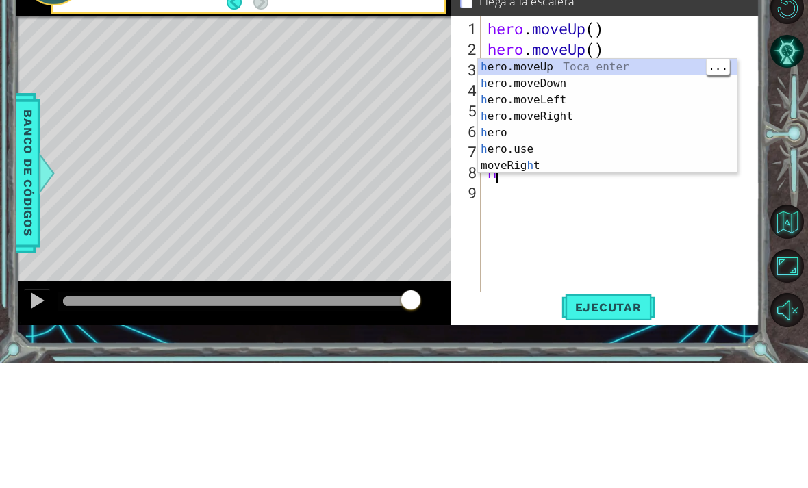
click at [593, 183] on div "h ero.moveUp Toca enter h ero.moveDown Toca enter h ero.moveLeft Toca enter h e…" at bounding box center [607, 257] width 259 height 148
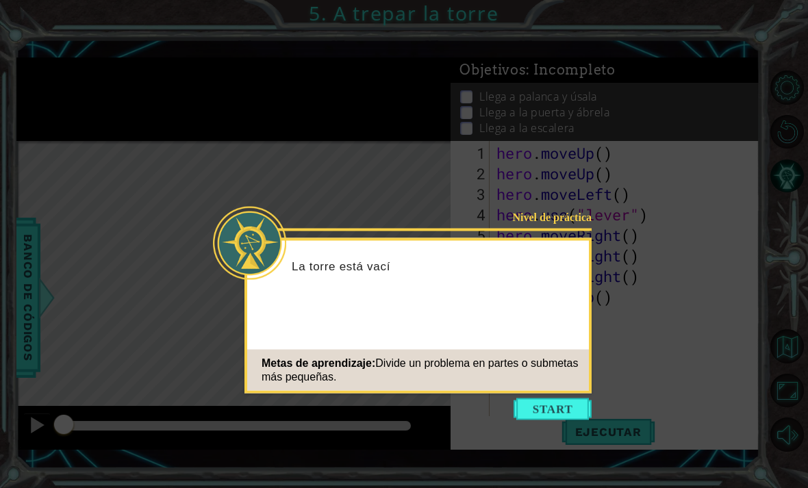
click at [554, 398] on button "Start" at bounding box center [552, 409] width 78 height 22
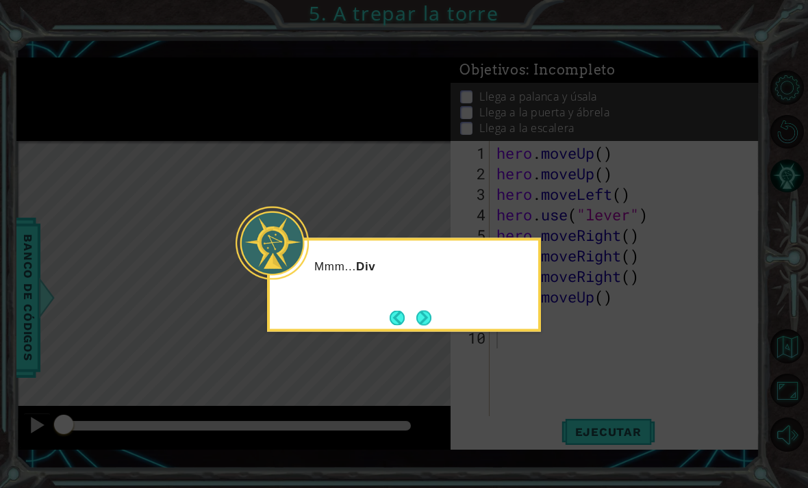
click at [580, 346] on icon at bounding box center [404, 244] width 808 height 488
click at [420, 310] on button "Next" at bounding box center [424, 318] width 16 height 16
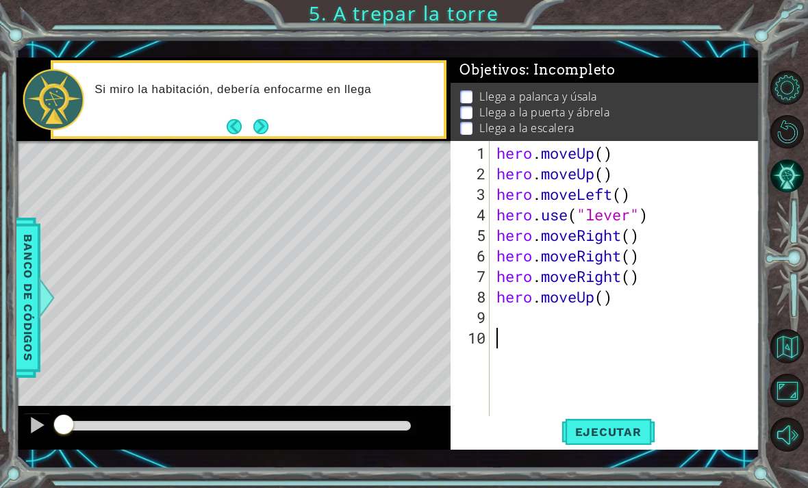
click at [608, 418] on button "Ejecutar" at bounding box center [608, 431] width 94 height 31
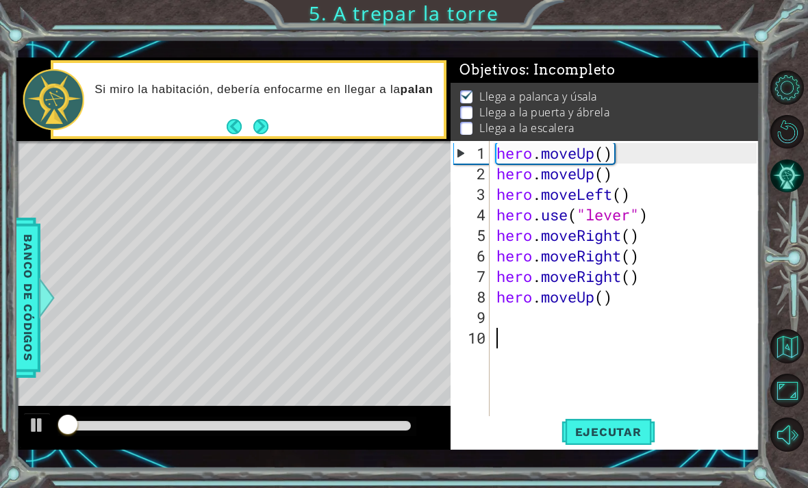
scroll to position [1, 0]
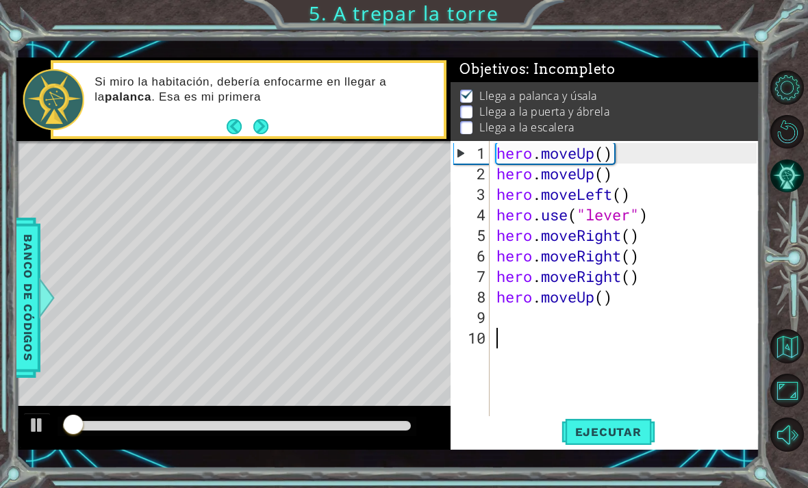
type textarea "hero.moveUp()"
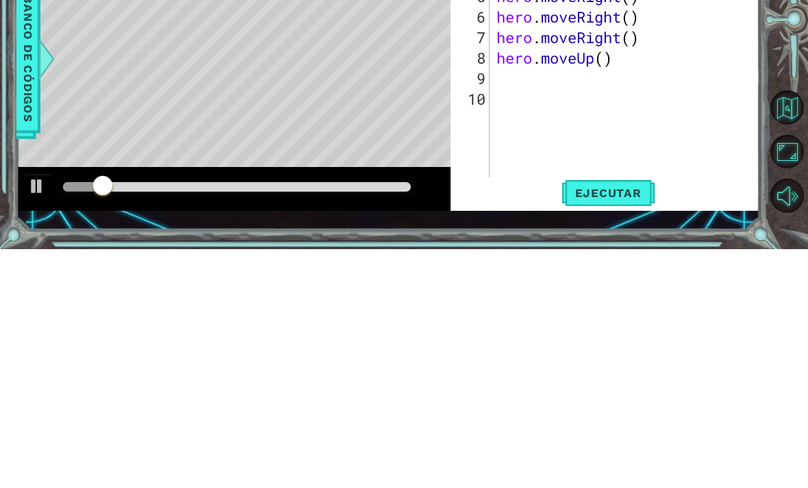
click at [643, 425] on span "Ejecutar" at bounding box center [608, 432] width 94 height 14
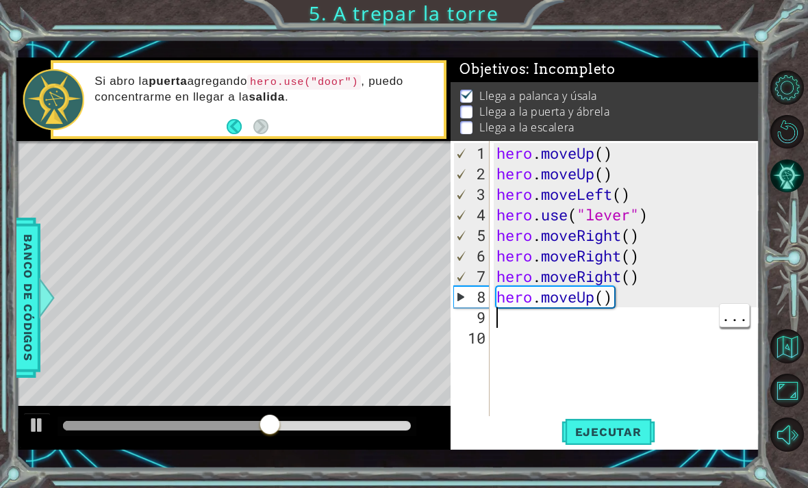
click at [548, 312] on div "hero . moveUp ( ) hero . moveUp ( ) hero . moveLeft ( ) hero . use ( "lever" ) …" at bounding box center [628, 307] width 270 height 329
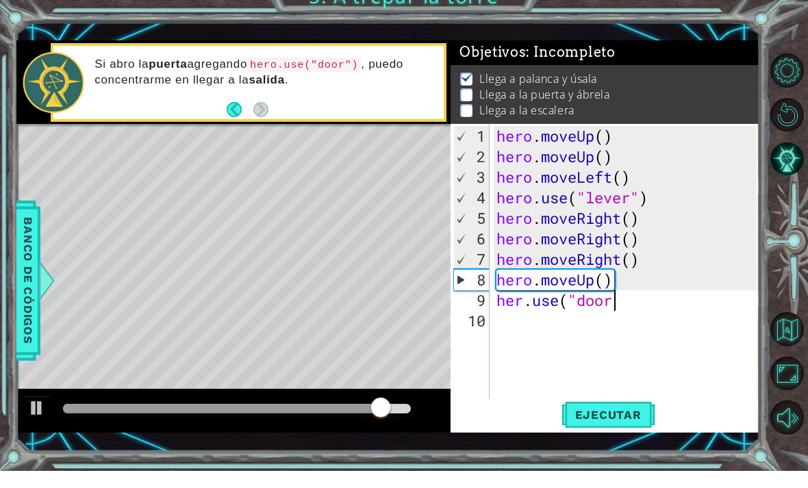
scroll to position [0, 5]
type textarea "her.use("door""
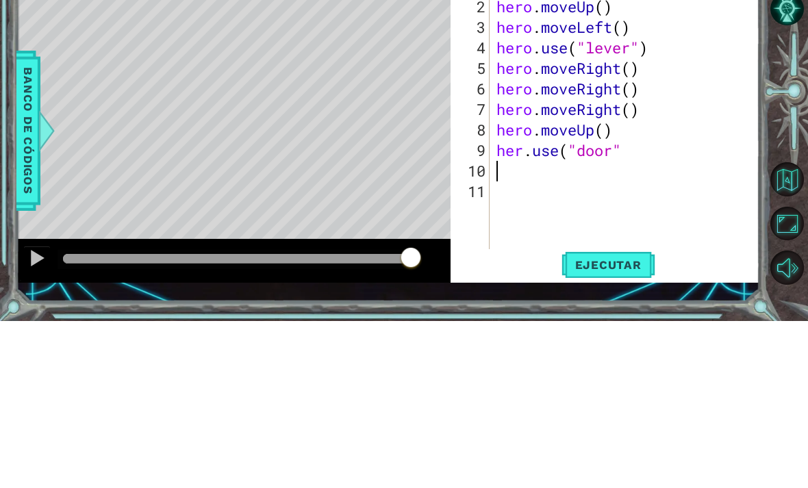
scroll to position [0, 0]
click at [112, 151] on div "Level Map" at bounding box center [332, 342] width 632 height 403
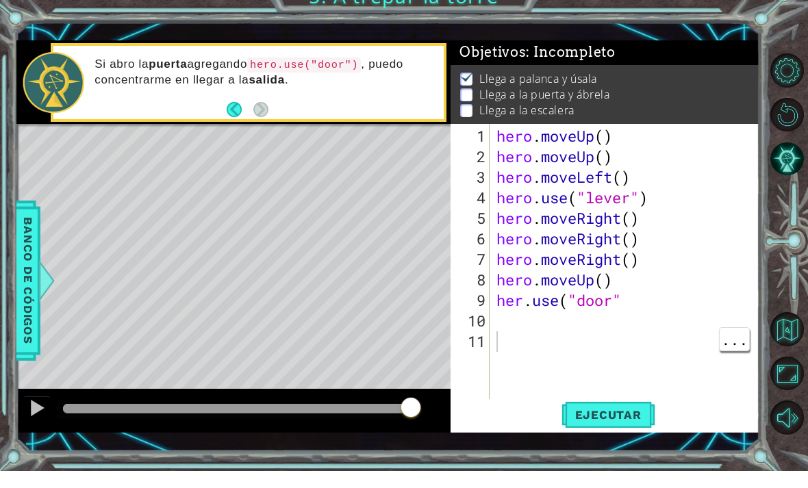
click at [616, 416] on button "Ejecutar" at bounding box center [608, 431] width 94 height 31
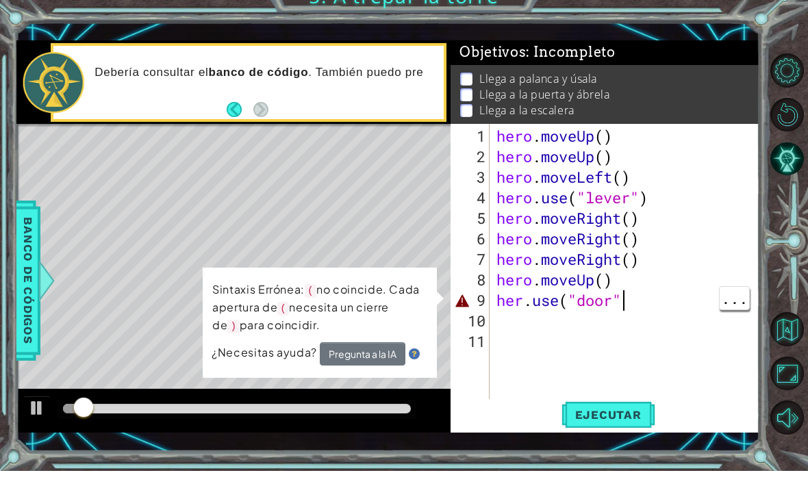
click at [653, 303] on div "hero . moveUp ( ) hero . moveUp ( ) hero . moveLeft ( ) hero . use ( "lever" ) …" at bounding box center [628, 307] width 270 height 329
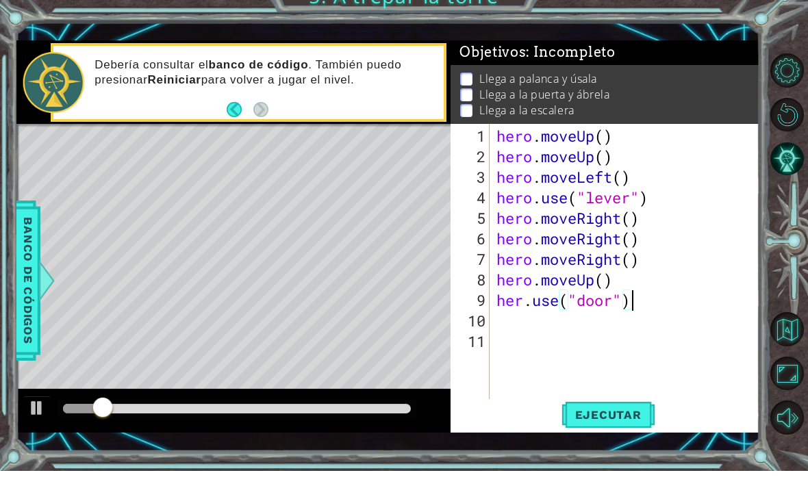
scroll to position [0, 5]
click at [734, 120] on li "Llega a la escalera" at bounding box center [606, 128] width 293 height 16
click at [582, 416] on button "Ejecutar" at bounding box center [608, 431] width 94 height 31
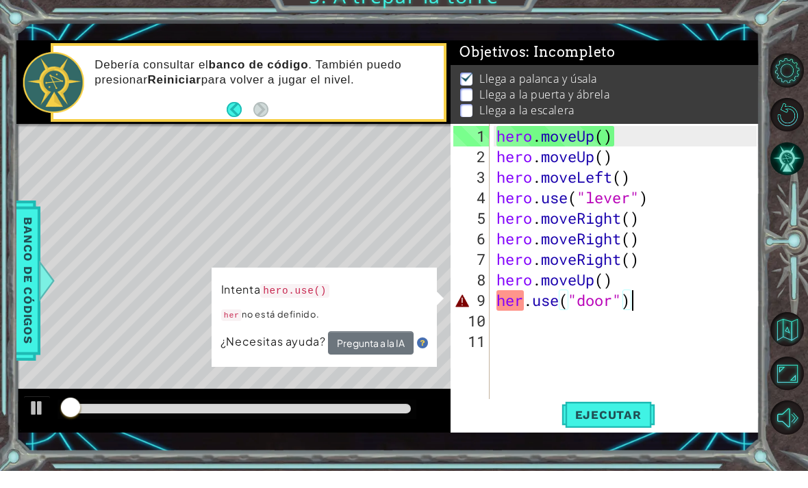
type textarea "hero.moveUp()"
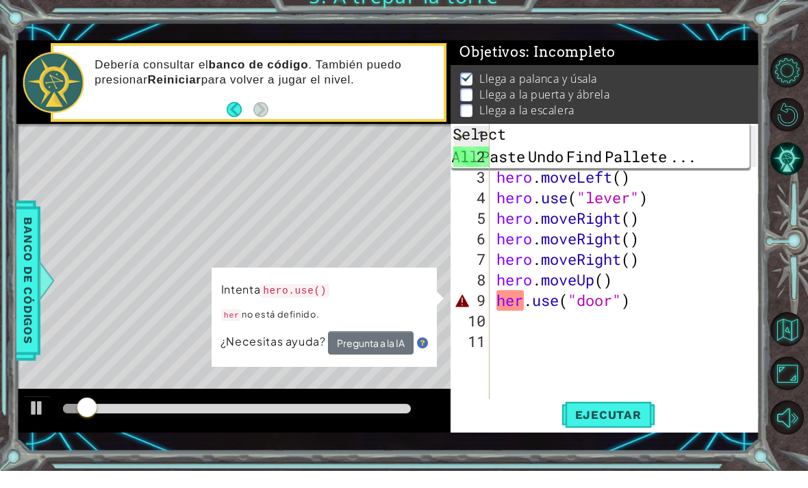
click at [368, 183] on div "Level Map" at bounding box center [332, 342] width 632 height 403
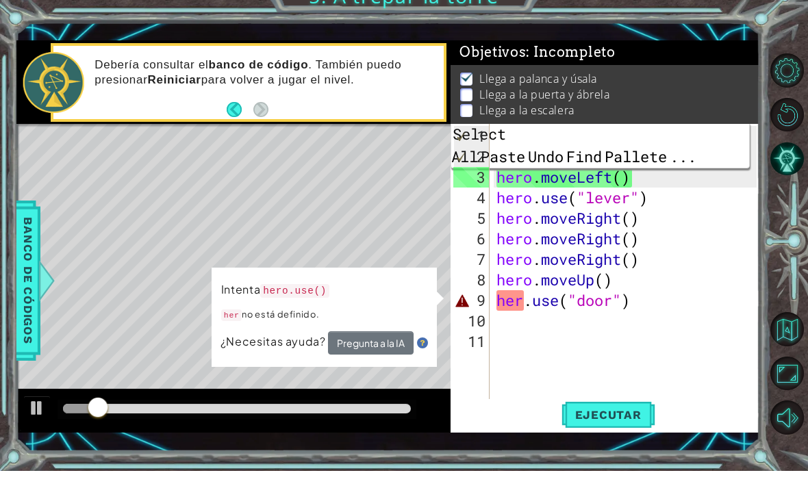
click at [632, 425] on span "Ejecutar" at bounding box center [608, 432] width 94 height 14
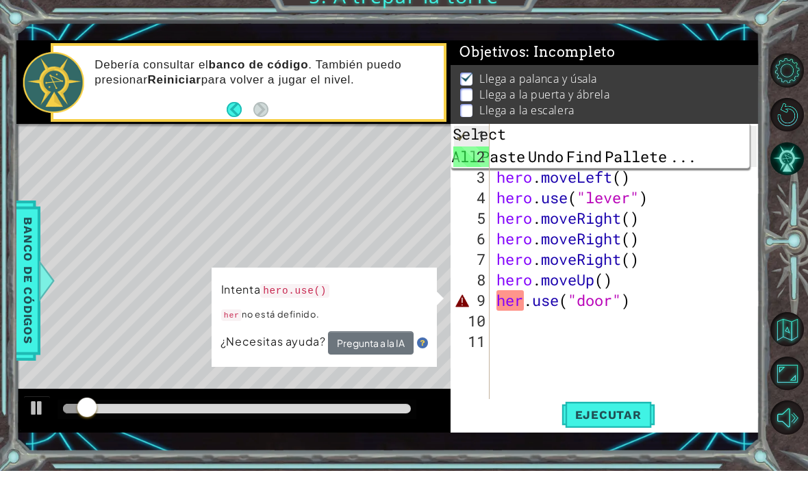
click at [93, 166] on div "Level Map" at bounding box center [332, 342] width 632 height 403
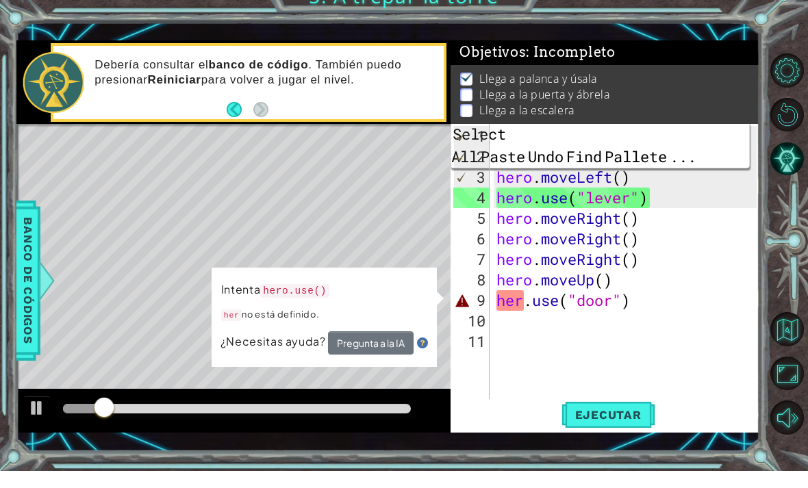
click at [574, 312] on div "hero . moveUp ( ) hero . moveUp ( ) hero . moveLeft ( ) hero . use ( "lever" ) …" at bounding box center [628, 307] width 270 height 329
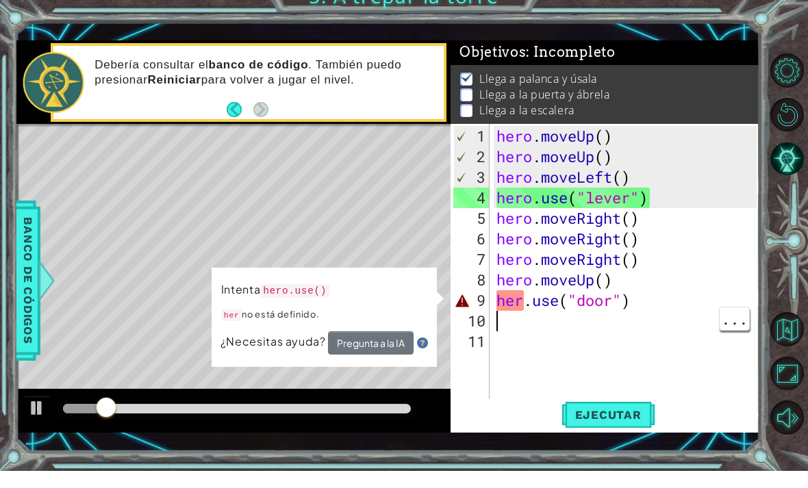
scroll to position [0, 0]
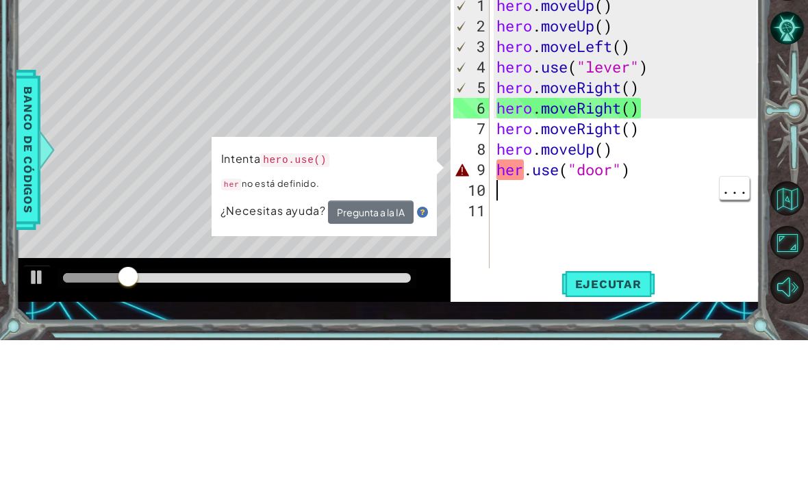
click at [515, 165] on div "hero . moveUp ( ) hero . moveUp ( ) hero . moveLeft ( ) hero . use ( "lever" ) …" at bounding box center [628, 307] width 270 height 329
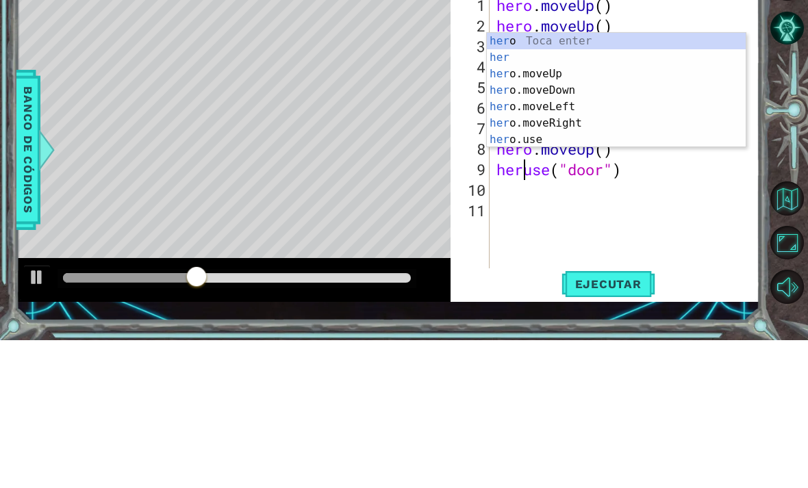
scroll to position [0, 2]
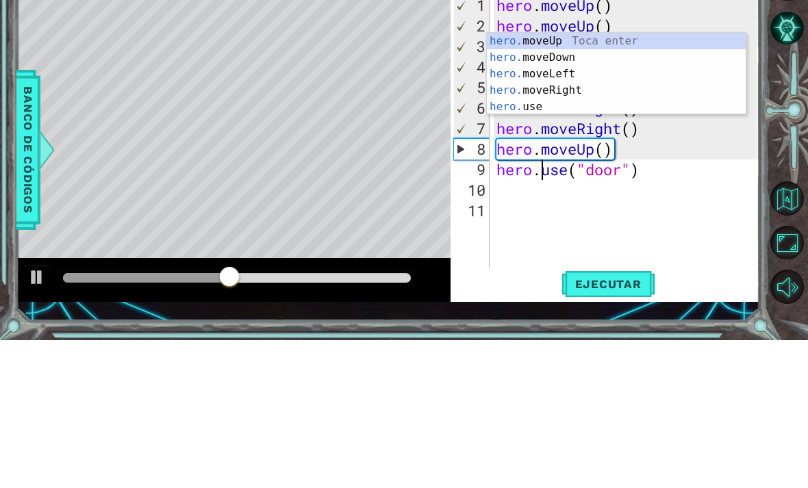
type textarea "hero.use("door")"
click at [142, 141] on div "Level Map" at bounding box center [332, 342] width 632 height 403
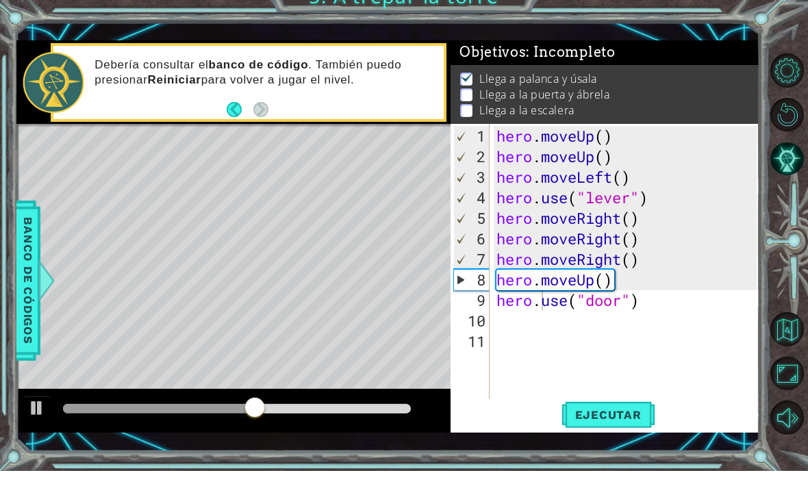
click at [626, 425] on span "Ejecutar" at bounding box center [608, 432] width 94 height 14
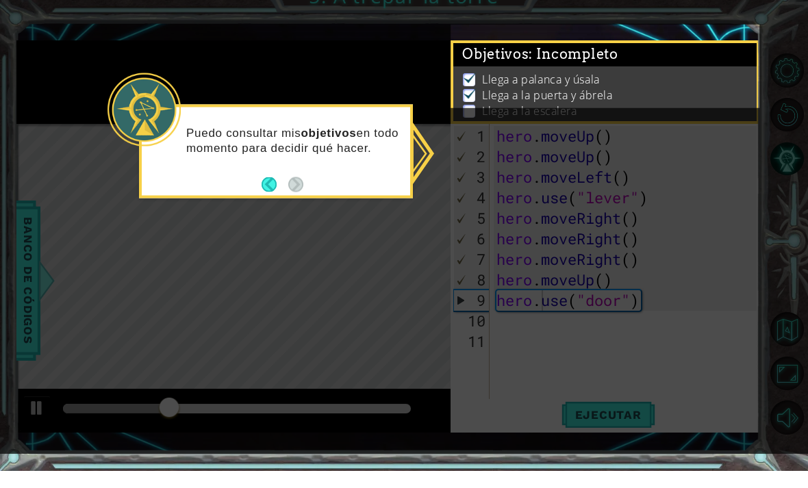
click at [233, 186] on icon at bounding box center [404, 235] width 808 height 471
click at [211, 224] on icon at bounding box center [404, 235] width 808 height 471
click at [447, 79] on icon at bounding box center [404, 235] width 808 height 471
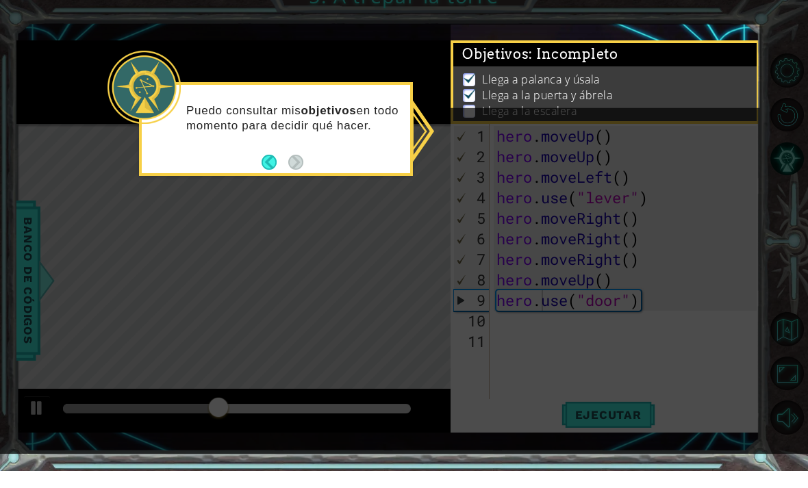
click at [497, 89] on p "Llega a palanca y úsala" at bounding box center [541, 96] width 118 height 15
click at [472, 105] on img at bounding box center [470, 110] width 14 height 11
click at [261, 172] on button "Back" at bounding box center [274, 179] width 27 height 15
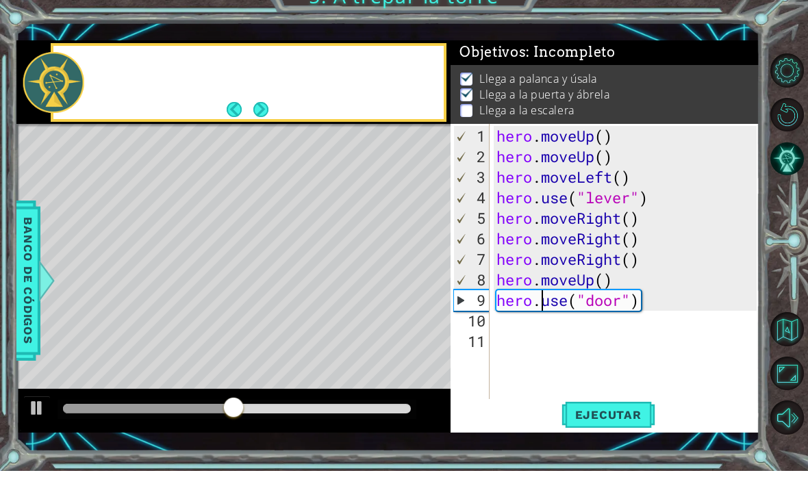
click at [283, 112] on div at bounding box center [247, 99] width 389 height 73
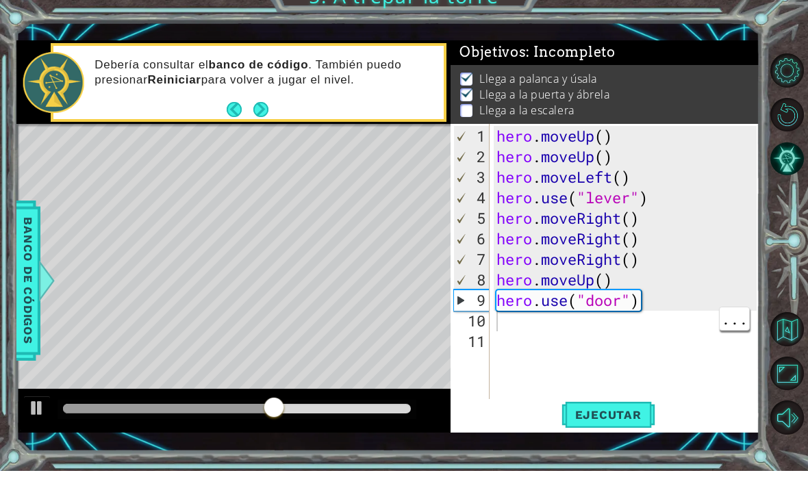
click at [643, 327] on div "hero . moveUp ( ) hero . moveUp ( ) hero . moveLeft ( ) hero . use ( "lever" ) …" at bounding box center [628, 307] width 270 height 329
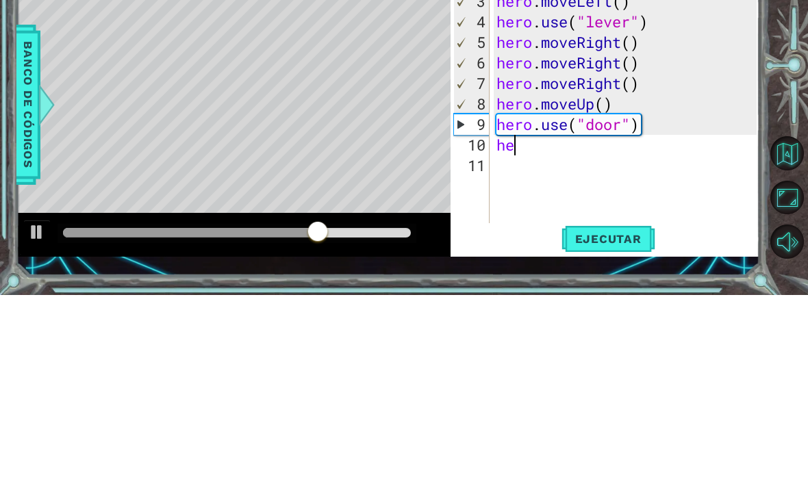
type textarea "her"
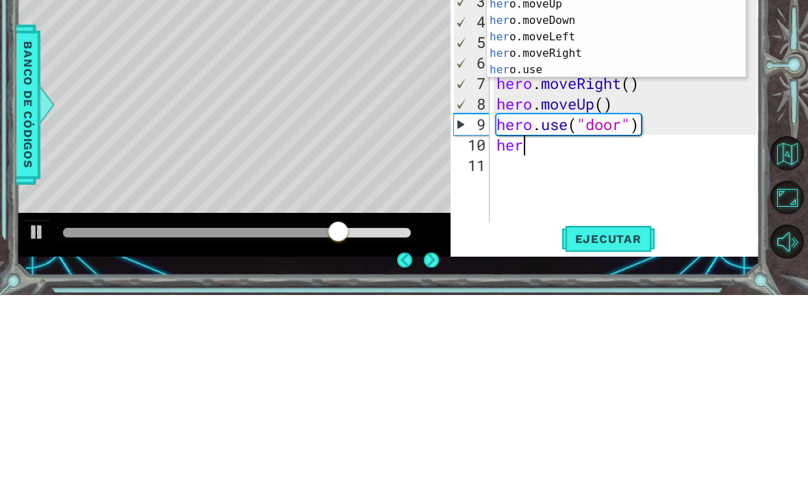
click at [583, 156] on div "her o Toca enter her Toca enter her o.moveUp Toca enter her o.moveDown Toca ent…" at bounding box center [616, 230] width 259 height 148
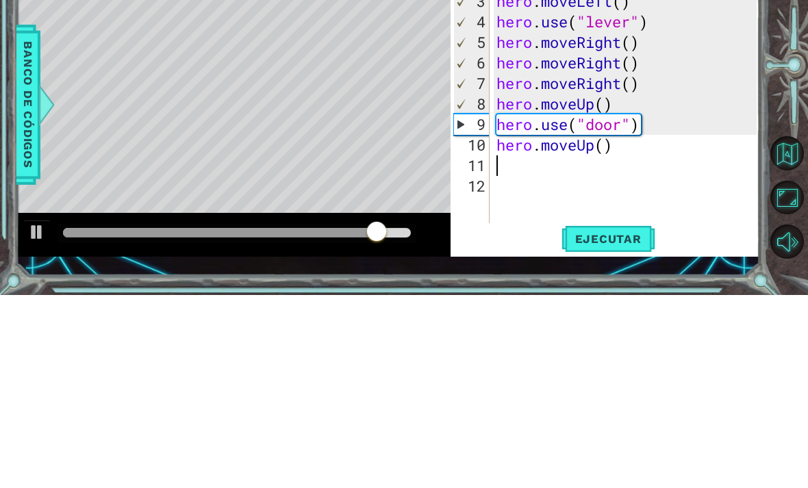
type textarea "h"
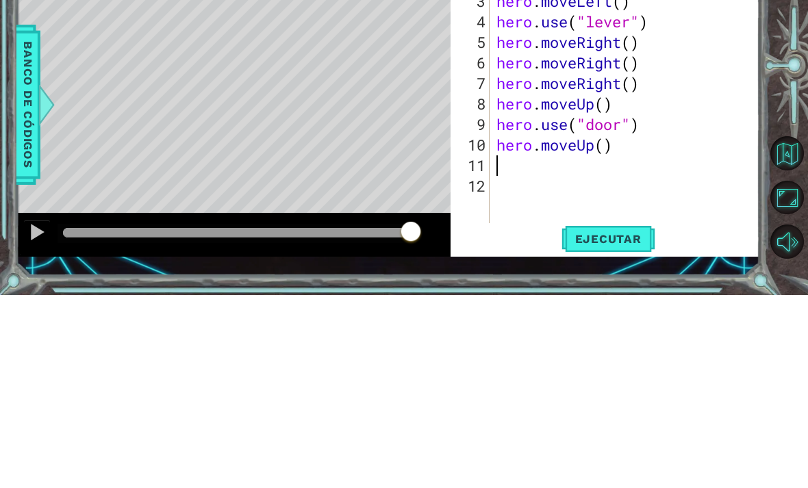
type textarea "h"
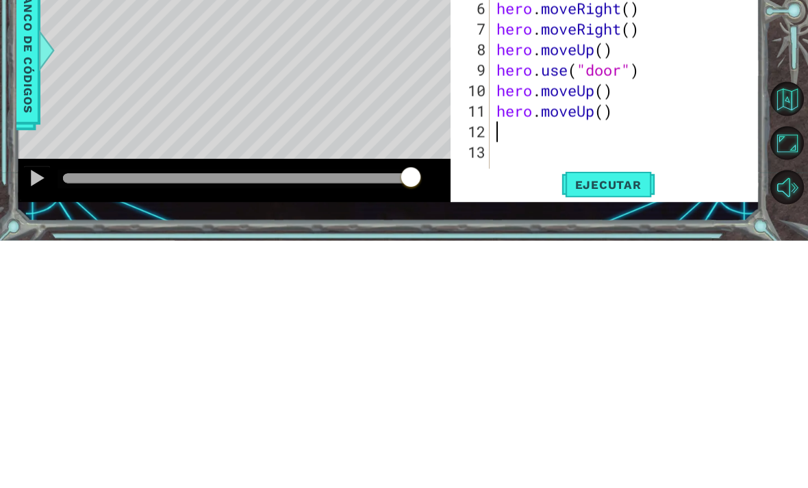
type textarea "h"
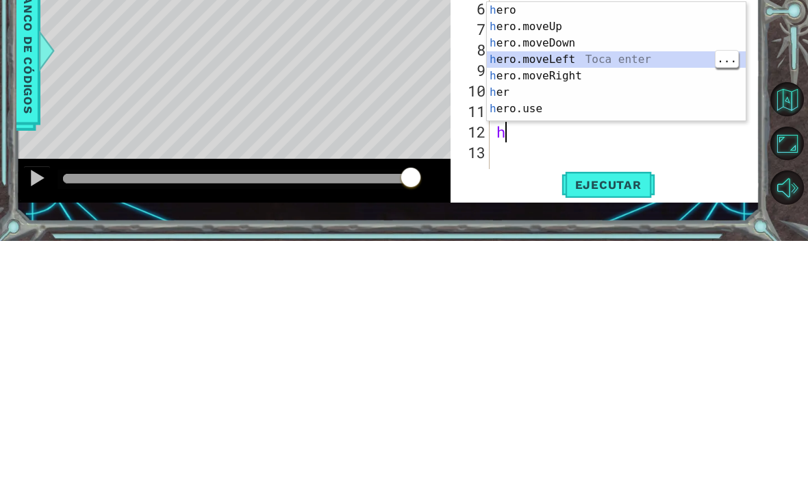
click at [569, 249] on div "h ero Toca enter h ero.moveUp Toca enter h ero.moveDown Toca enter h ero.moveLe…" at bounding box center [616, 325] width 259 height 153
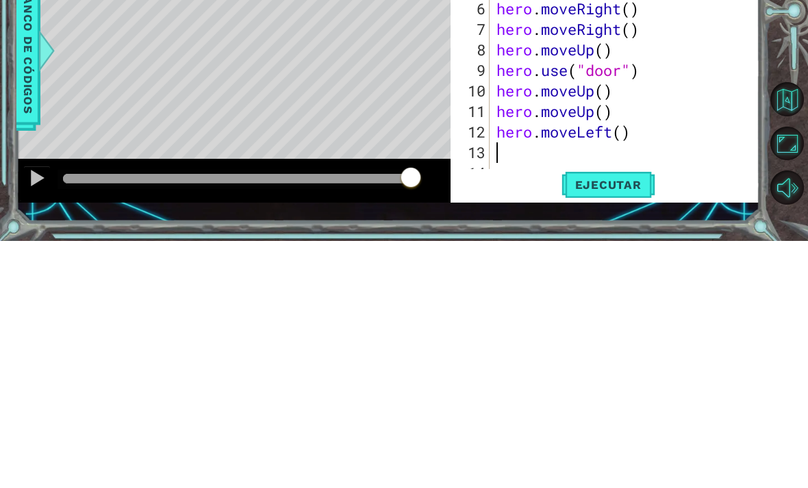
type textarea "h"
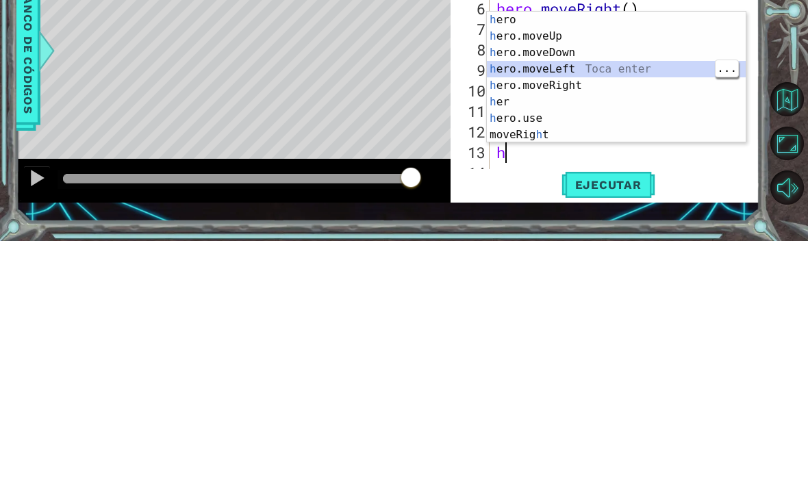
scroll to position [21, 0]
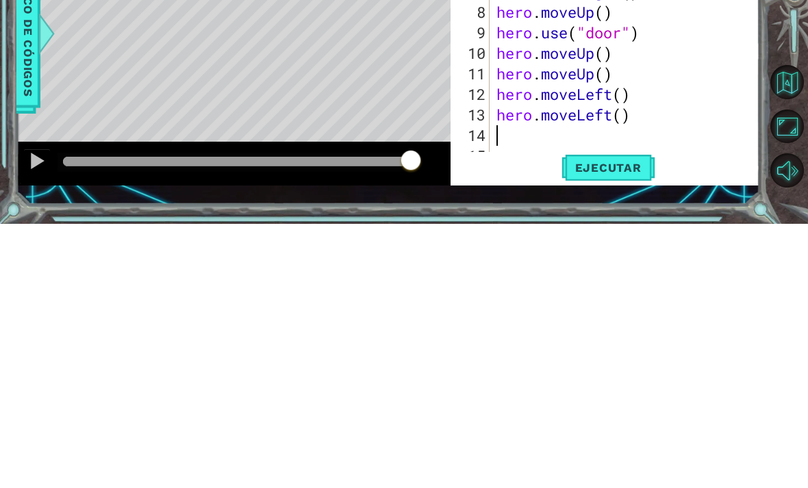
type textarea "h"
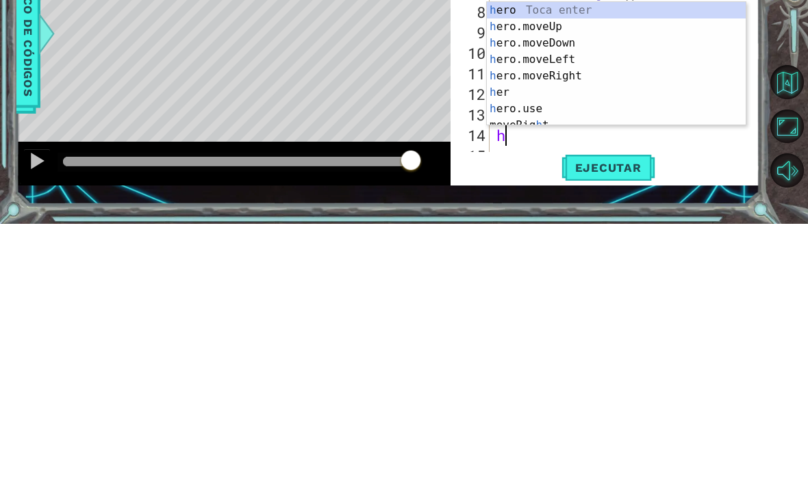
click at [579, 266] on div "h ero Toca enter h ero.moveUp Toca enter h ero.moveDown Toca enter h ero.moveLe…" at bounding box center [616, 344] width 259 height 157
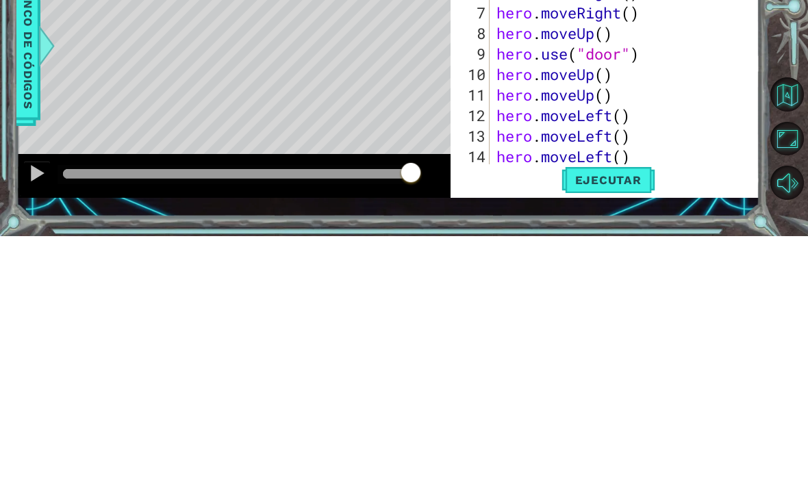
scroll to position [10, 0]
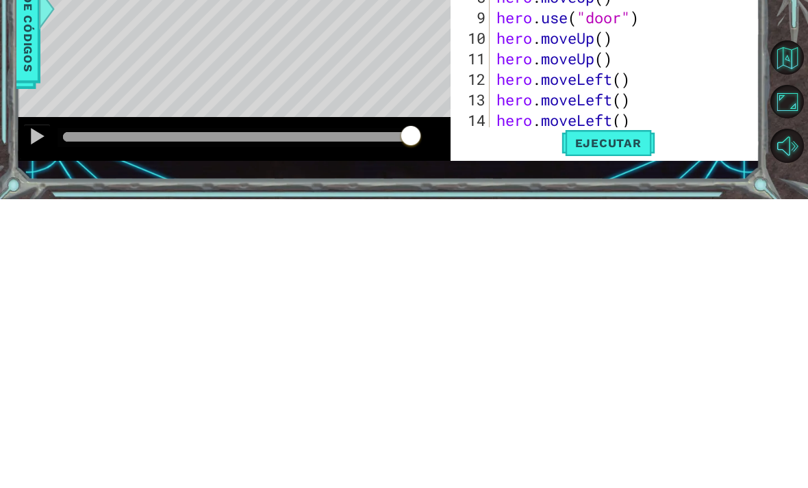
type textarea "h"
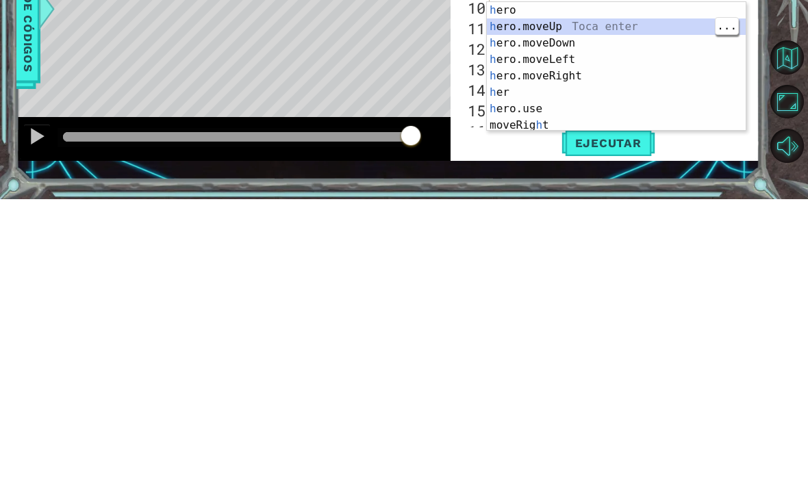
click at [589, 291] on div "h ero Toca enter h ero.moveUp Toca enter h ero.moveDown Toca enter h ero.moveLe…" at bounding box center [616, 372] width 259 height 162
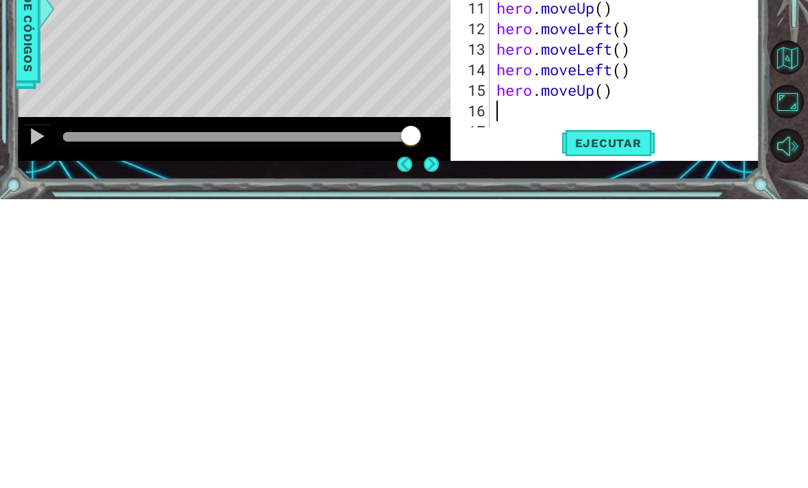
click at [636, 416] on button "Ejecutar" at bounding box center [608, 431] width 94 height 31
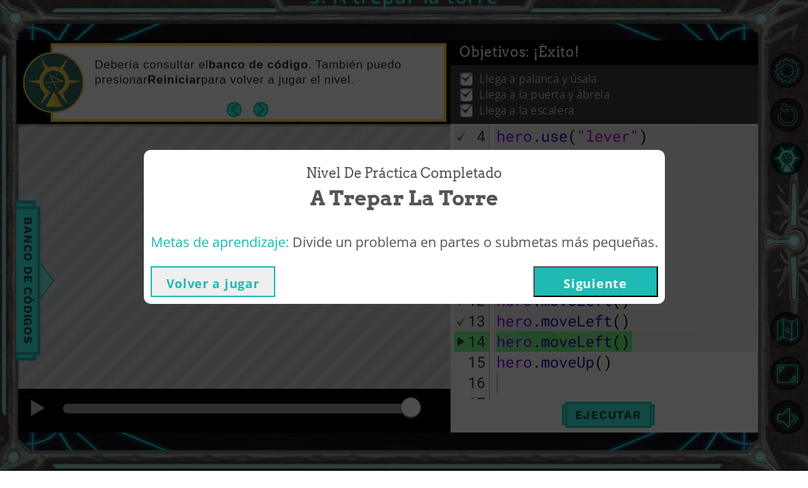
click at [577, 283] on button "Siguiente" at bounding box center [595, 298] width 125 height 31
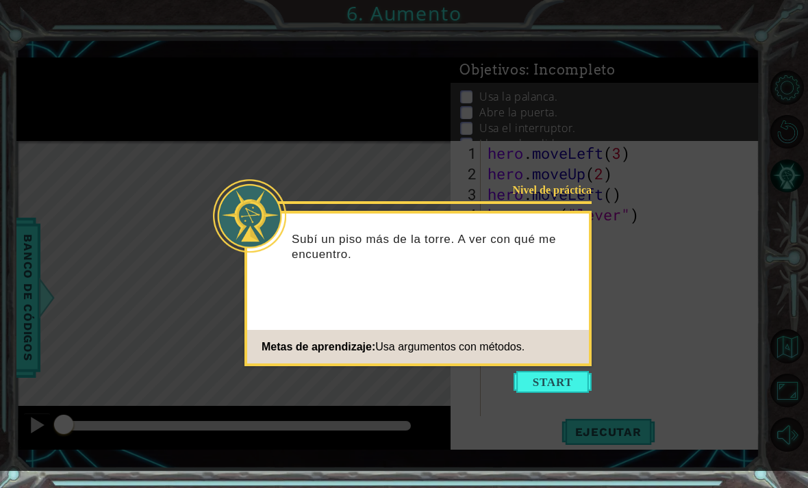
click at [558, 384] on button "Start" at bounding box center [552, 382] width 78 height 22
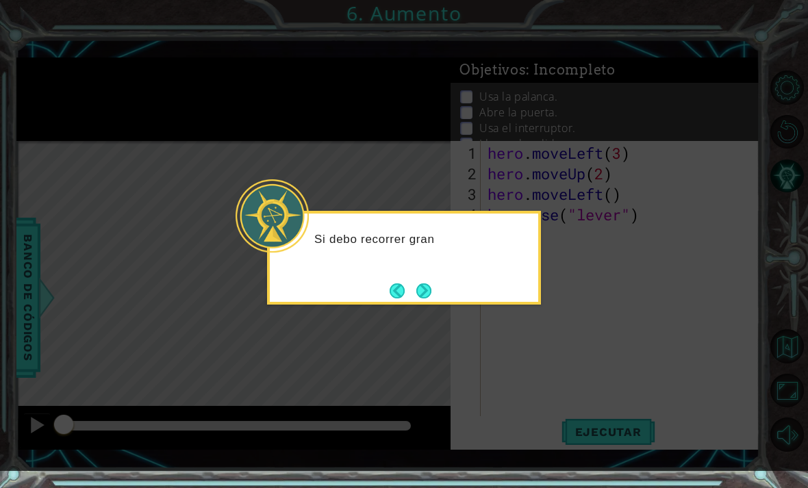
click at [431, 283] on button "Next" at bounding box center [423, 290] width 15 height 15
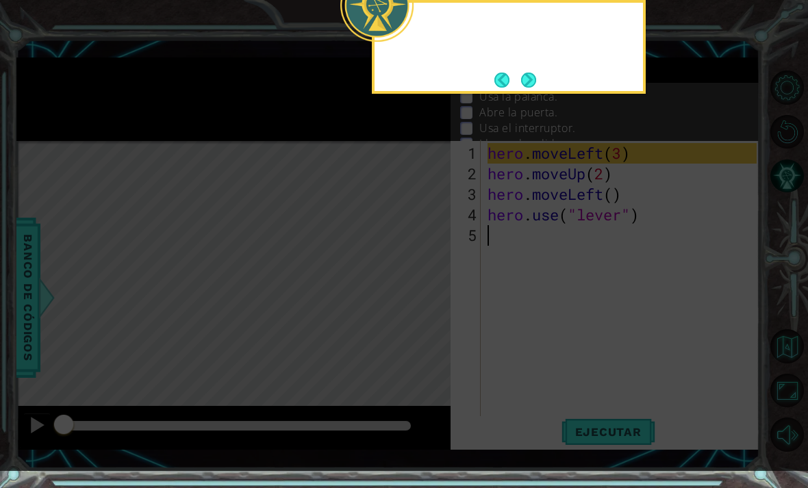
click at [430, 287] on icon at bounding box center [404, 91] width 808 height 760
click at [430, 284] on icon at bounding box center [404, 91] width 808 height 760
click at [529, 81] on button "Next" at bounding box center [528, 80] width 15 height 15
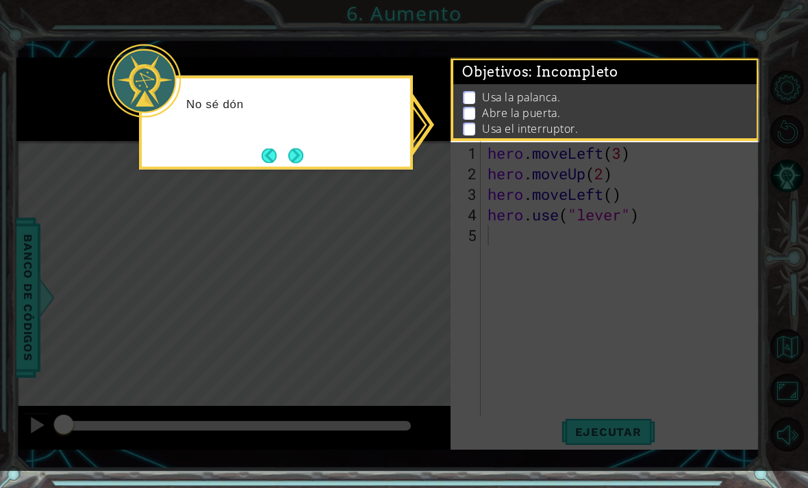
click at [303, 161] on button "Next" at bounding box center [295, 155] width 15 height 15
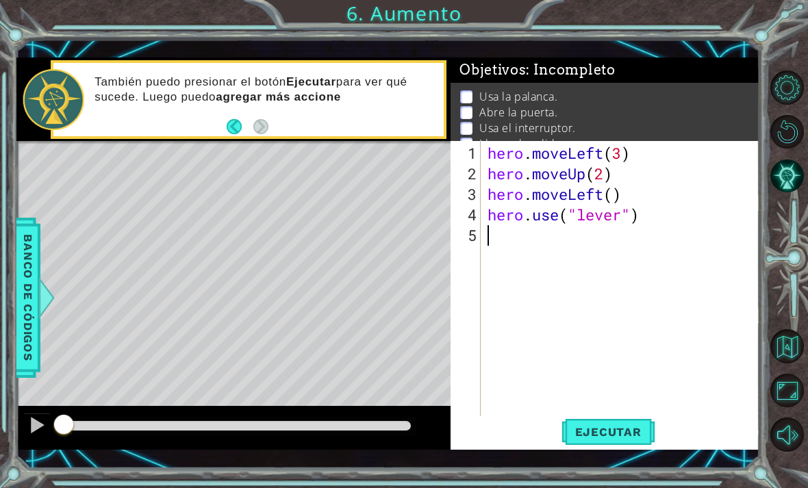
click at [786, 149] on button "Reiniciar nivel" at bounding box center [787, 132] width 34 height 34
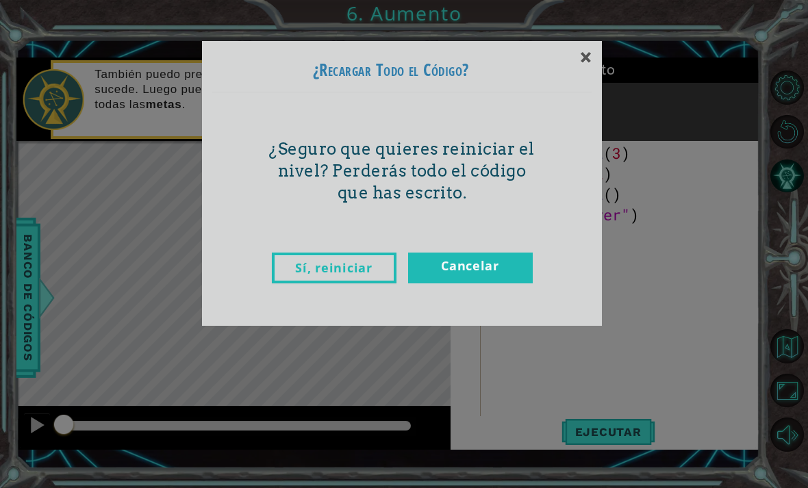
click at [589, 95] on div "¿Seguro que quieres reiniciar el nivel? Perderás todo el código que has escrito." at bounding box center [402, 165] width 398 height 146
click at [576, 99] on div "¿Seguro que quieres reiniciar el nivel? Perderás todo el código que has escrito." at bounding box center [402, 165] width 398 height 146
click at [580, 109] on div "¿Seguro que quieres reiniciar el nivel? Perderás todo el código que has escrito." at bounding box center [402, 165] width 398 height 146
click at [584, 97] on div "¿Seguro que quieres reiniciar el nivel? Perderás todo el código que has escrito." at bounding box center [402, 165] width 398 height 146
click at [585, 105] on div "¿Seguro que quieres reiniciar el nivel? Perderás todo el código que has escrito." at bounding box center [402, 165] width 398 height 146
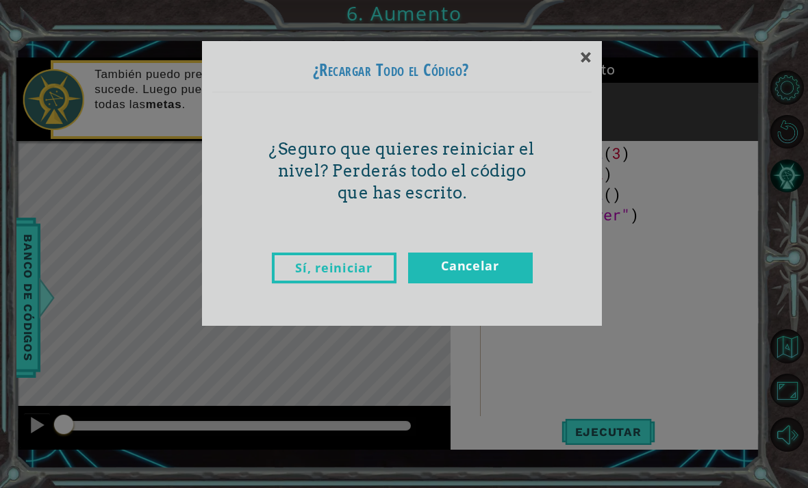
click at [511, 313] on div "Sí, reiniciar Cancelar" at bounding box center [401, 282] width 379 height 86
click at [519, 317] on div "Sí, reiniciar Cancelar" at bounding box center [401, 282] width 379 height 86
click at [526, 317] on div "Sí, reiniciar Cancelar" at bounding box center [401, 282] width 379 height 86
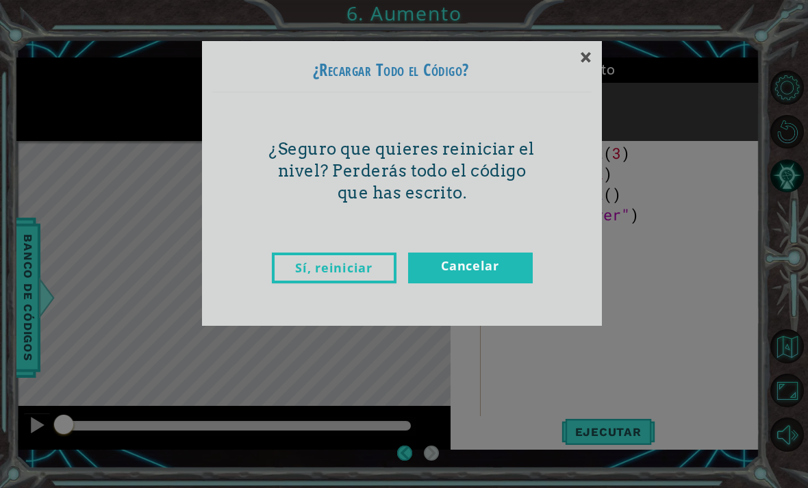
click at [524, 313] on div "Sí, reiniciar Cancelar" at bounding box center [401, 282] width 379 height 86
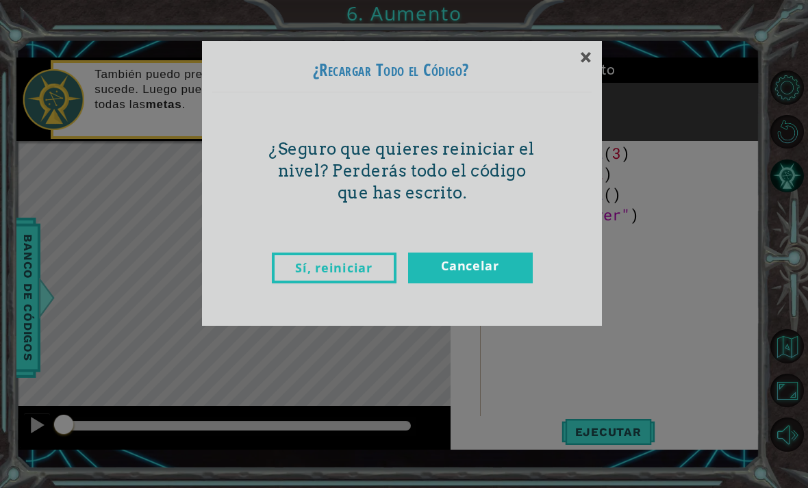
click at [497, 308] on div "Sí, reiniciar Cancelar" at bounding box center [401, 282] width 379 height 86
click at [576, 103] on div "¿Seguro que quieres reiniciar el nivel? Perderás todo el código que has escrito." at bounding box center [402, 165] width 398 height 146
click at [578, 110] on div "¿Seguro que quieres reiniciar el nivel? Perderás todo el código que has escrito." at bounding box center [402, 165] width 398 height 146
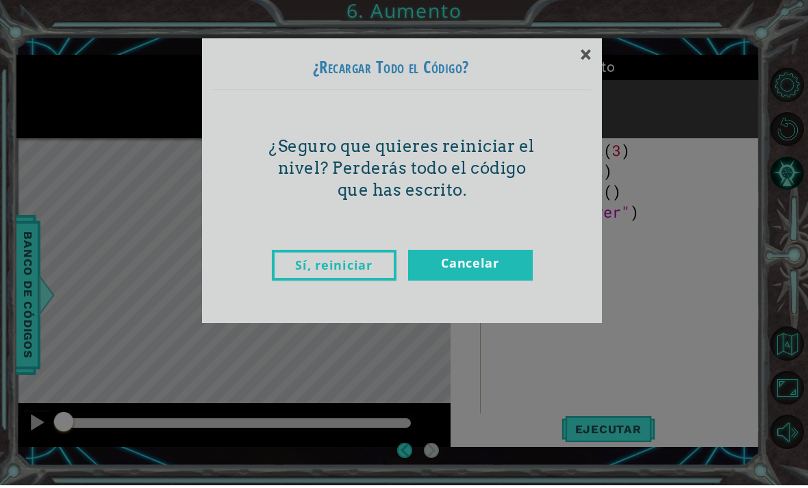
scroll to position [17, 0]
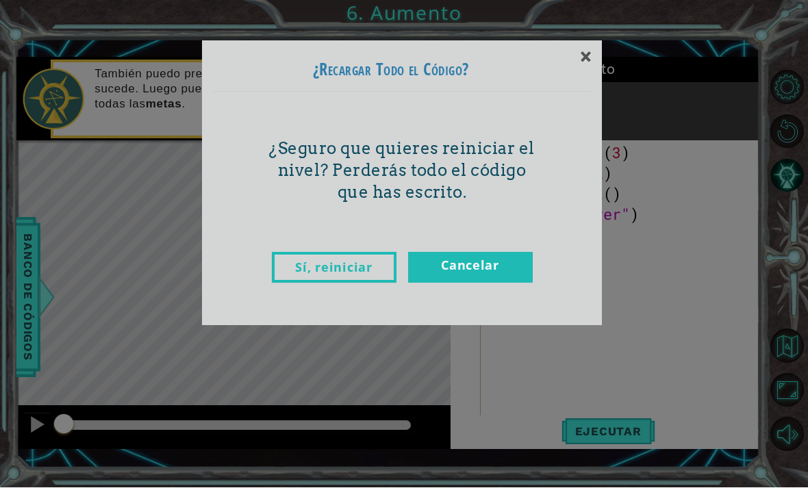
click at [478, 253] on link "Cancelar" at bounding box center [470, 268] width 125 height 31
click at [523, 179] on p "¿Seguro que quieres reiniciar el nivel? Perderás todo el código que has escrito." at bounding box center [402, 171] width 268 height 66
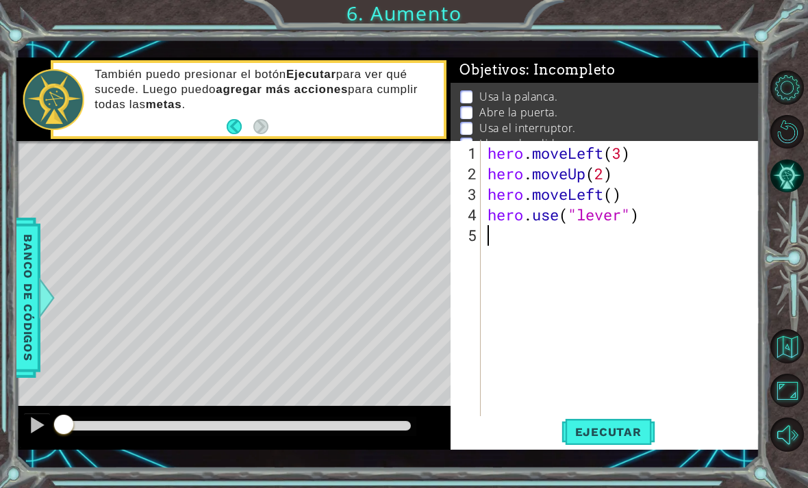
click at [629, 439] on span "Ejecutar" at bounding box center [608, 432] width 94 height 14
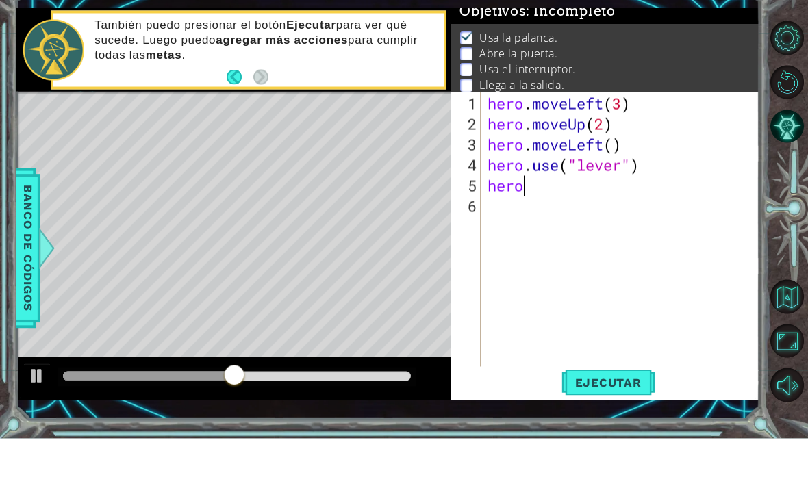
scroll to position [0, 1]
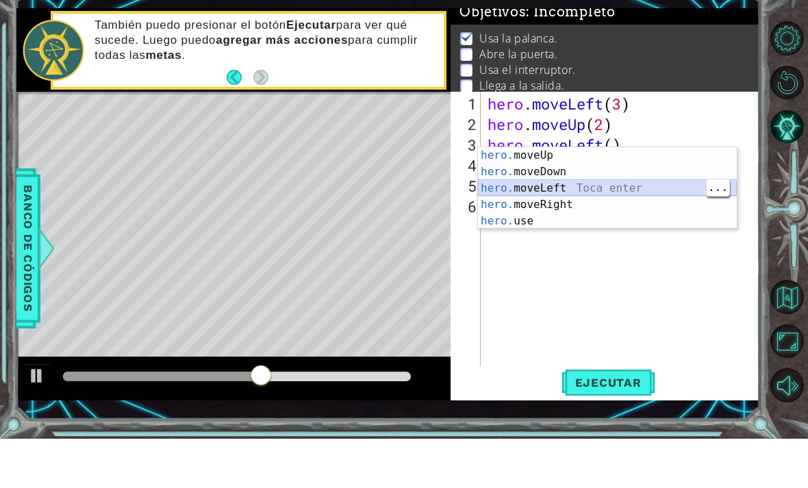
click at [669, 196] on div "hero. moveUp Toca enter hero. moveDown Toca enter hero. moveLeft Toca enter her…" at bounding box center [607, 253] width 259 height 115
type textarea "hero.moveLeft(1)"
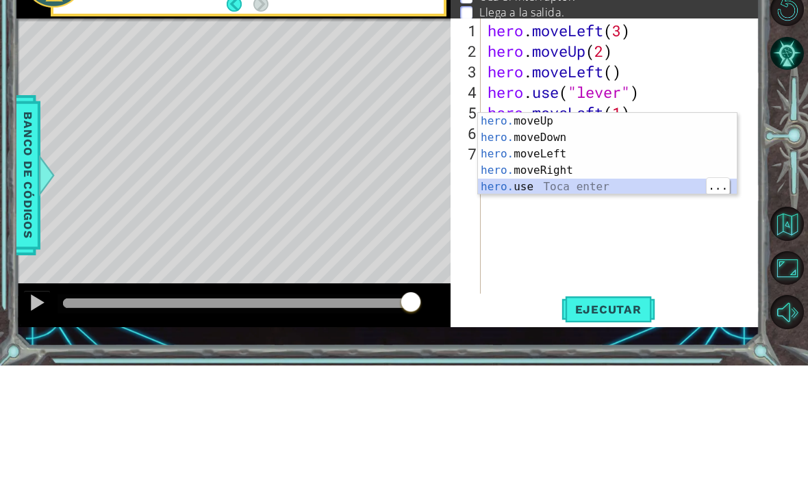
type textarea "hero.use("name")"
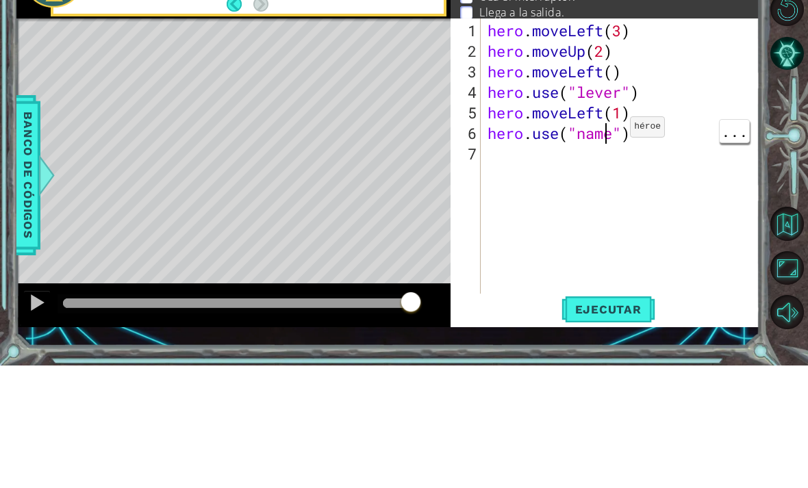
scroll to position [5, 6]
click at [613, 143] on div "hero . moveLeft ( 3 ) hero . moveUp ( 2 ) hero . moveLeft ( ) hero . use ( "lev…" at bounding box center [624, 307] width 279 height 329
type textarea "hero.use("door")"
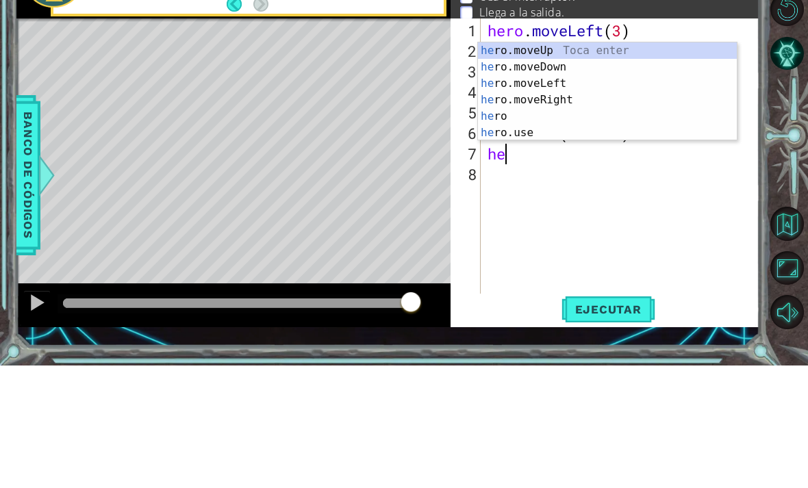
scroll to position [1, 1]
click at [622, 165] on div "her o.moveUp Toca enter her o.moveDown Toca enter her o.moveLeft [PERSON_NAME] …" at bounding box center [607, 230] width 259 height 131
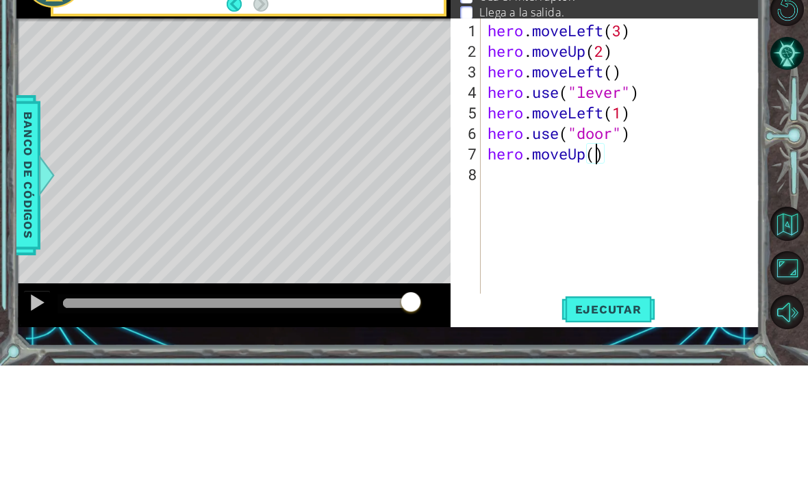
type textarea "hero.moveUp(2)"
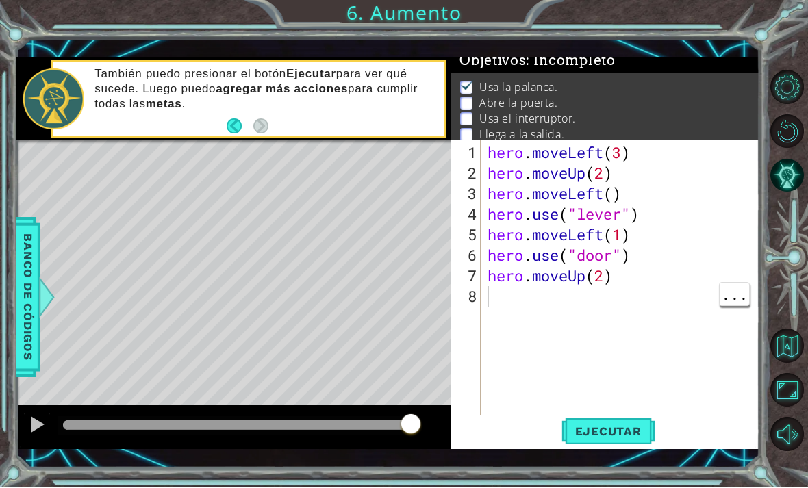
click at [616, 447] on button "Ejecutar" at bounding box center [608, 431] width 94 height 31
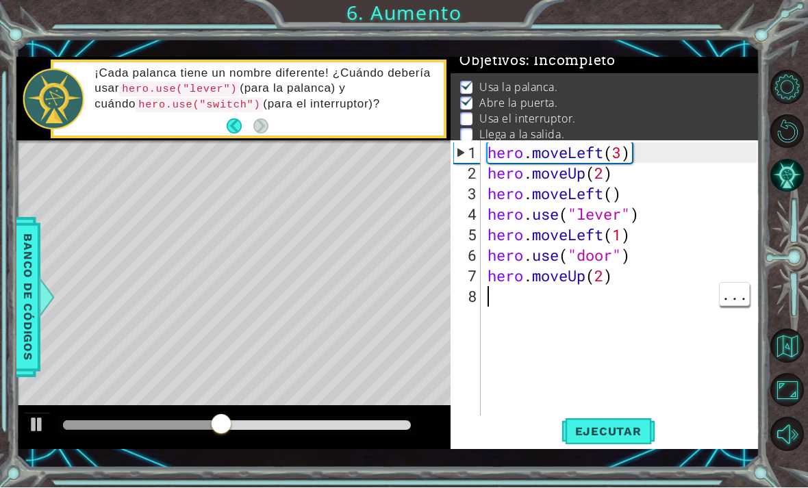
click at [561, 329] on div "hero . moveLeft ( 3 ) hero . moveUp ( 2 ) hero . moveLeft ( ) hero . use ( "lev…" at bounding box center [624, 307] width 279 height 329
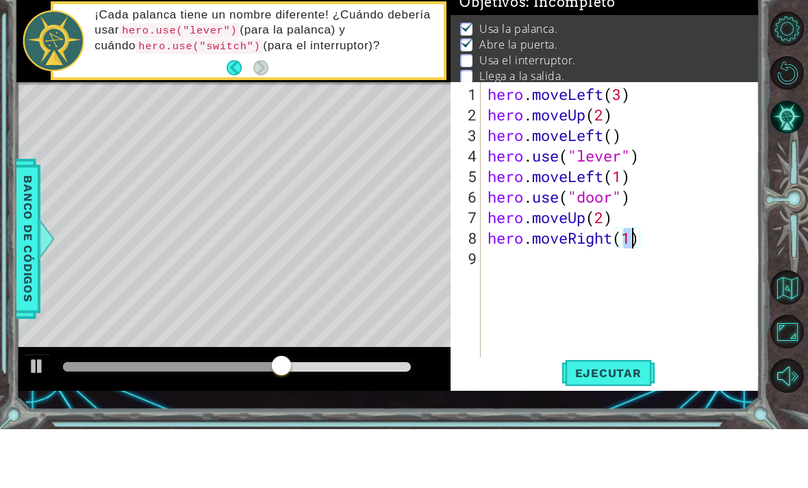
scroll to position [1, 6]
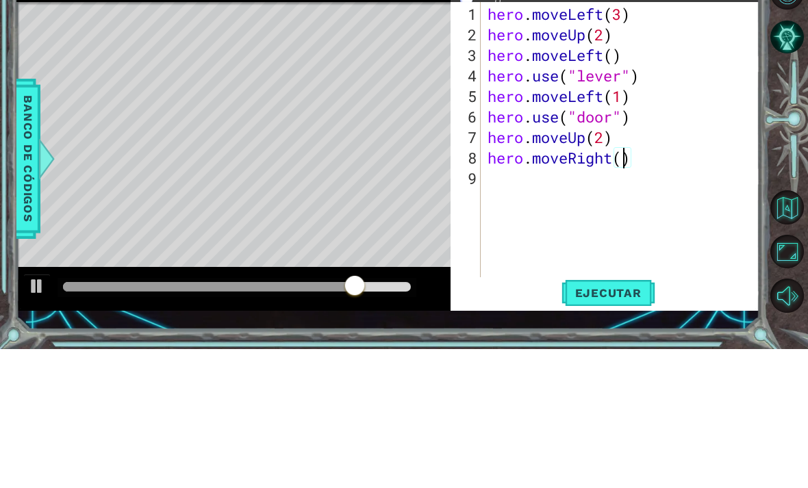
type textarea "hero.moveRight(2)"
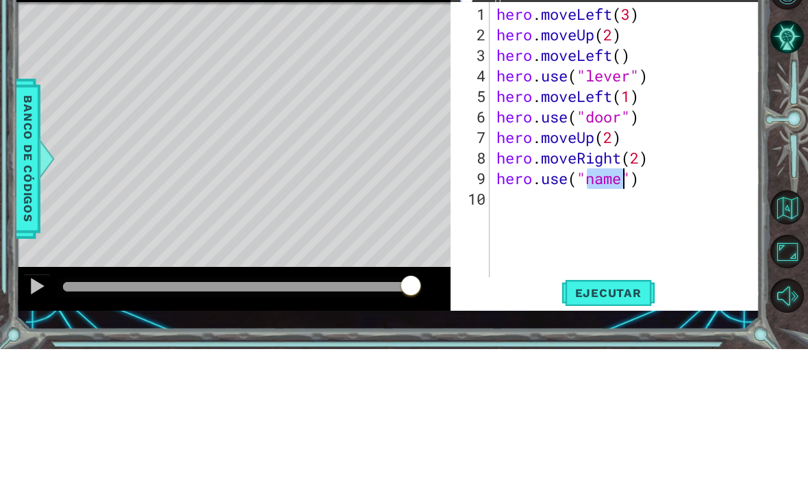
scroll to position [5, 6]
type textarea "hero.use("switch")"
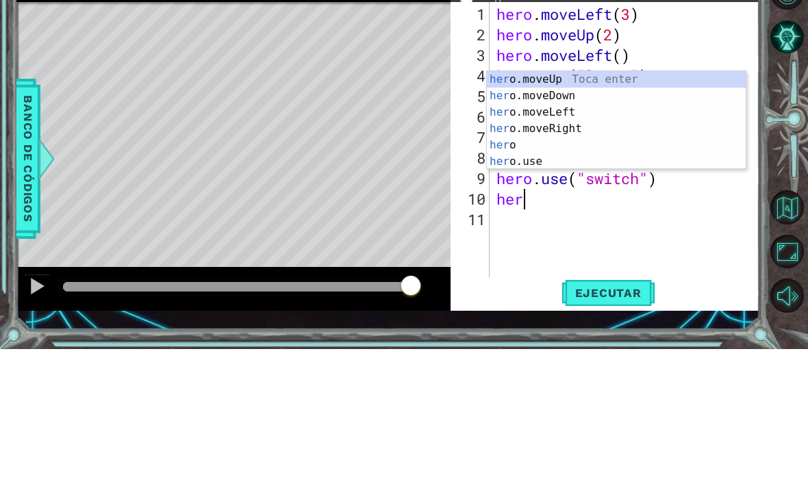
scroll to position [1, 1]
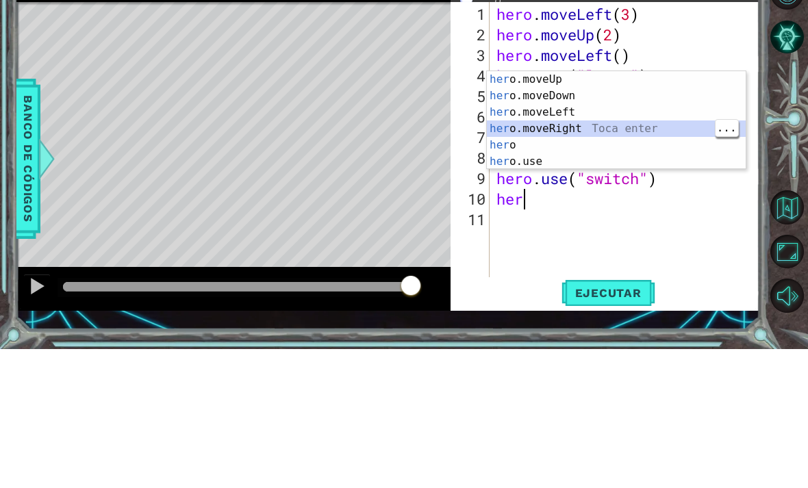
type textarea "hero.moveRight(1)"
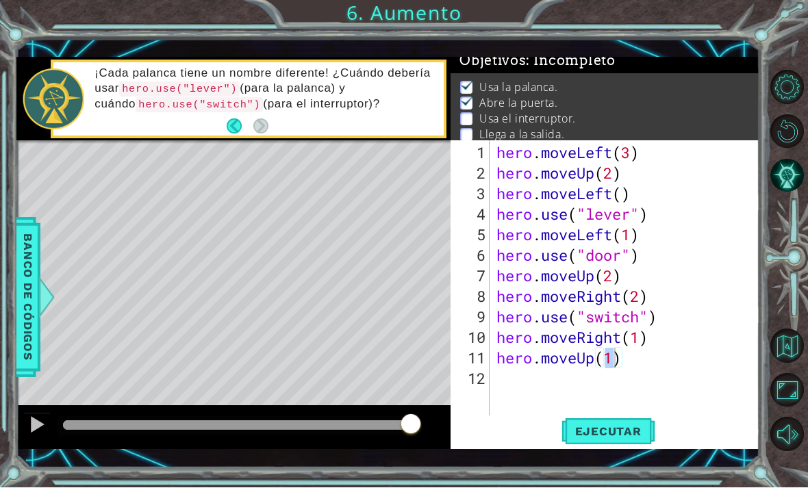
click at [622, 439] on span "Ejecutar" at bounding box center [608, 432] width 94 height 14
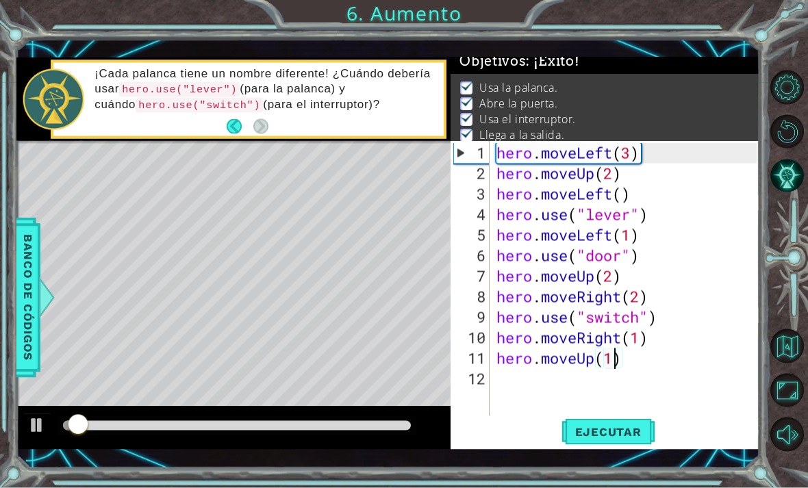
type textarea "hero.moveUp(2)"
click at [776, 34] on div "1 ההההההההההההההההההההההההההההההההההההההההההההההההההההההההההההההההההההההההההההה…" at bounding box center [404, 244] width 808 height 488
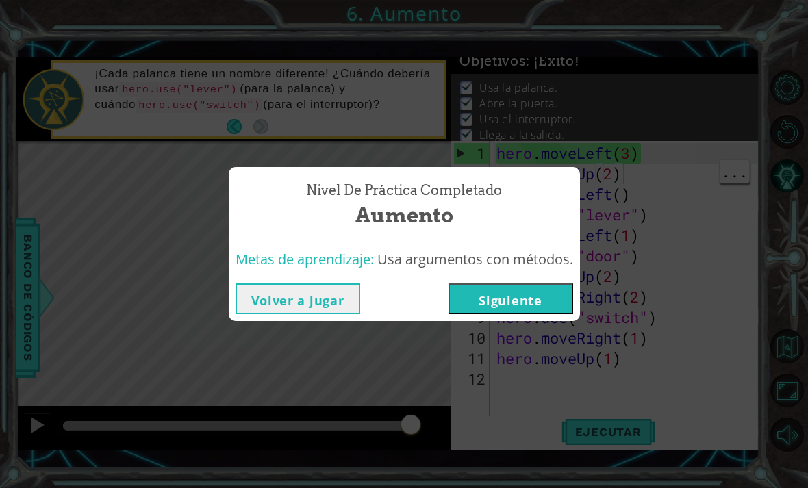
click at [522, 314] on button "Siguiente" at bounding box center [510, 298] width 125 height 31
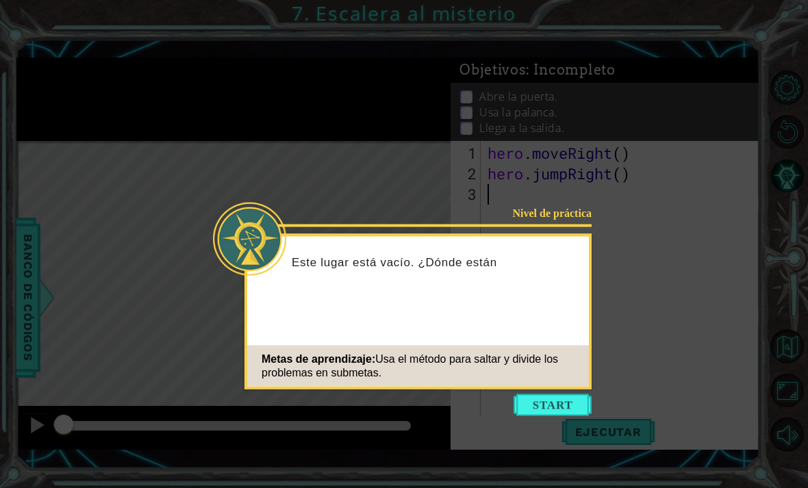
click at [580, 401] on button "Start" at bounding box center [552, 405] width 78 height 22
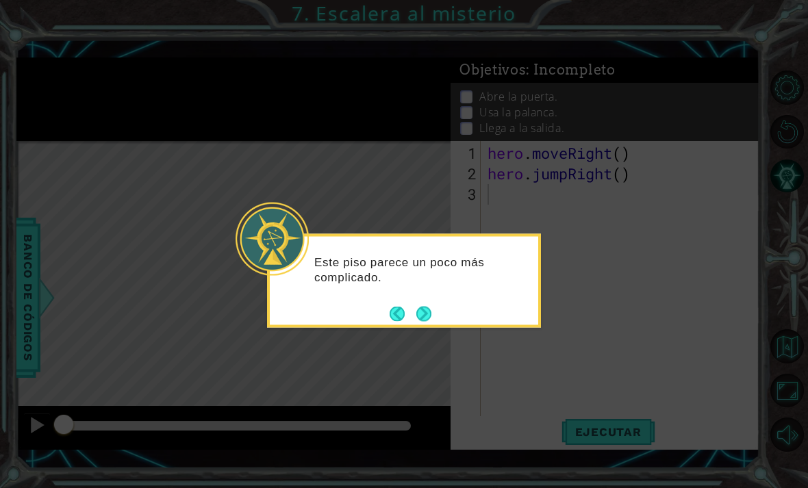
click at [430, 306] on button "Next" at bounding box center [423, 313] width 15 height 15
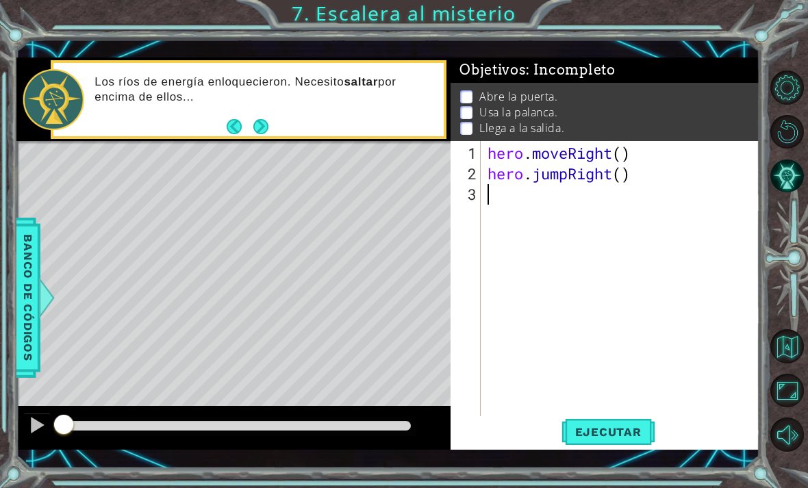
click at [266, 134] on button "Next" at bounding box center [260, 126] width 15 height 15
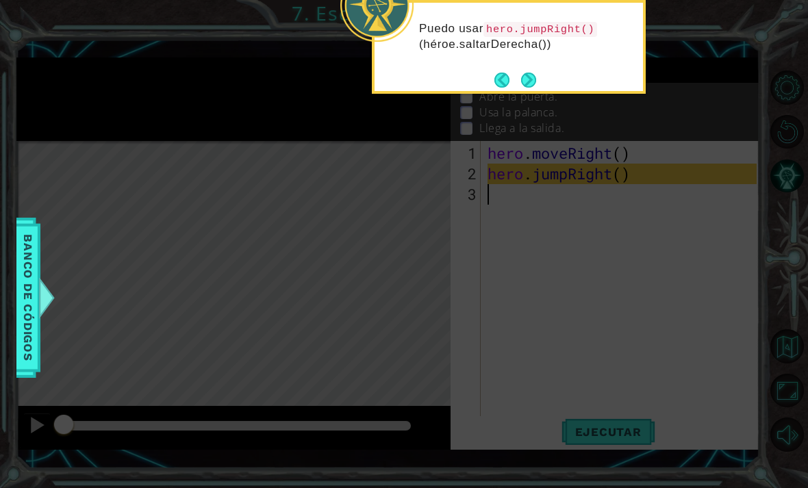
click at [529, 72] on button "Next" at bounding box center [529, 80] width 16 height 16
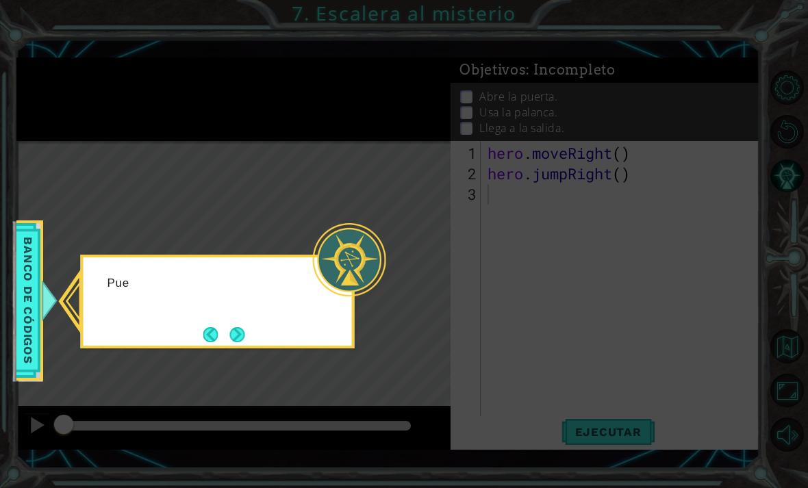
scroll to position [7, 0]
click at [236, 329] on button "Next" at bounding box center [236, 334] width 15 height 15
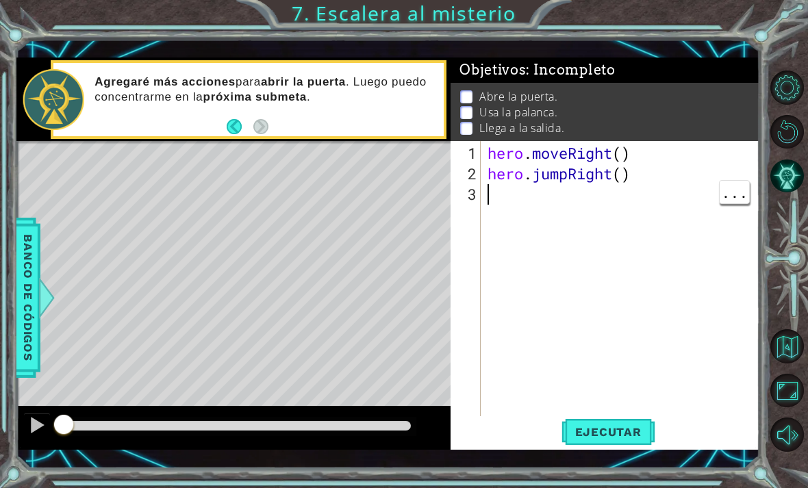
click at [561, 192] on div "hero . moveRight ( ) hero . jumpRight ( )" at bounding box center [624, 307] width 279 height 329
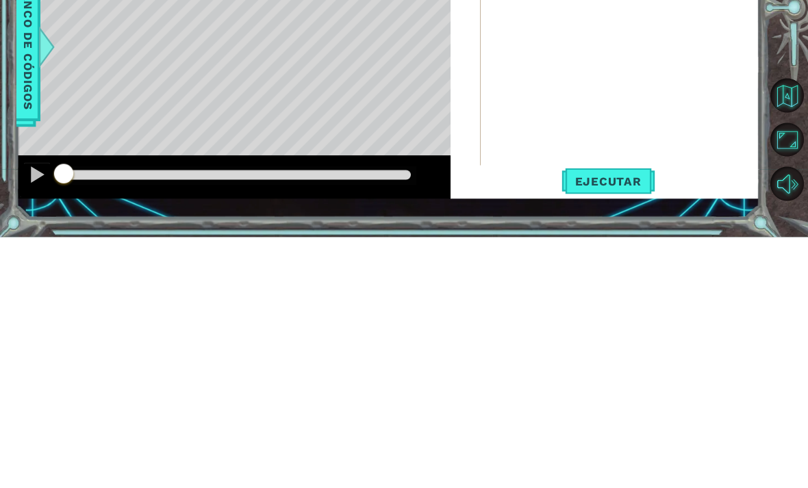
click at [626, 425] on span "Ejecutar" at bounding box center [608, 432] width 94 height 14
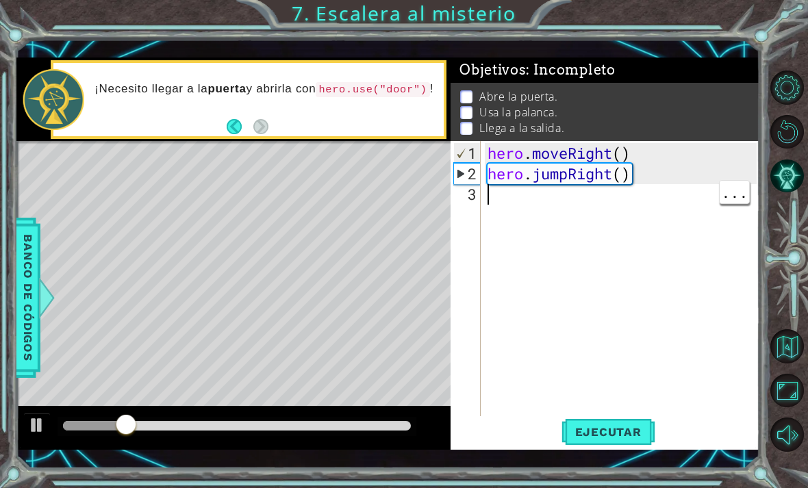
click at [604, 204] on div "hero . moveRight ( ) hero . jumpRight ( )" at bounding box center [624, 307] width 279 height 329
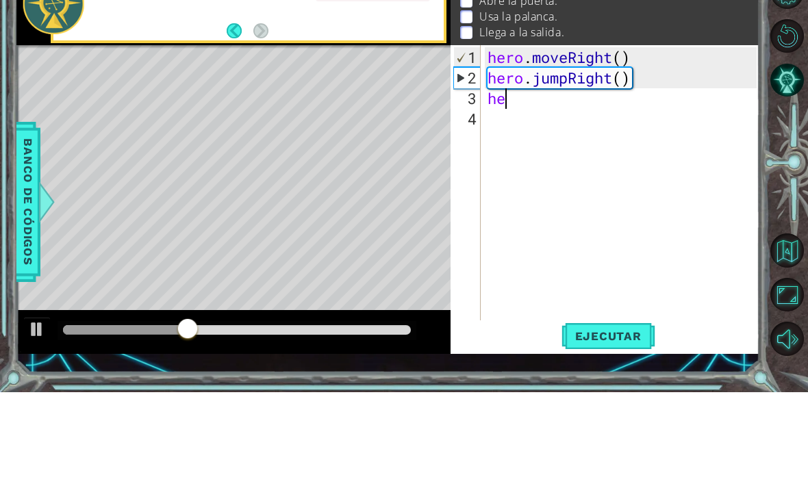
scroll to position [0, 1]
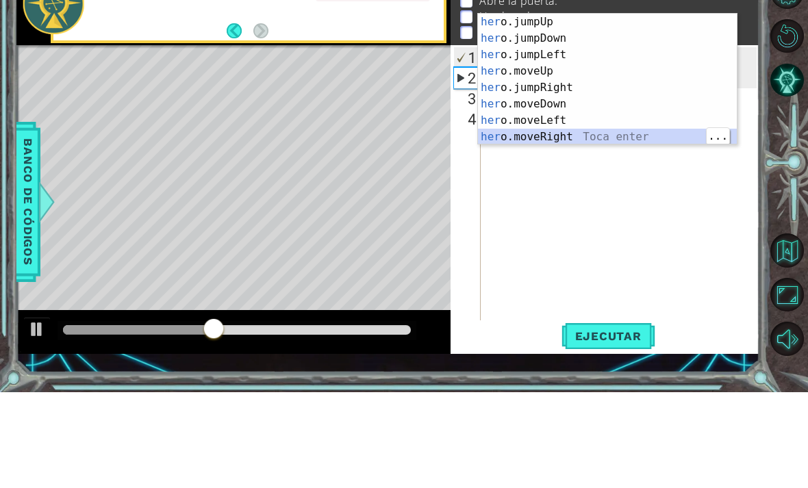
type textarea "hero.moveRight(1)"
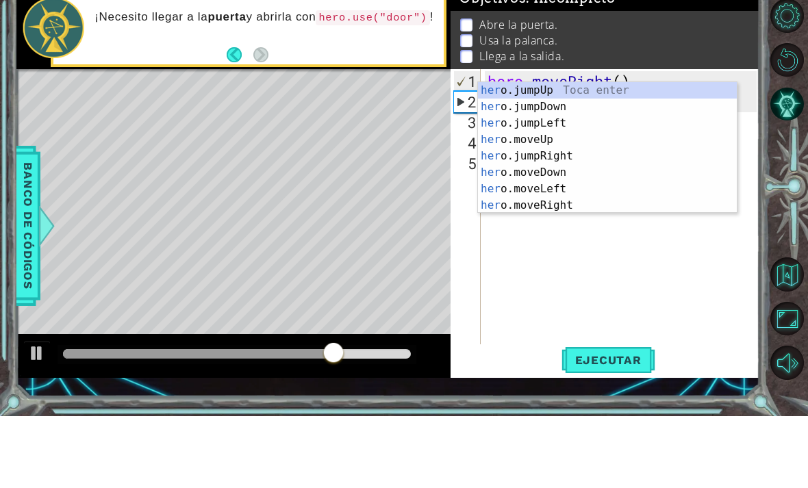
click at [571, 154] on div "her o.jumpUp Toca enter her o.jumpDown Toca enter her o.jumpLeft Toca enter her…" at bounding box center [607, 236] width 259 height 164
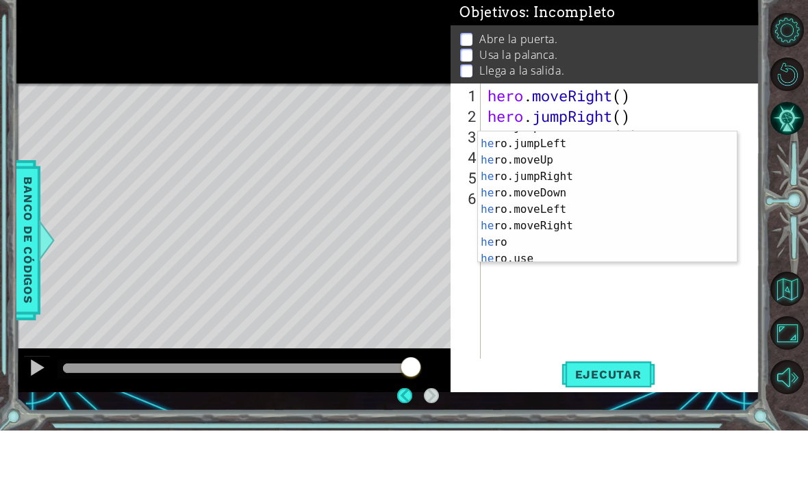
scroll to position [33, 0]
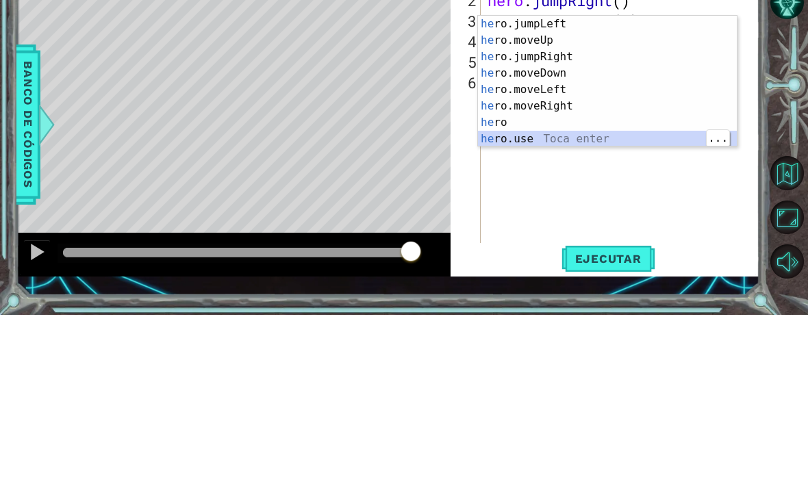
click at [591, 189] on div "he ro.jumpLeft Toca enter he ro.moveUp Toca enter he ro.jumpRight Toca enter he…" at bounding box center [607, 271] width 259 height 164
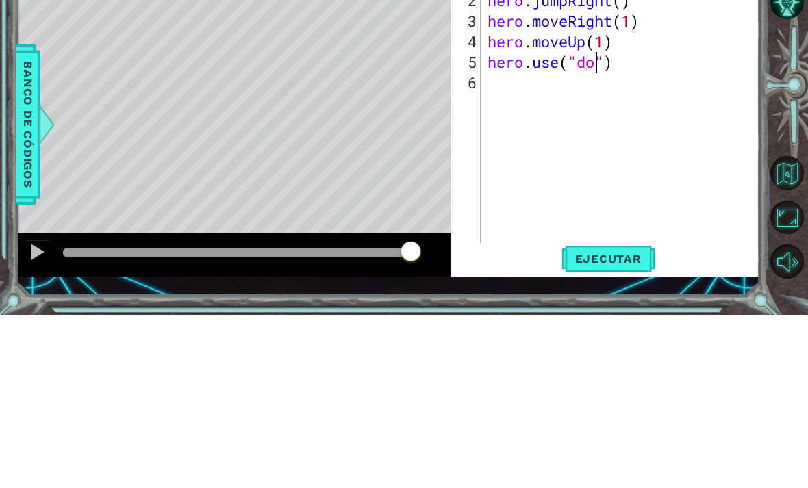
scroll to position [0, 6]
type textarea "hero.use("door")"
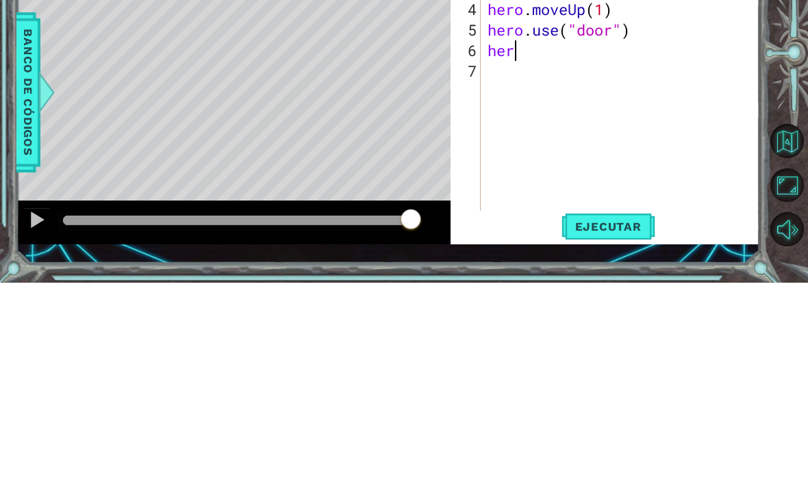
scroll to position [0, 1]
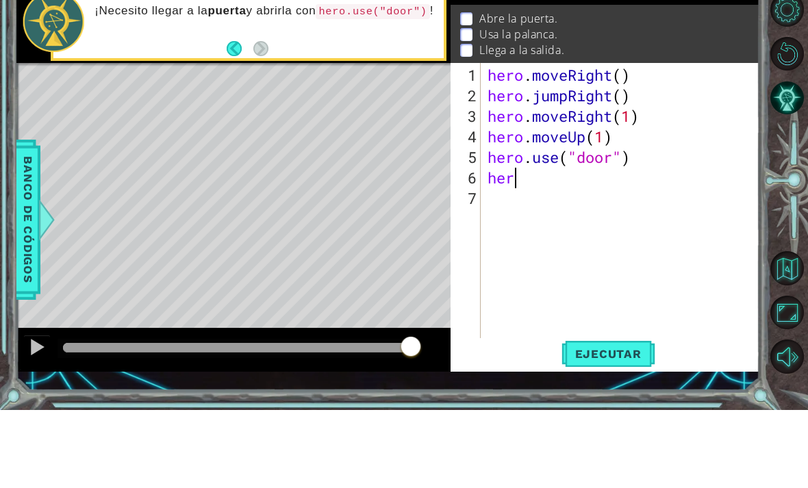
type textarea "he"
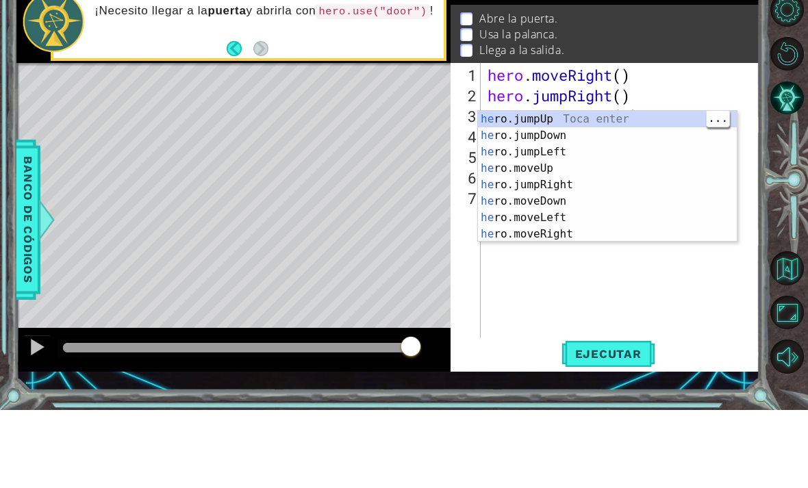
click at [613, 189] on div "he ro.jumpUp Toca enter he ro.jumpDown Toca enter he ro.jumpLeft Toca enter he …" at bounding box center [607, 271] width 259 height 164
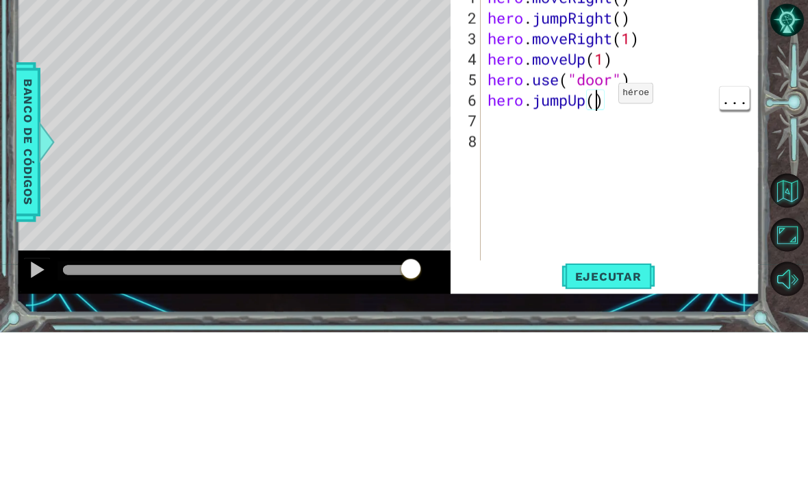
click at [597, 143] on div "hero . moveRight ( ) hero . jumpRight ( ) hero . moveRight ( 1 ) hero . moveUp …" at bounding box center [624, 307] width 279 height 329
type textarea "hero.jumpUp(2)"
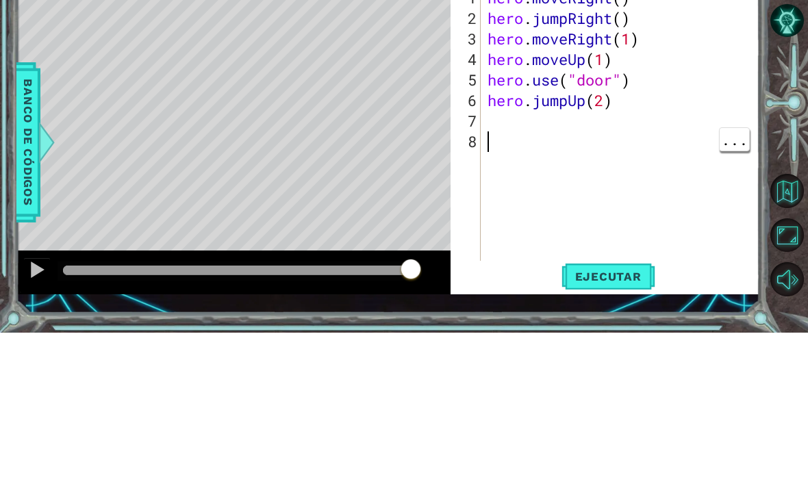
click at [582, 143] on div "hero . moveRight ( ) hero . jumpRight ( ) hero . moveRight ( 1 ) hero . moveUp …" at bounding box center [624, 307] width 279 height 329
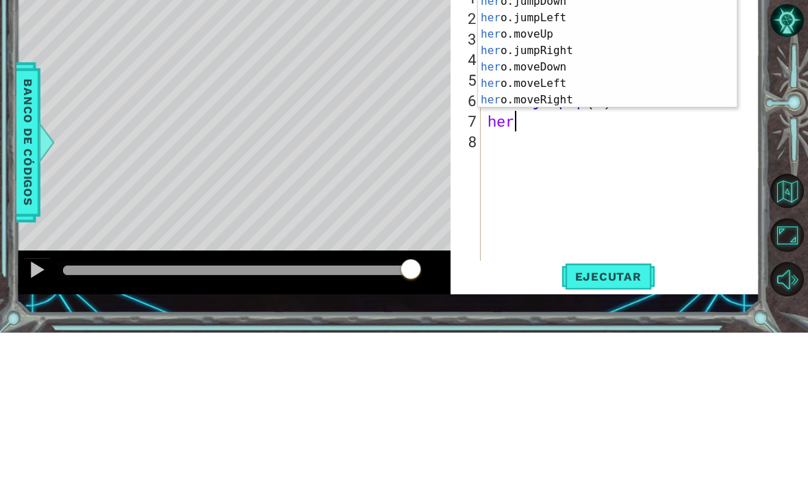
scroll to position [0, 1]
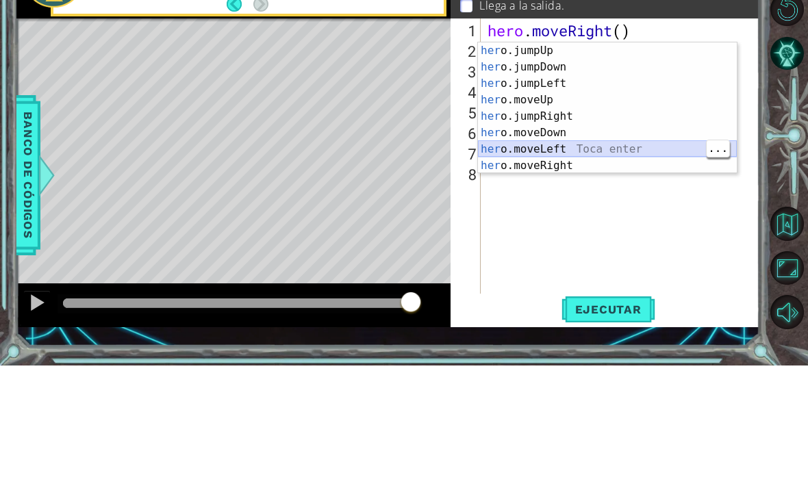
click at [589, 165] on div "her o.jumpUp Toca enter her o.jumpDown Toca enter her o.jumpLeft Toca enter her…" at bounding box center [607, 247] width 259 height 164
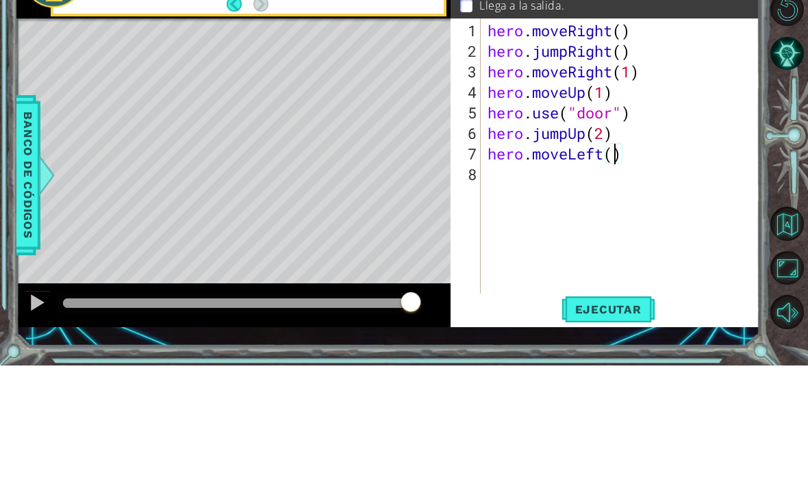
type textarea "hero.moveLeft(2)"
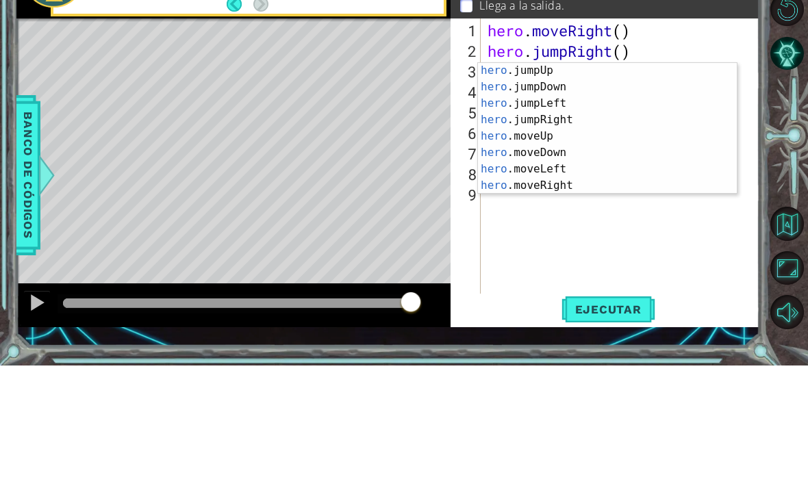
scroll to position [33, 0]
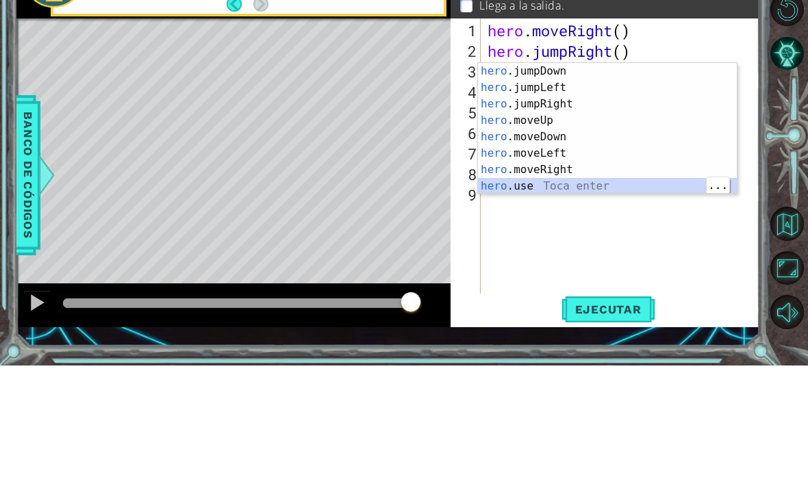
click at [558, 185] on div "hero .jumpDown Toca enter hero .jumpLeft Toca enter hero .jumpRight Toca enter …" at bounding box center [607, 267] width 259 height 164
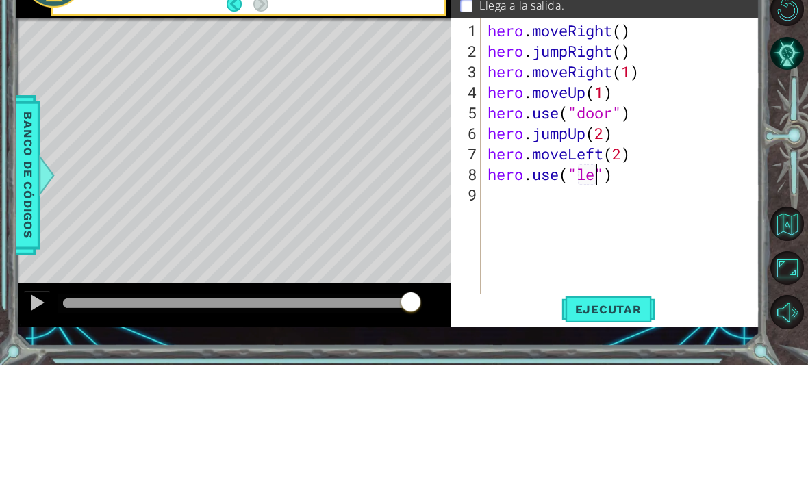
scroll to position [0, 6]
type textarea "hero.use("lever")"
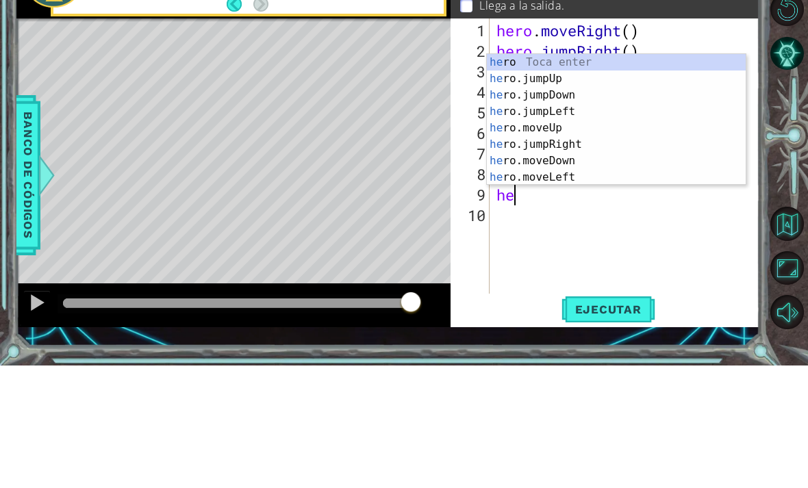
scroll to position [0, 1]
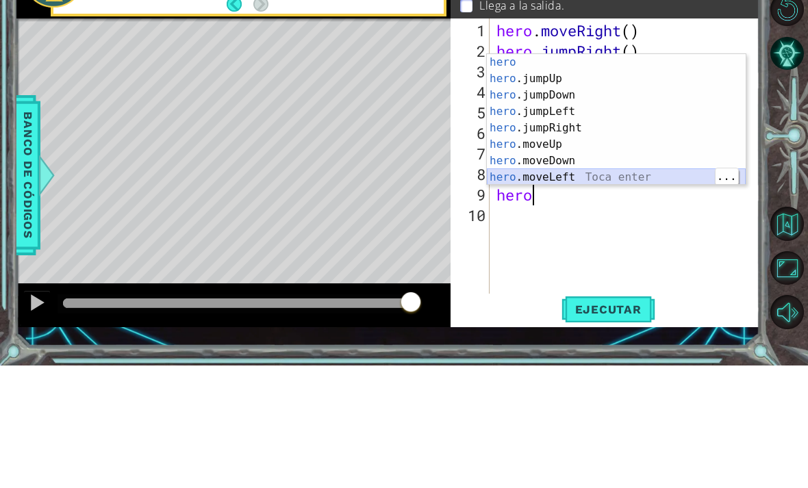
click at [593, 177] on div "hero Toca enter hero .jumpUp Toca enter hero .jumpDown Toca enter hero .jumpLef…" at bounding box center [616, 259] width 259 height 164
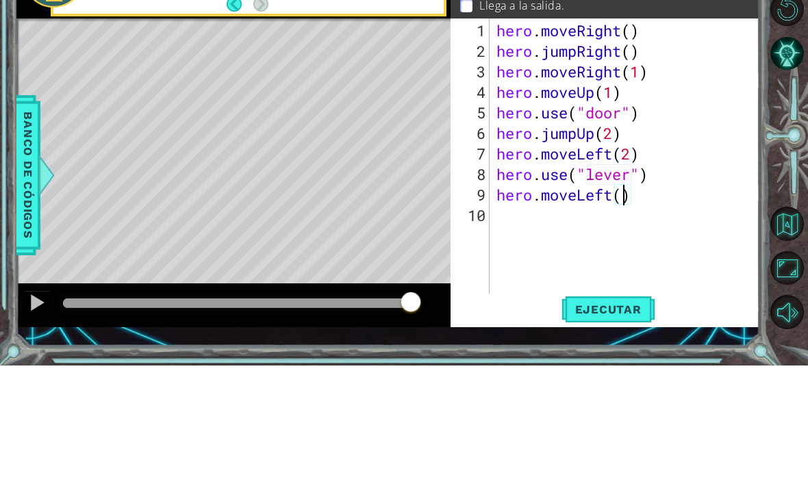
type textarea "hero.moveLeft(2)"
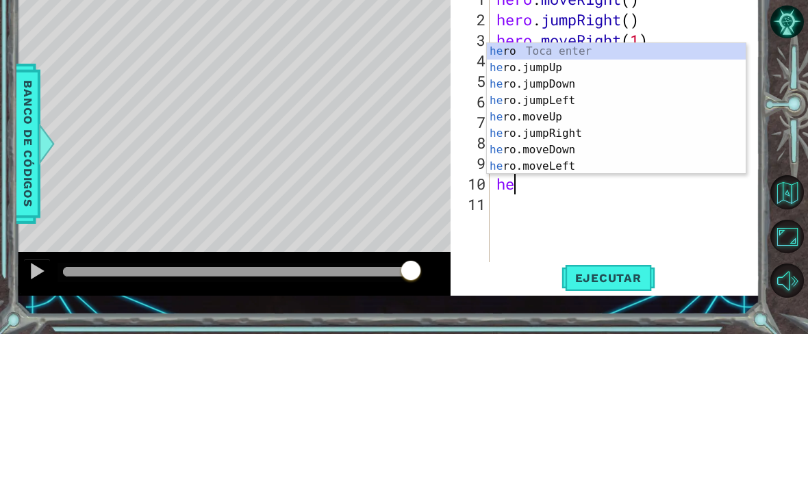
type textarea "her"
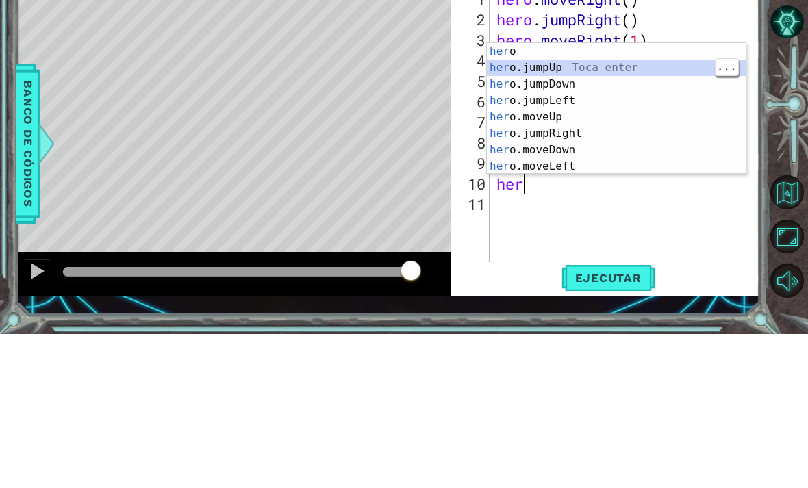
click at [608, 197] on div "her o Toca enter her o.jumpUp Toca enter her o.jumpDown Toca enter her o.jumpLe…" at bounding box center [616, 279] width 259 height 164
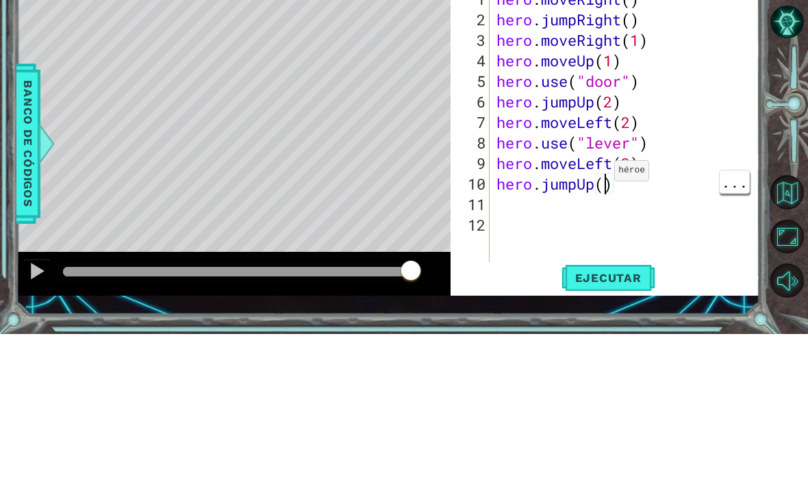
type textarea "hero.jumpUp(1)"
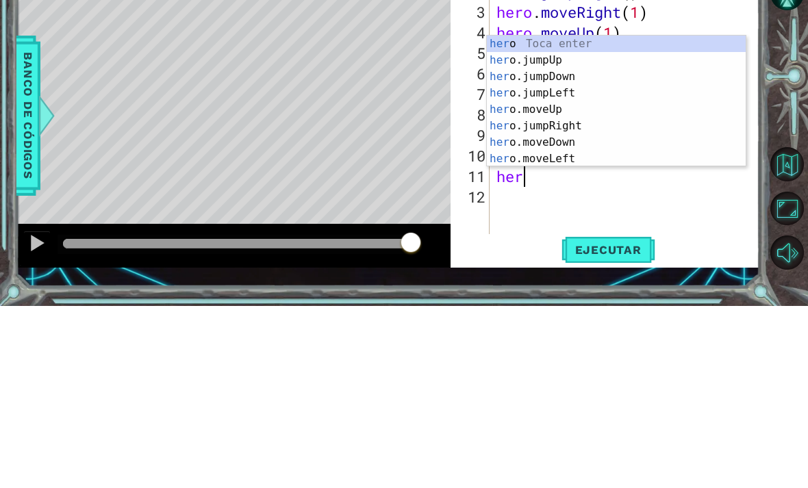
scroll to position [0, 1]
type textarea "hero"
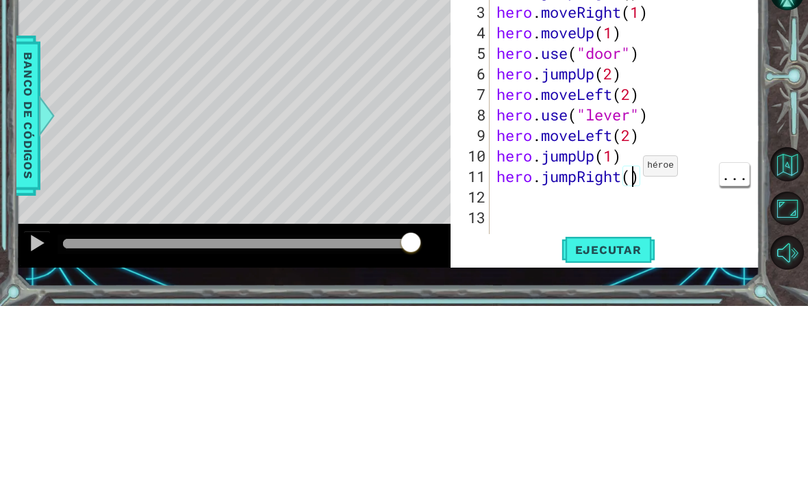
scroll to position [0, 6]
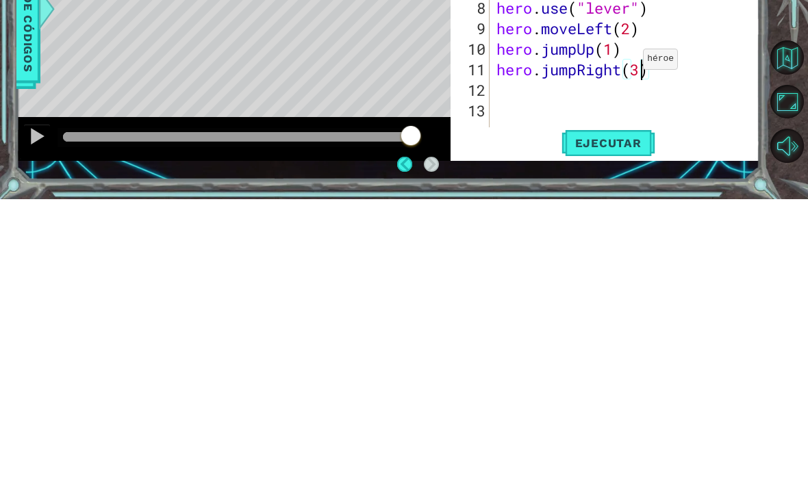
click at [623, 416] on button "Ejecutar" at bounding box center [608, 431] width 94 height 31
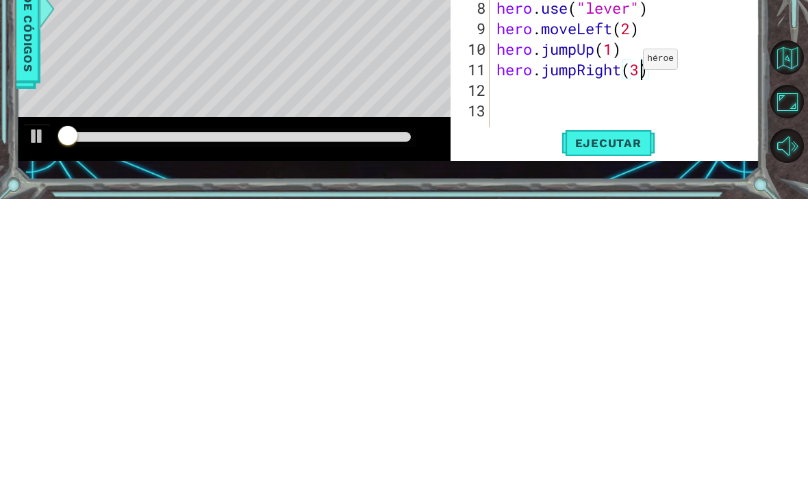
scroll to position [1, 0]
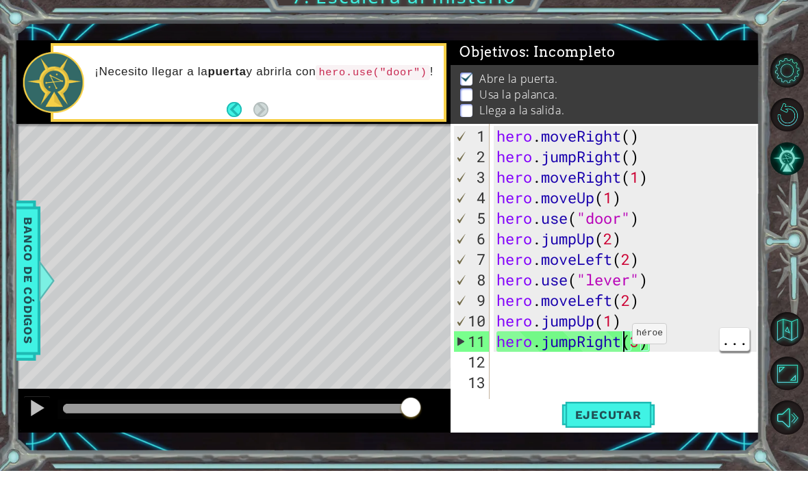
click at [593, 425] on span "Ejecutar" at bounding box center [608, 432] width 94 height 14
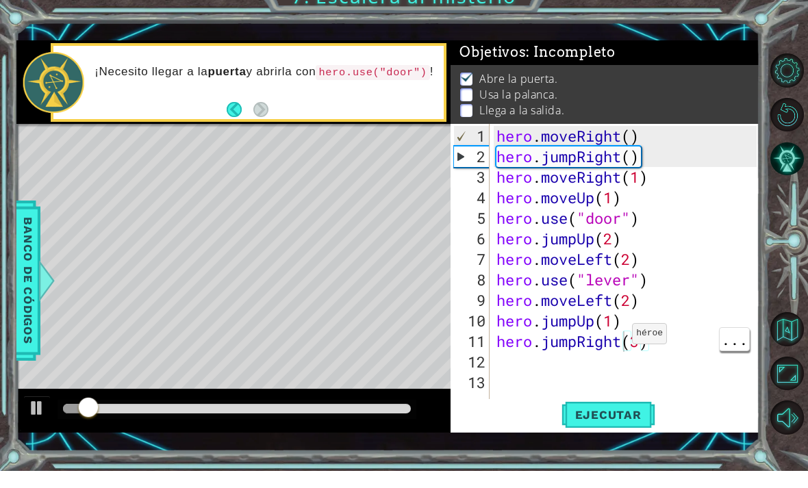
click at [636, 425] on span "Ejecutar" at bounding box center [608, 432] width 94 height 14
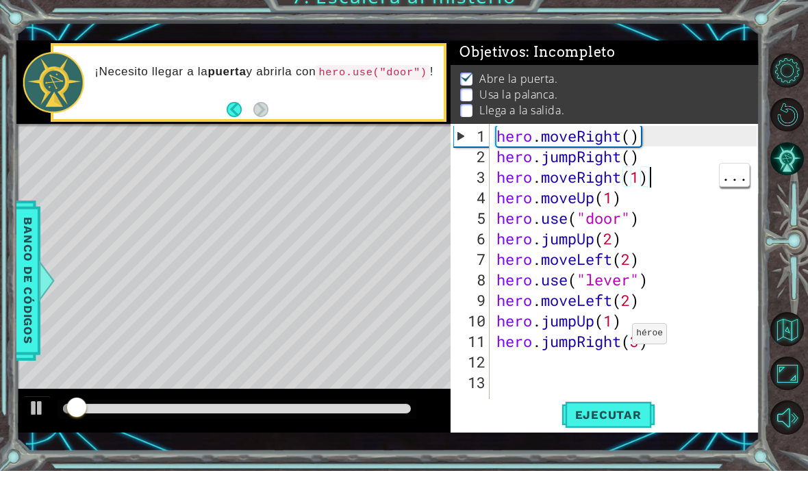
click at [719, 180] on div "..." at bounding box center [734, 192] width 31 height 24
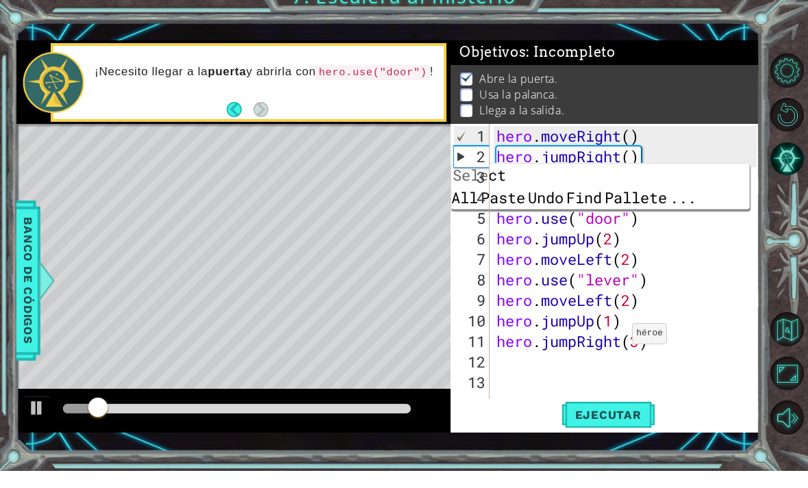
click at [697, 226] on span "..." at bounding box center [682, 214] width 29 height 23
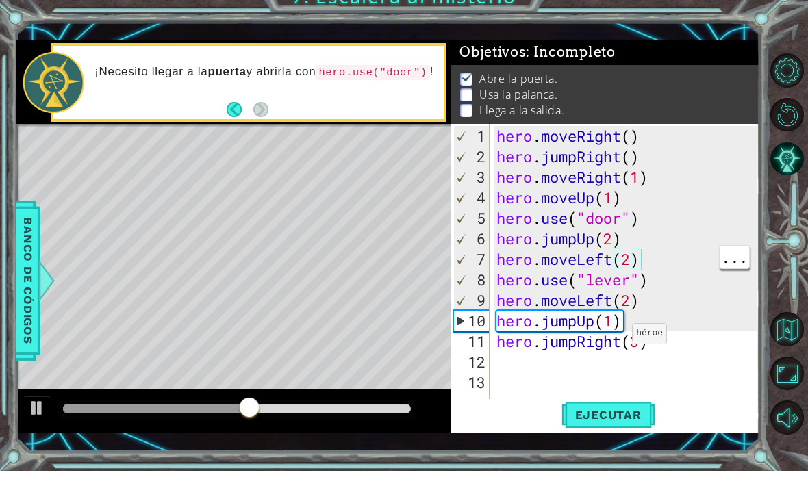
scroll to position [0, 5]
click at [595, 242] on div "hero . moveRight ( ) hero . jumpRight ( ) hero . moveRight ( 1 ) hero . moveUp …" at bounding box center [628, 307] width 270 height 329
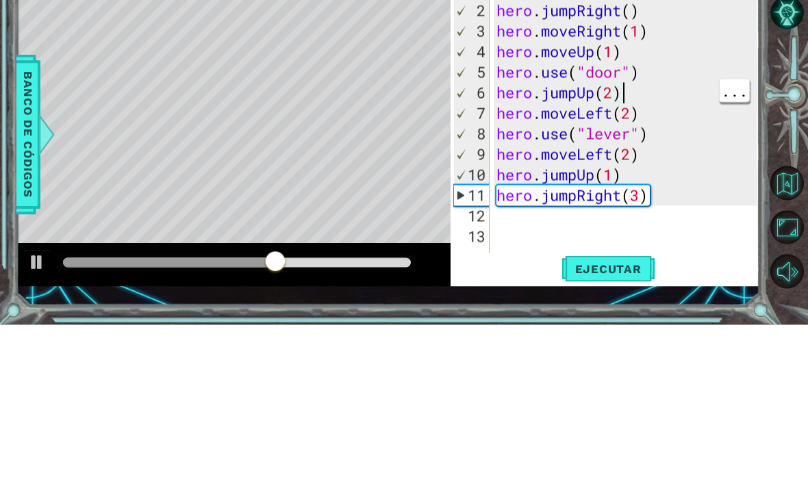
click at [657, 143] on div "hero . moveRight ( ) hero . jumpRight ( ) hero . moveRight ( 1 ) hero . moveUp …" at bounding box center [628, 307] width 270 height 329
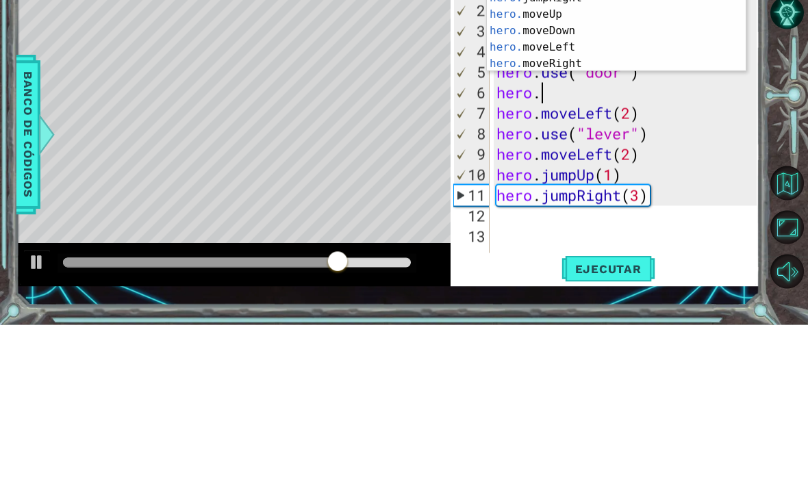
scroll to position [0, 1]
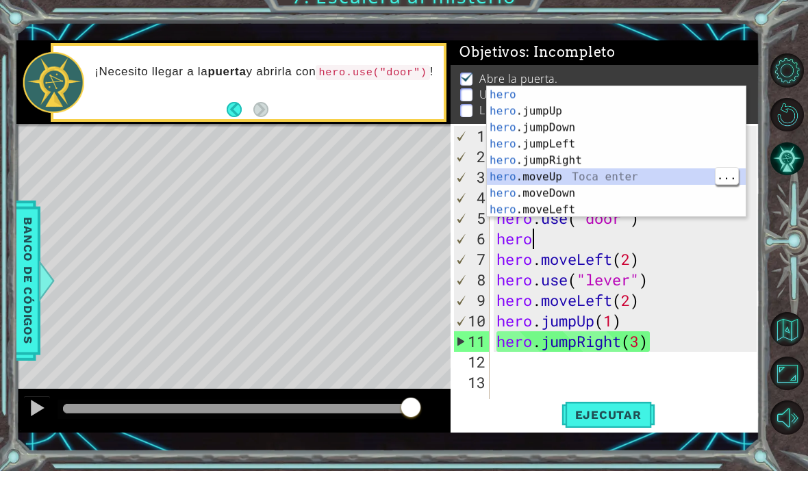
click at [626, 207] on div "hero Toca enter hero .jumpUp Toca enter hero .jumpDown Toca enter hero .jumpLef…" at bounding box center [616, 185] width 259 height 164
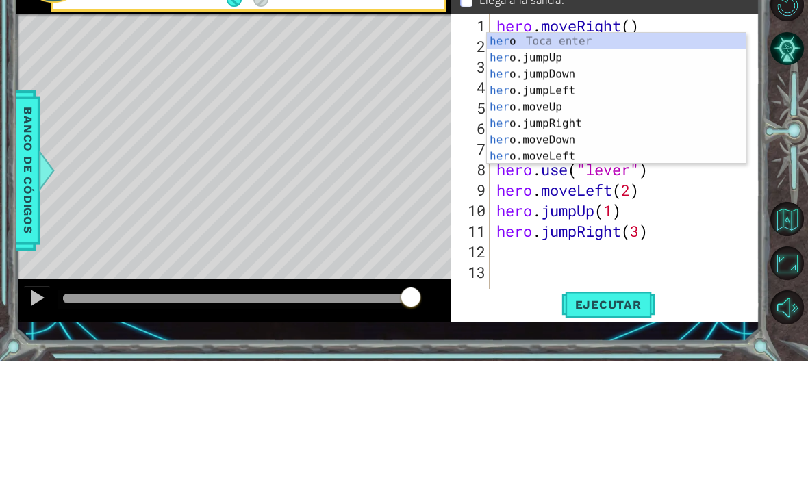
scroll to position [0, 0]
type textarea "h"
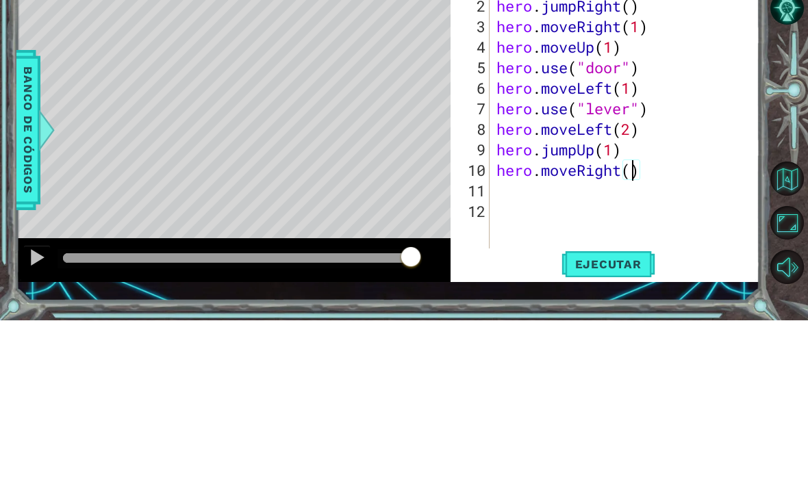
scroll to position [0, 6]
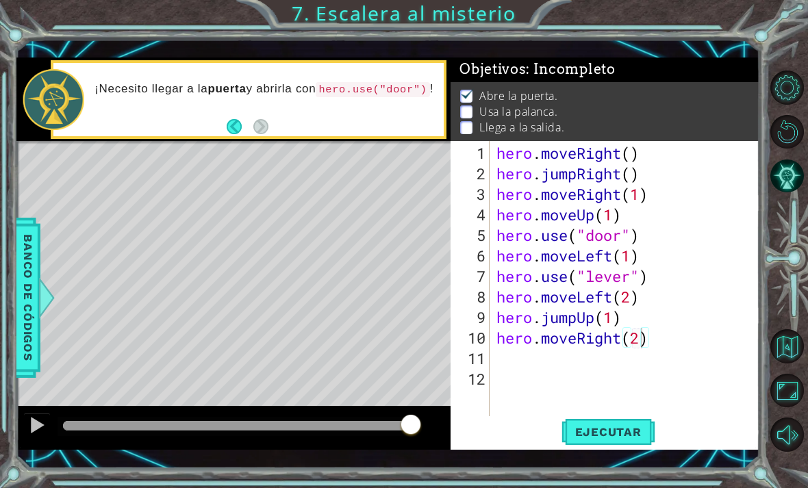
click at [616, 422] on button "Ejecutar" at bounding box center [608, 431] width 94 height 31
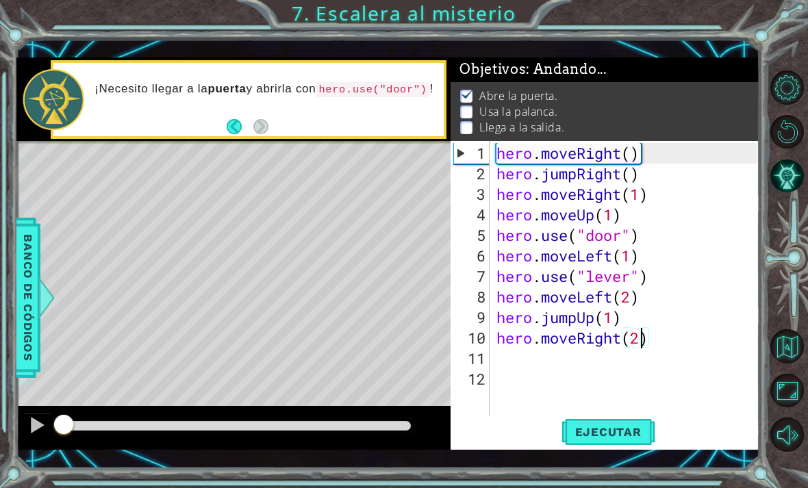
scroll to position [46, 0]
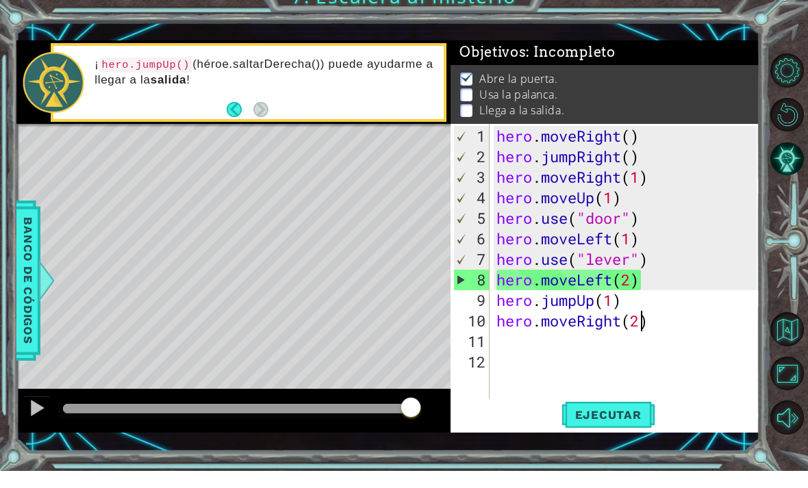
click at [455, 229] on div "5" at bounding box center [472, 235] width 36 height 21
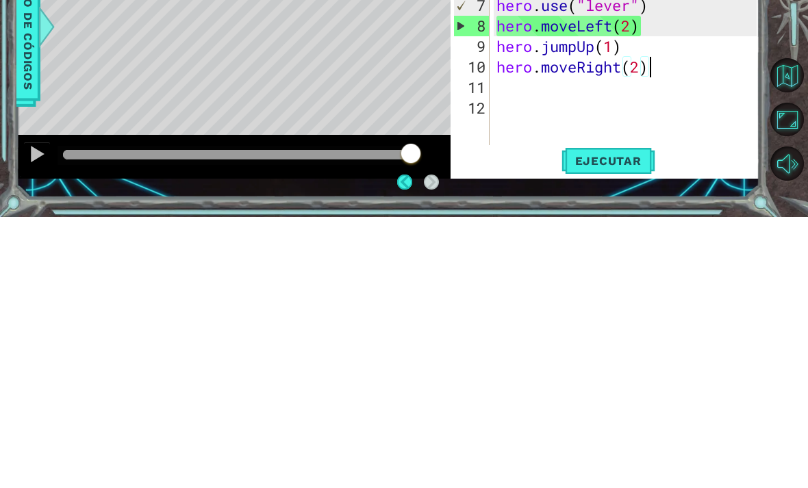
click at [634, 416] on button "Ejecutar" at bounding box center [608, 431] width 94 height 31
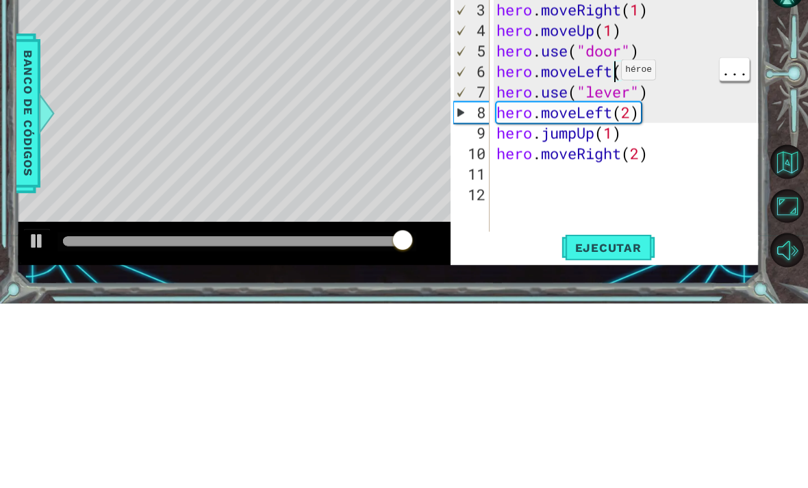
click at [609, 143] on div "hero . moveRight ( ) hero . jumpRight ( ) hero . moveRight ( 1 ) hero . moveUp …" at bounding box center [628, 307] width 270 height 329
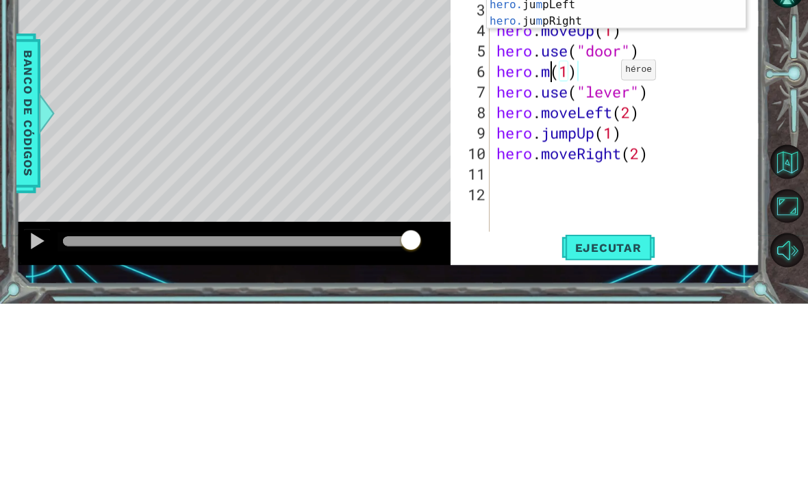
scroll to position [0, 3]
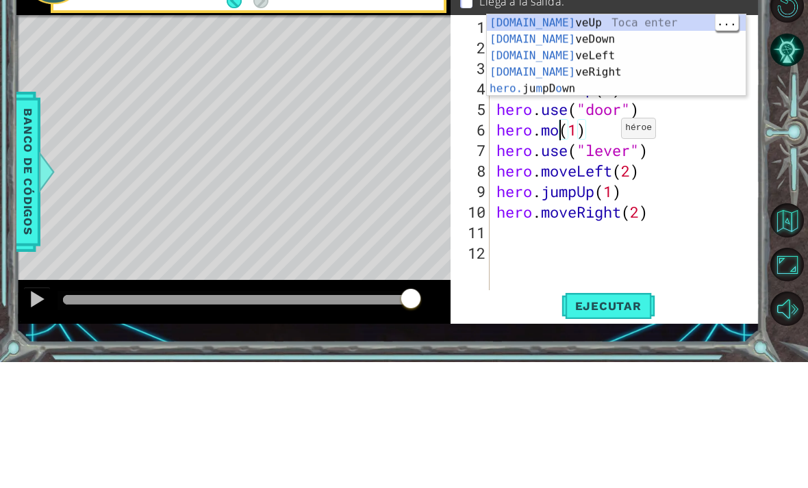
click at [652, 140] on div "[DOMAIN_NAME] veUp Toca enter [DOMAIN_NAME] veDown Toca enter [DOMAIN_NAME] veL…" at bounding box center [616, 197] width 259 height 115
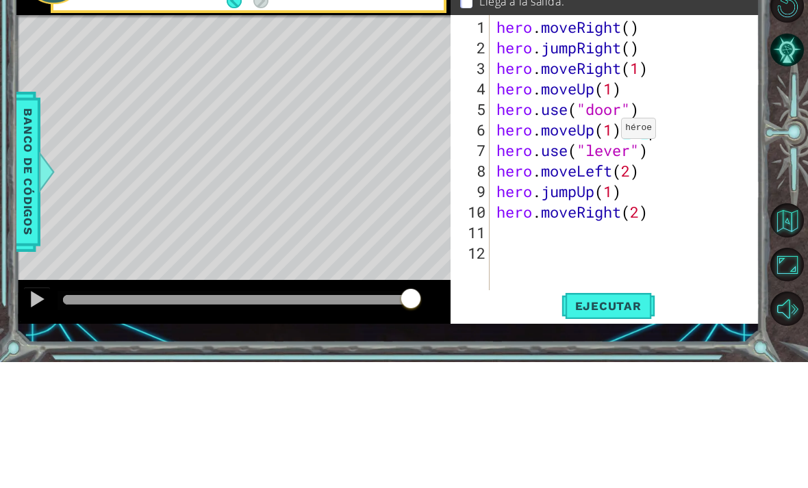
click at [790, 198] on div at bounding box center [789, 261] width 36 height 127
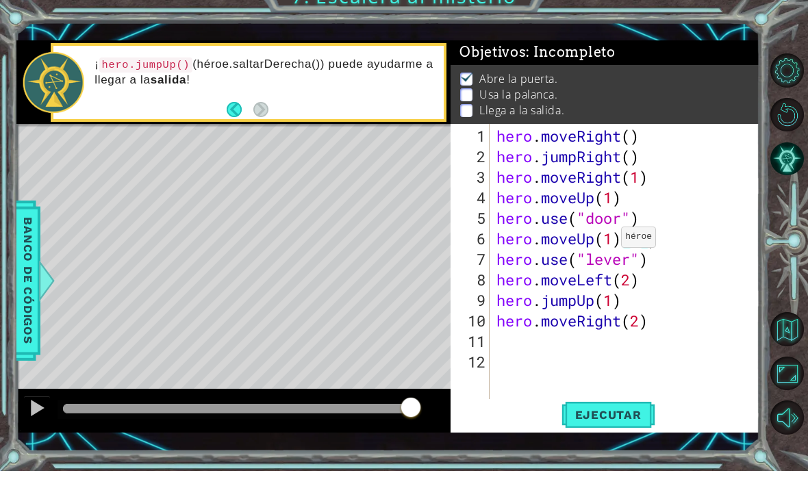
click at [632, 425] on span "Ejecutar" at bounding box center [608, 432] width 94 height 14
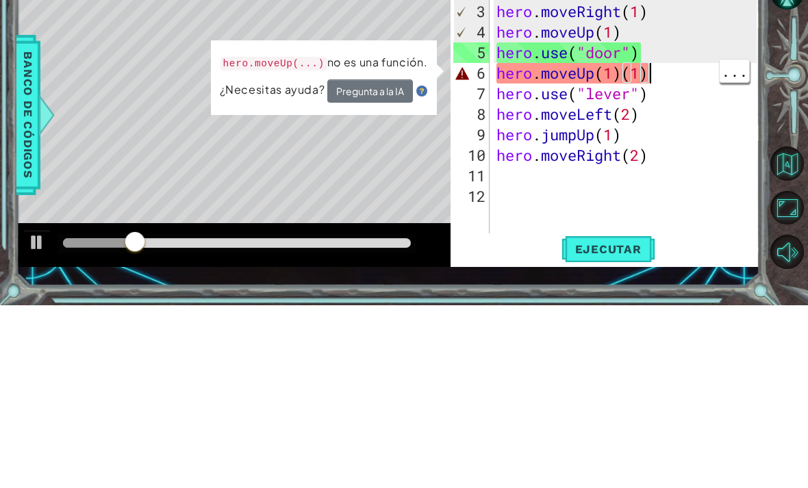
click at [682, 143] on div "hero . moveRight ( ) hero . jumpRight ( ) hero . moveRight ( 1 ) hero . moveUp …" at bounding box center [628, 307] width 270 height 329
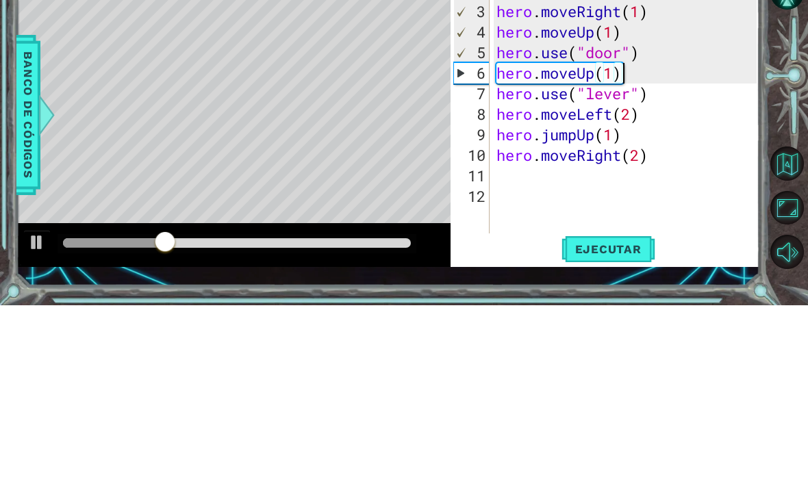
click at [431, 166] on div "Level Map" at bounding box center [332, 342] width 632 height 403
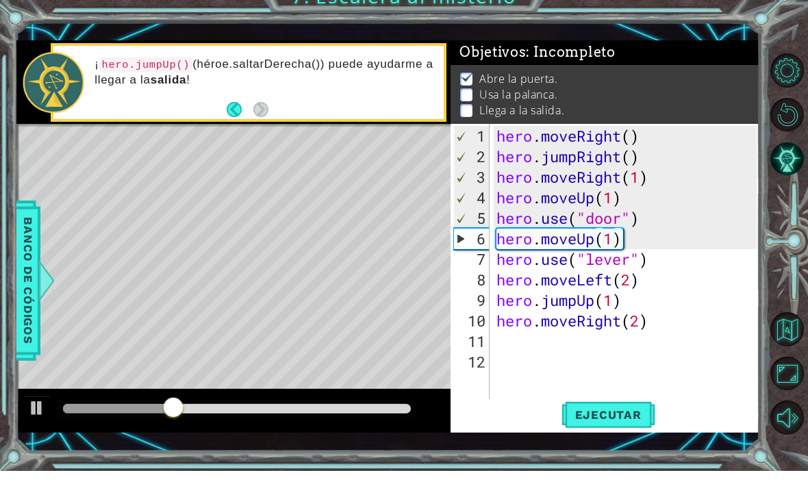
click at [620, 425] on span "Ejecutar" at bounding box center [608, 432] width 94 height 14
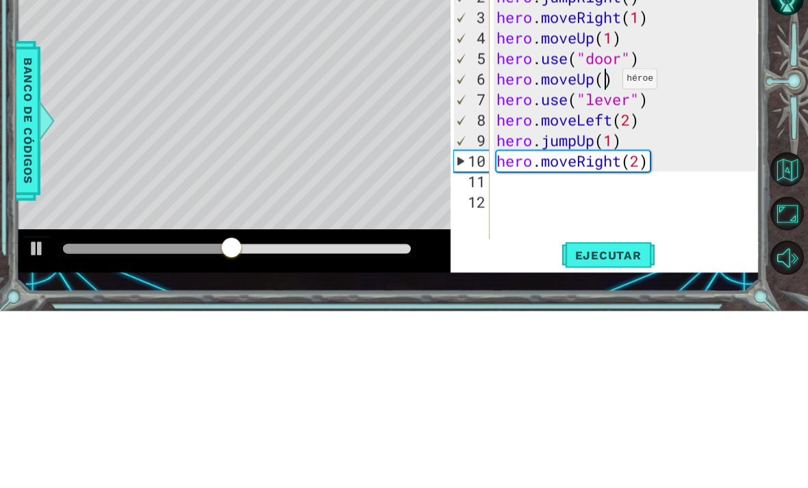
type textarea "hero.moveUp(2)"
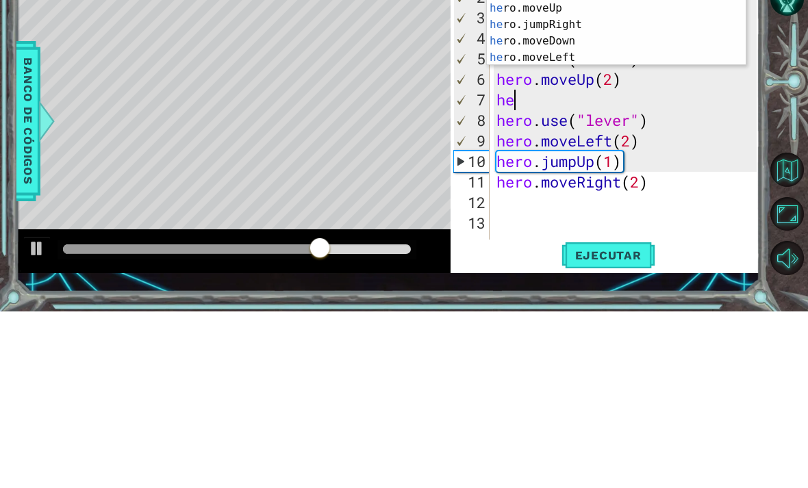
scroll to position [0, 1]
type textarea "hero"
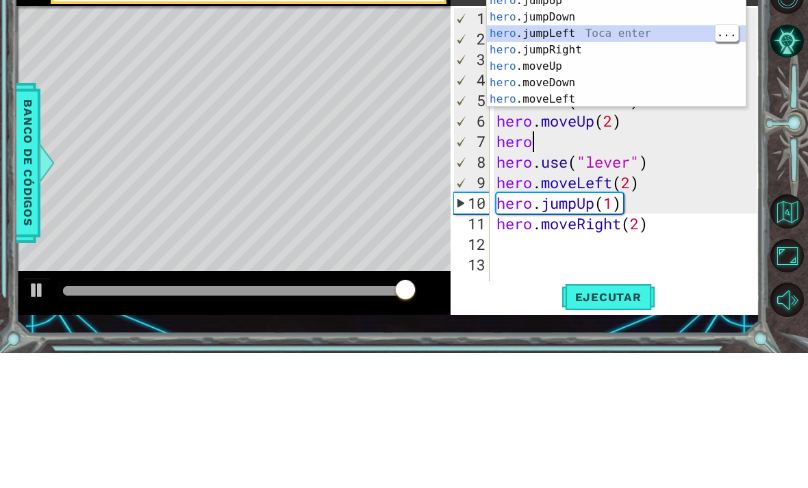
click at [600, 111] on div "hero Toca enter hero .jumpUp Toca enter hero .jumpDown Toca enter hero .jumpLef…" at bounding box center [616, 193] width 259 height 164
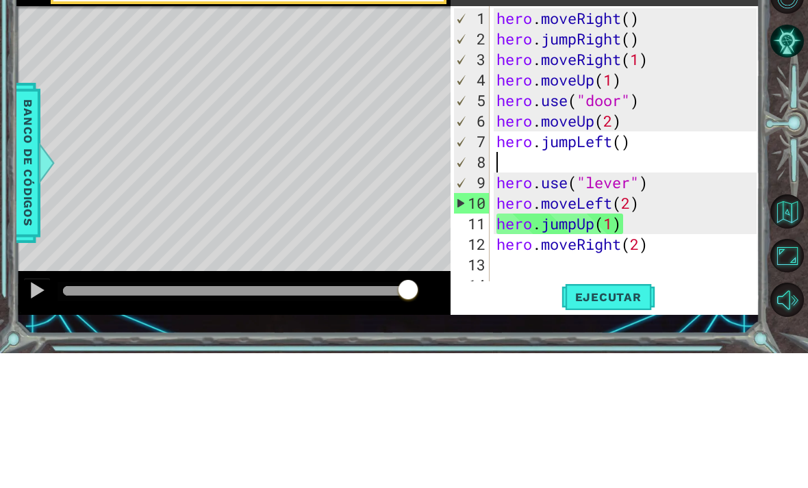
scroll to position [0, 0]
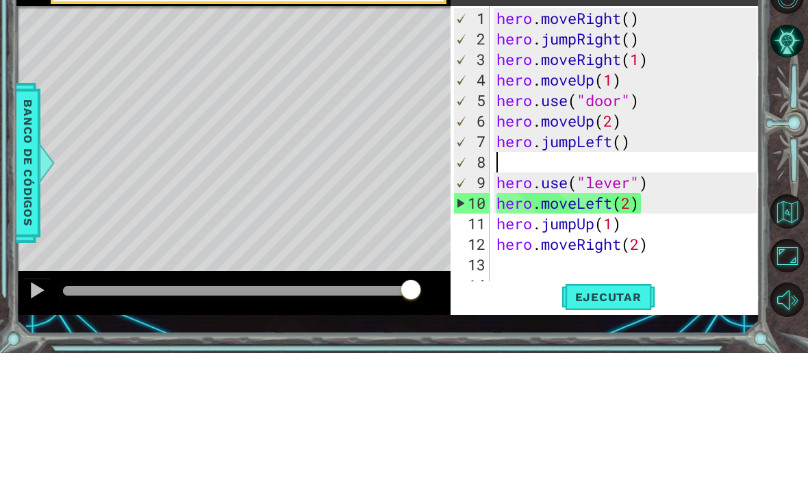
click at [775, 198] on div at bounding box center [789, 261] width 36 height 127
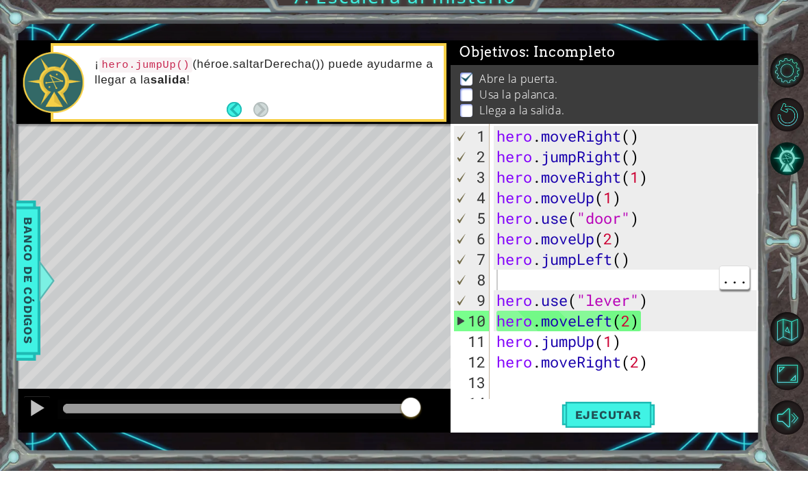
click at [671, 274] on div "hero . moveRight ( ) hero . jumpRight ( ) hero . moveRight ( 1 ) hero . moveUp …" at bounding box center [628, 307] width 270 height 329
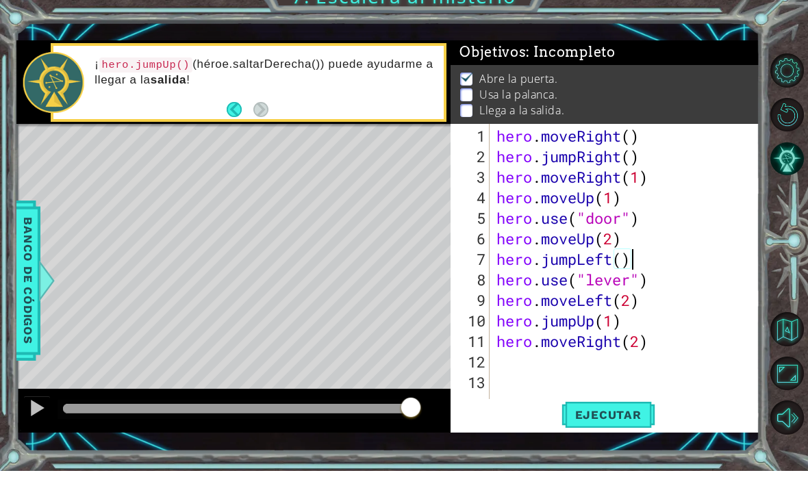
click at [128, 149] on div "Level Map" at bounding box center [332, 342] width 632 height 403
click at [602, 425] on span "Ejecutar" at bounding box center [608, 432] width 94 height 14
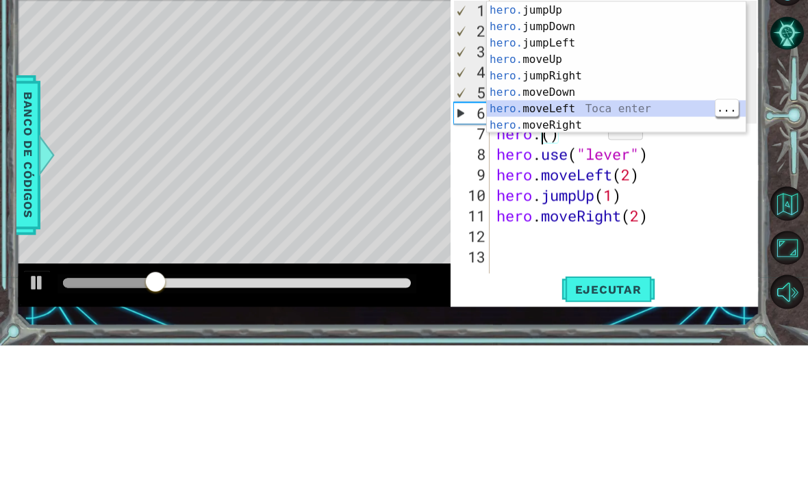
click at [593, 144] on div "hero. jumpUp Toca enter hero. jumpDown Toca enter hero. jumpLeft Toca enter her…" at bounding box center [616, 226] width 259 height 164
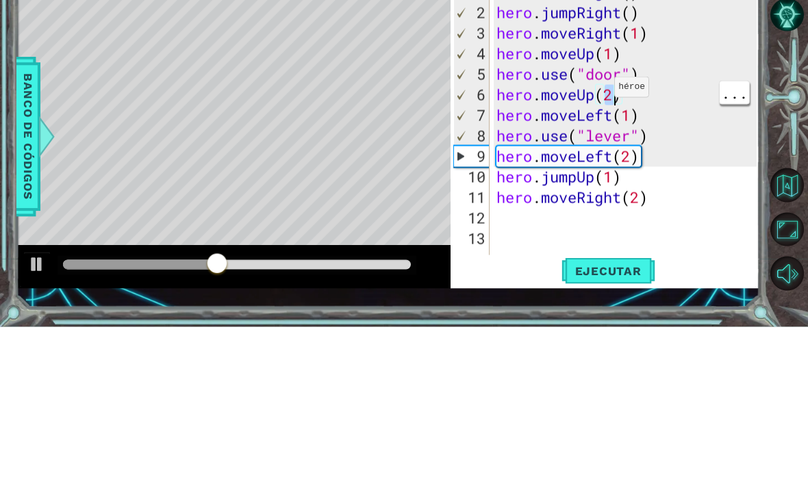
click at [679, 143] on div "hero . moveRight ( ) hero . jumpRight ( ) hero . moveRight ( 1 ) hero . moveUp …" at bounding box center [628, 307] width 270 height 329
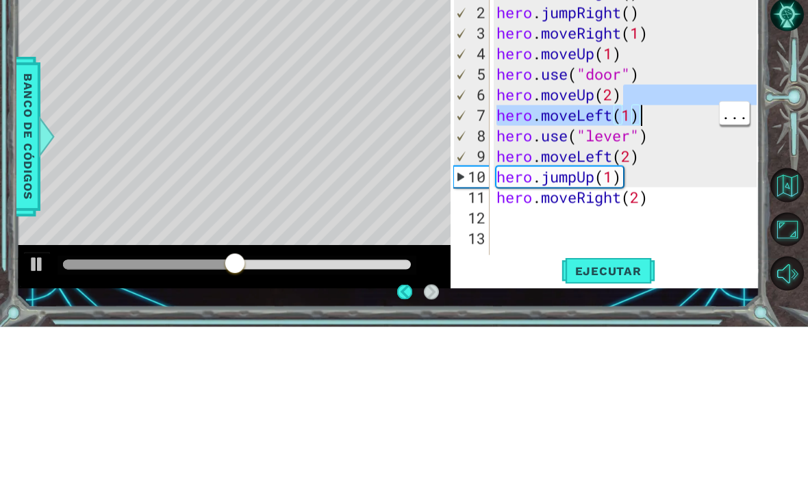
type textarea "hero.moveLeft(1)"
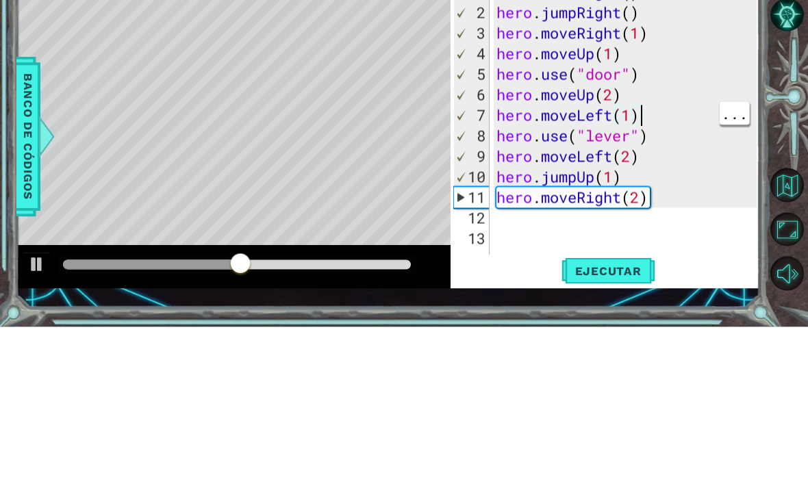
click at [99, 141] on div "Level Map" at bounding box center [332, 342] width 632 height 403
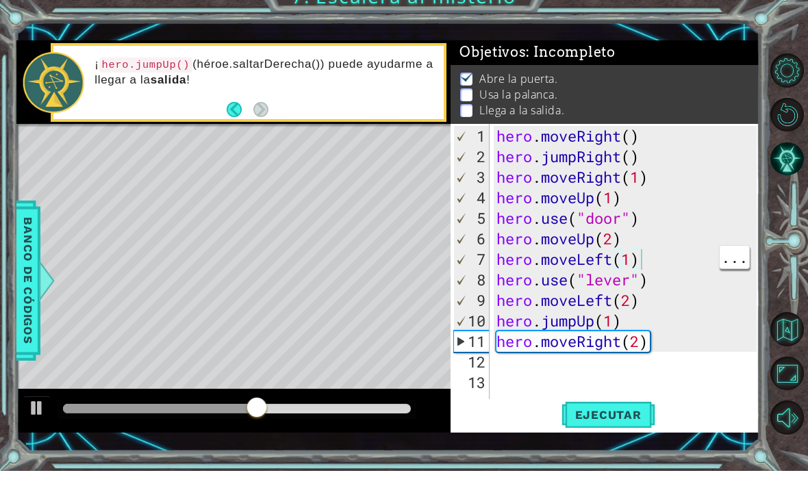
click at [600, 416] on button "Ejecutar" at bounding box center [608, 431] width 94 height 31
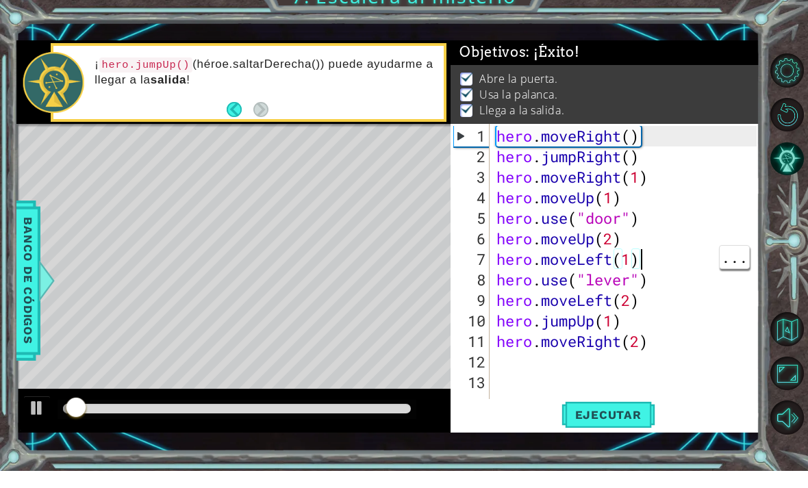
click at [115, 142] on div "Level Map" at bounding box center [332, 342] width 632 height 403
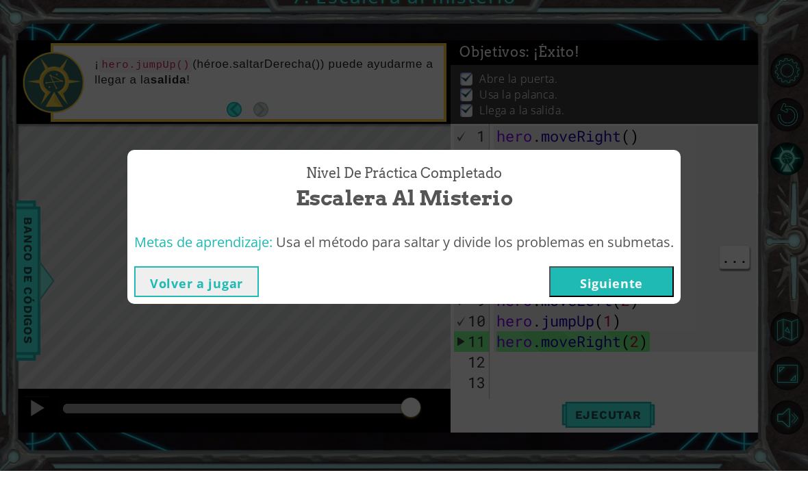
click at [628, 289] on button "Siguiente" at bounding box center [611, 298] width 125 height 31
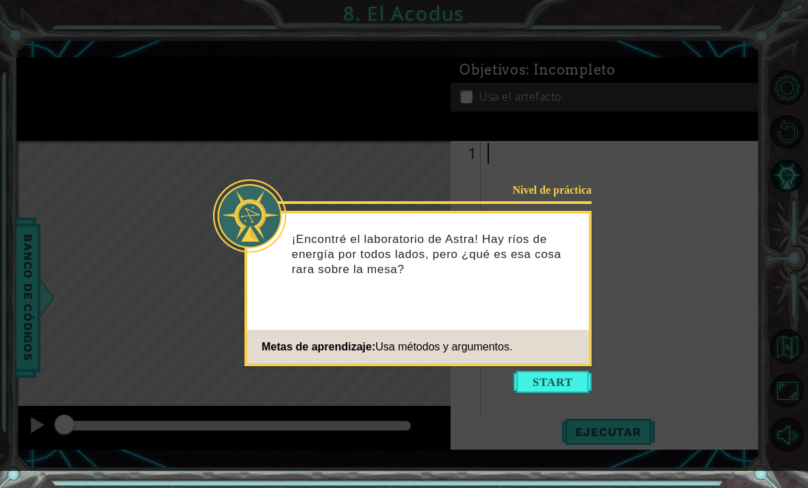
click at [567, 382] on button "Start" at bounding box center [552, 382] width 78 height 22
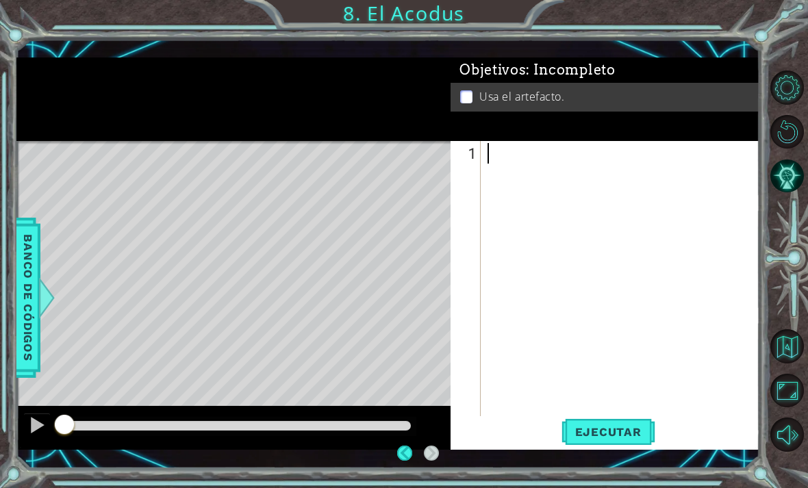
scroll to position [44, 0]
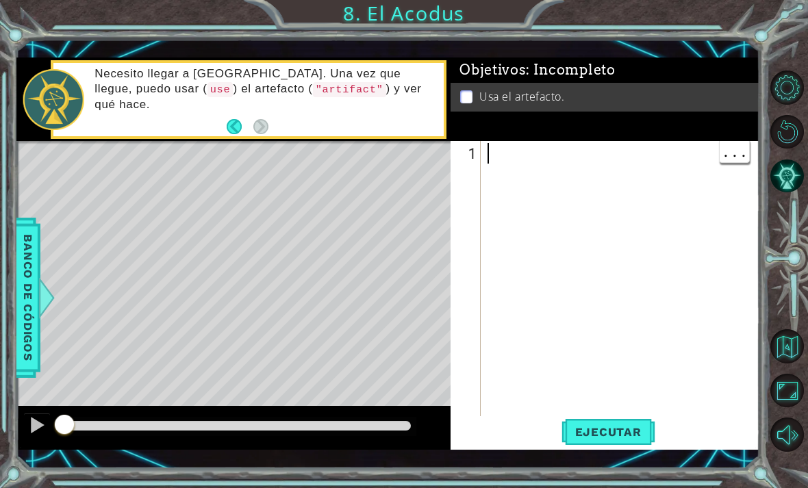
click at [578, 166] on div at bounding box center [624, 307] width 279 height 329
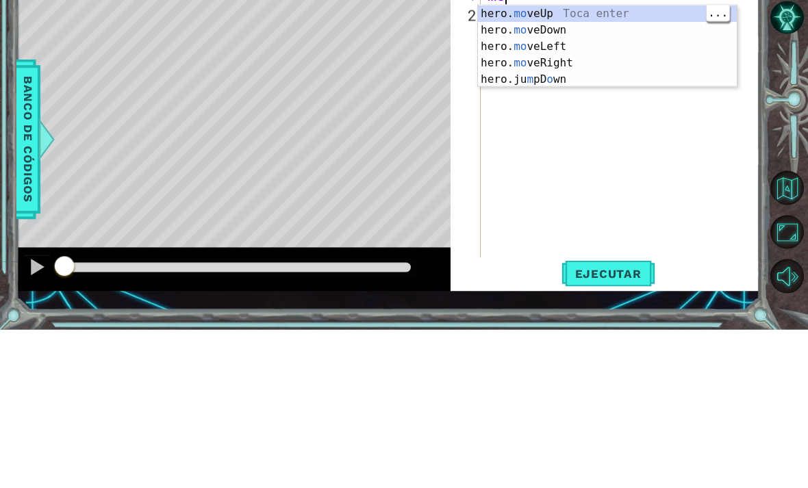
click at [591, 164] on div "hero. mo veUp Toca enter hero. mo veDown Toca enter hero. mo veLeft Toca enter …" at bounding box center [607, 221] width 259 height 115
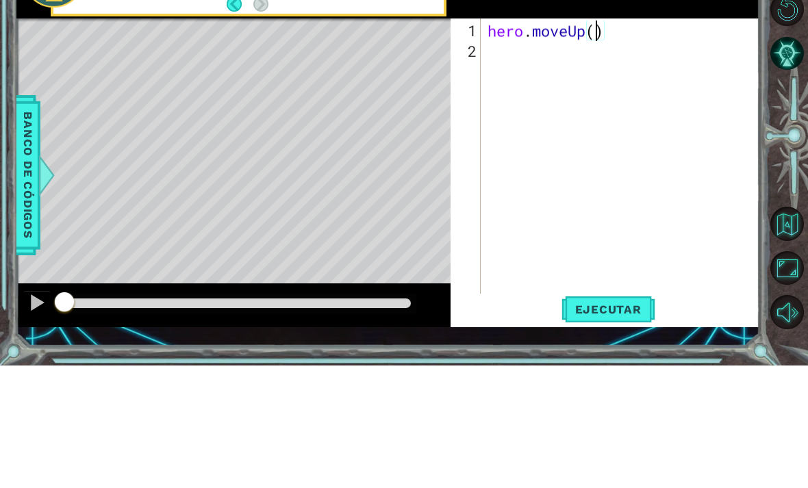
type textarea "hero.moveUp(2)"
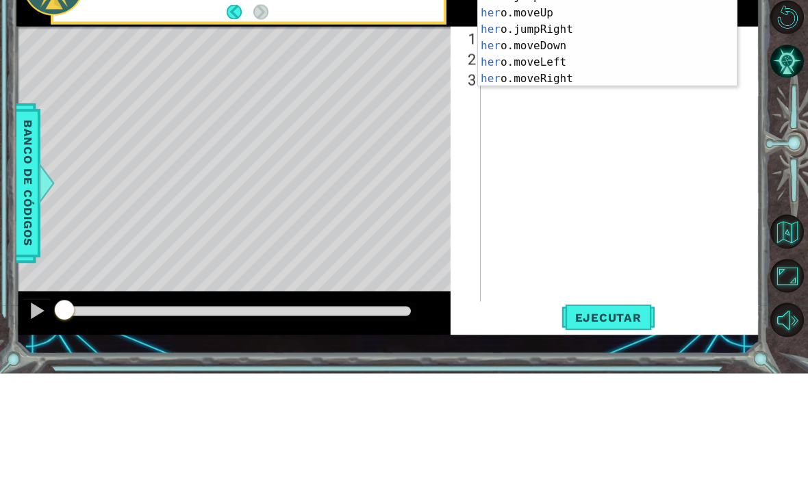
scroll to position [0, 1]
click at [576, 70] on div "her o.jumpUp Toca enter her o.jumpDown Toca enter her o.jumpLeft Toca enter her…" at bounding box center [607, 152] width 259 height 164
type textarea "hero.moveLeft(1)"
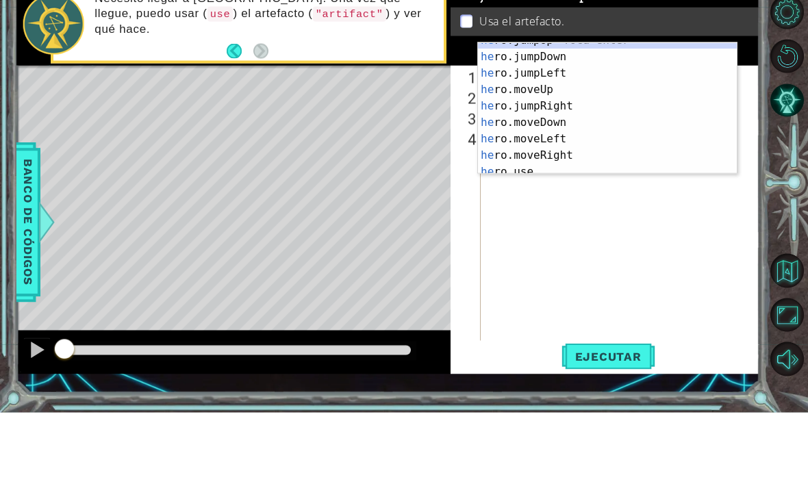
scroll to position [11, 0]
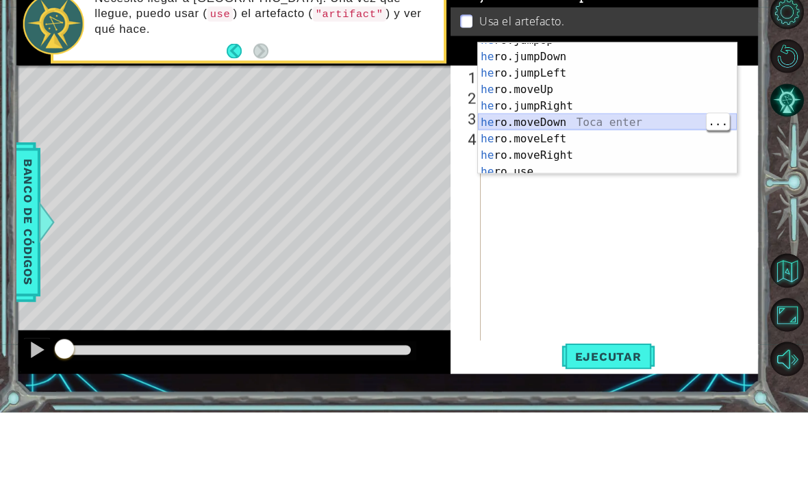
click at [557, 129] on div "he ro.jumpUp Toca enter he ro.jumpDown Toca enter he ro.jumpLeft Toca enter he …" at bounding box center [607, 189] width 259 height 164
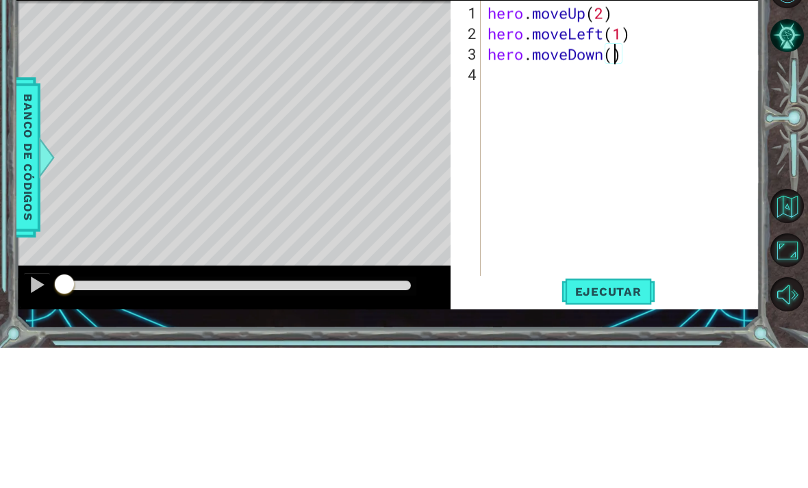
type textarea "hero.moveDown(2)"
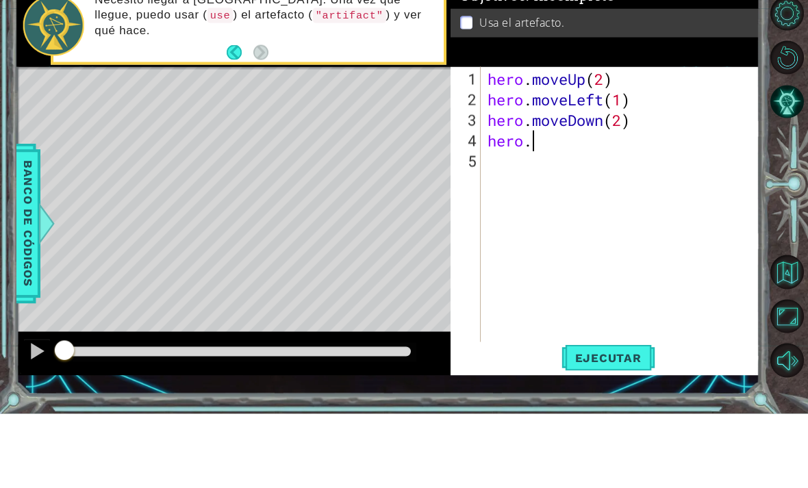
scroll to position [0, 2]
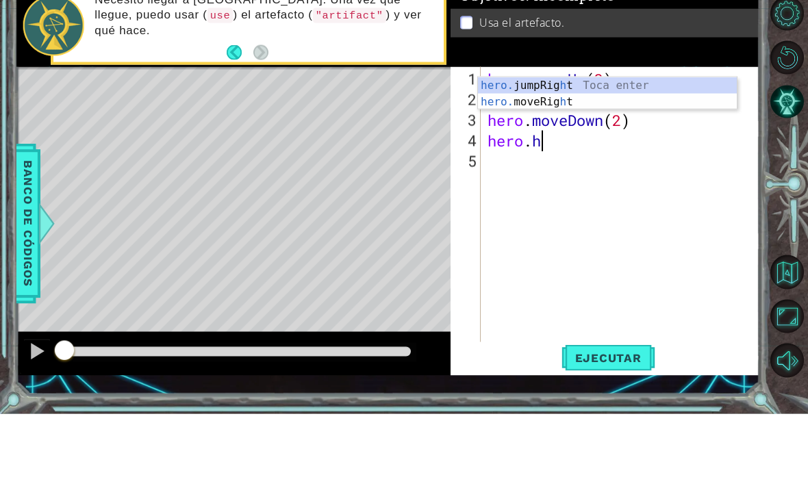
type textarea "hero."
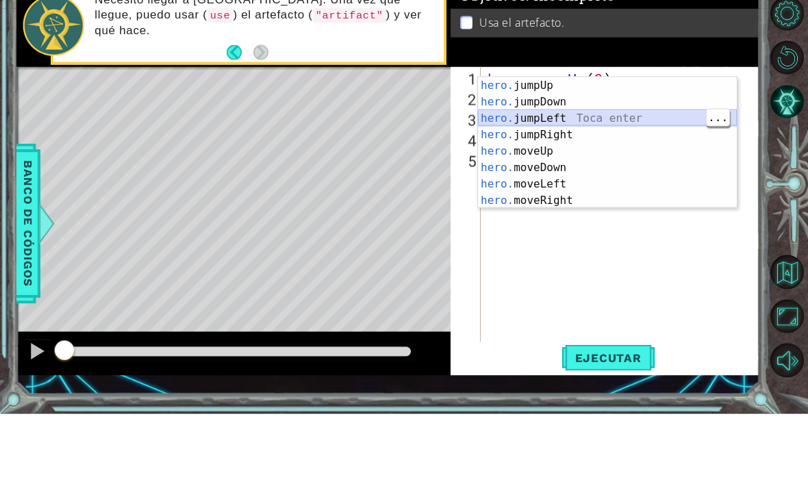
click at [609, 151] on div "hero. jumpUp Toca enter hero. jumpDown Toca enter hero. jumpLeft Toca enter her…" at bounding box center [607, 233] width 259 height 164
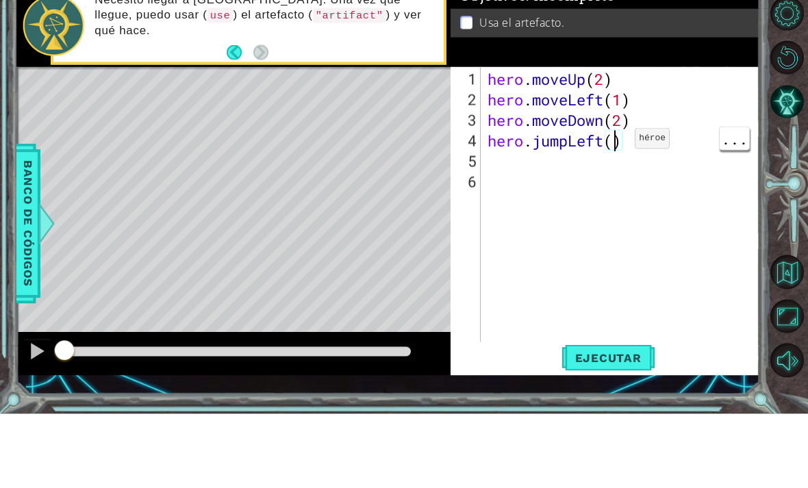
type textarea "hero.jumpLeft(1)"
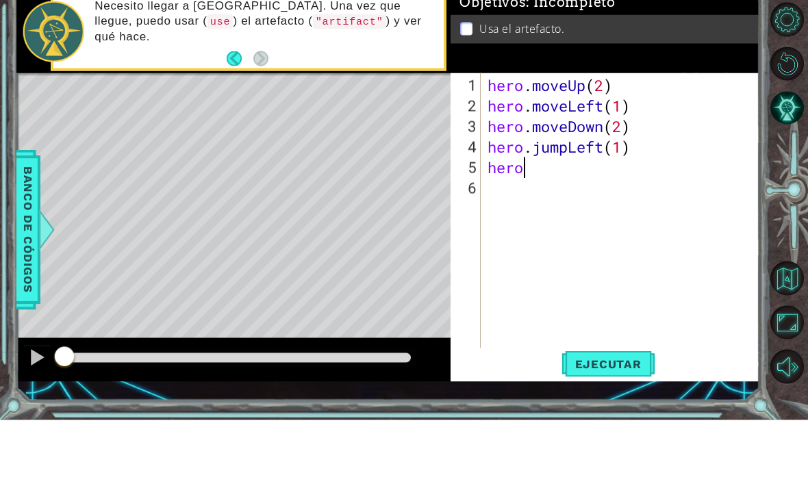
scroll to position [0, 1]
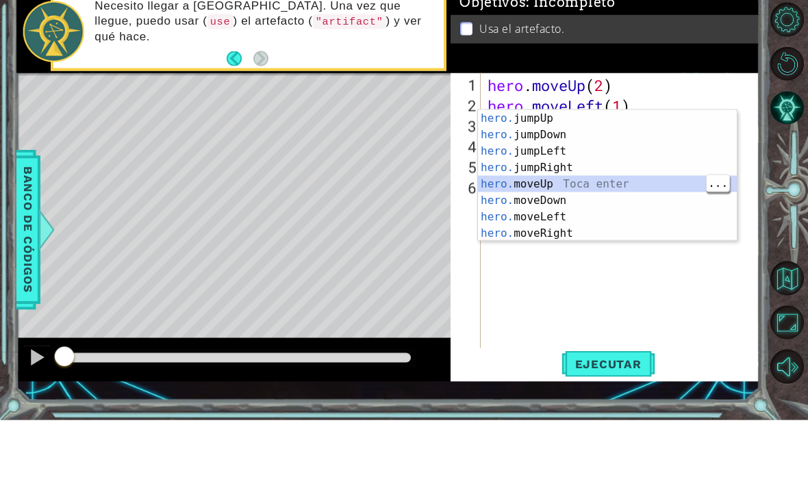
click at [582, 183] on div "hero. jumpUp Toca enter hero. jumpDown Toca enter hero. jumpLeft Toca enter her…" at bounding box center [607, 260] width 259 height 164
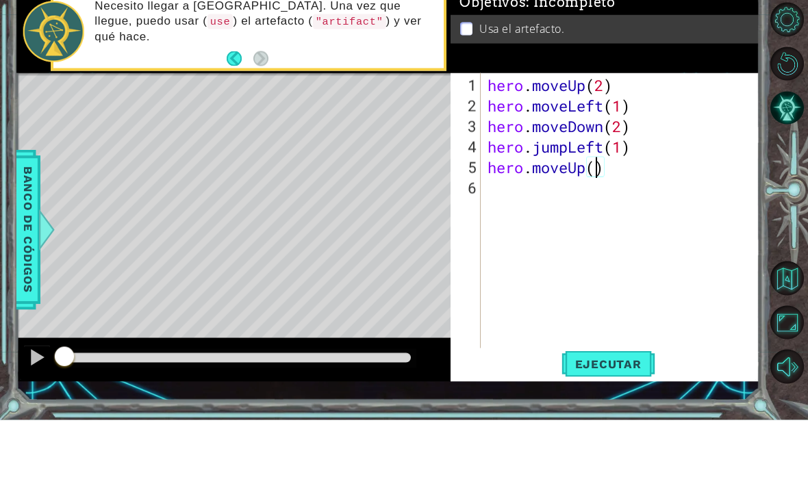
type textarea "hero.moveUp(2)"
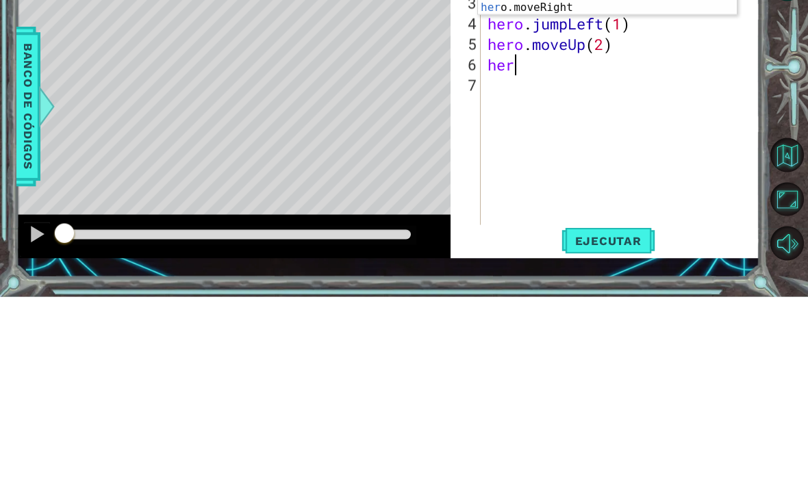
scroll to position [0, 1]
click at [626, 75] on div "her o.jumpUp Toca enter her o.jumpDown Toca enter her o.jumpLeft Toca enter her…" at bounding box center [607, 157] width 259 height 164
type textarea "hero.moveRight(1)"
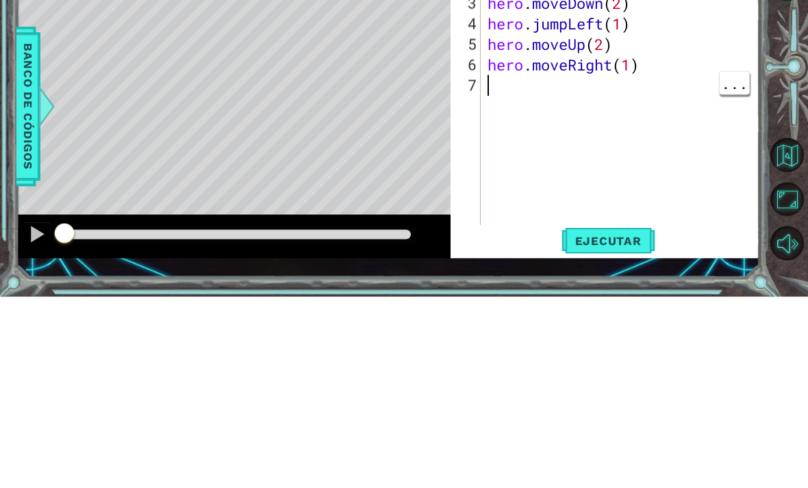
scroll to position [0, 0]
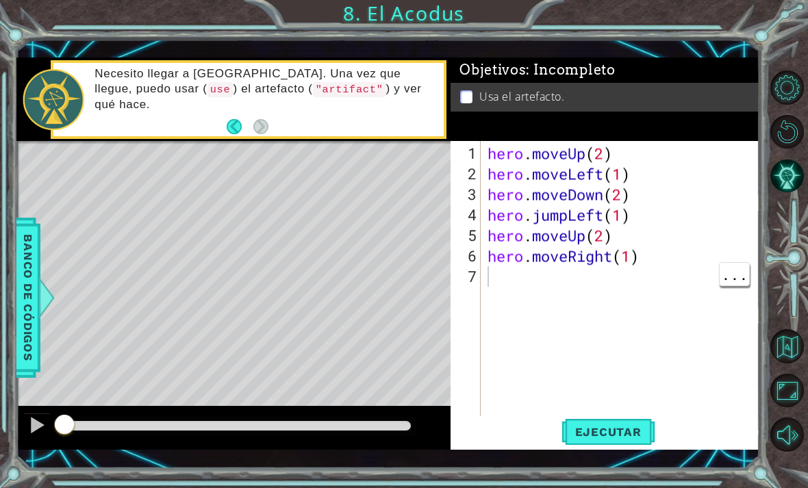
click at [596, 411] on div "hero . moveUp ( 2 ) hero . moveLeft ( 1 ) hero . moveDown ( 2 ) hero . jumpLeft…" at bounding box center [624, 307] width 279 height 329
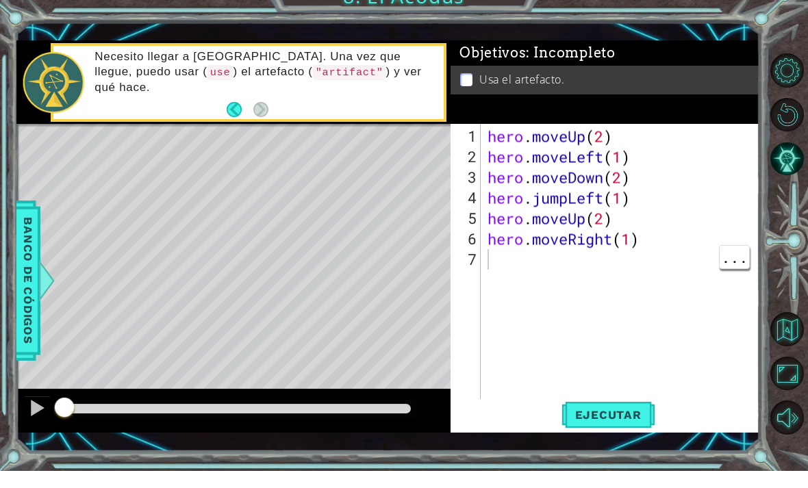
click at [629, 425] on span "Ejecutar" at bounding box center [608, 432] width 94 height 14
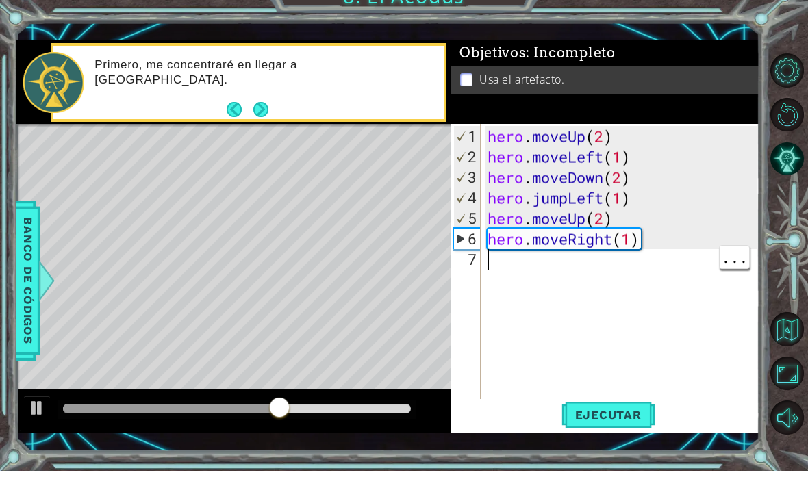
click at [610, 254] on div "hero . moveUp ( 2 ) hero . moveLeft ( 1 ) hero . moveDown ( 2 ) hero . jumpLeft…" at bounding box center [624, 307] width 279 height 329
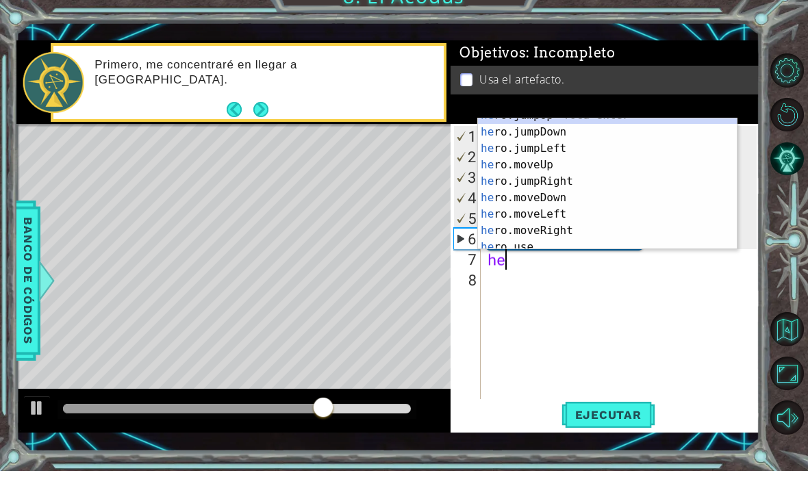
scroll to position [16, 0]
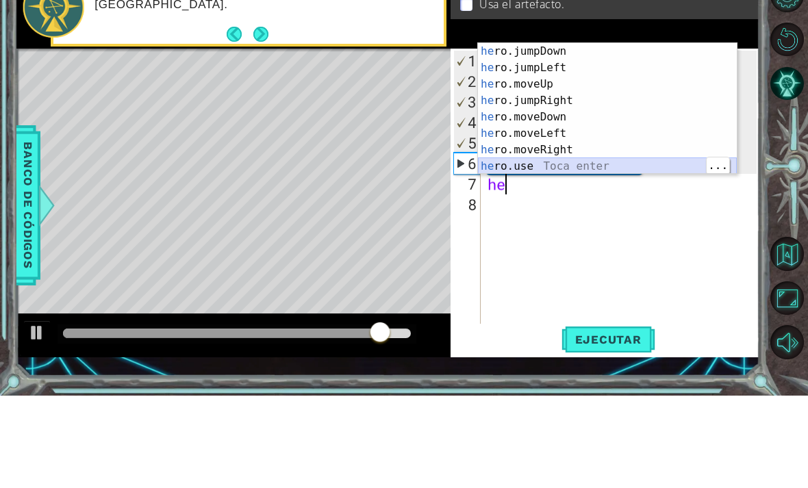
click at [571, 163] on div "he ro.jumpDown Toca enter he ro.jumpLeft Toca enter he ro.moveUp Toca enter he …" at bounding box center [607, 218] width 259 height 164
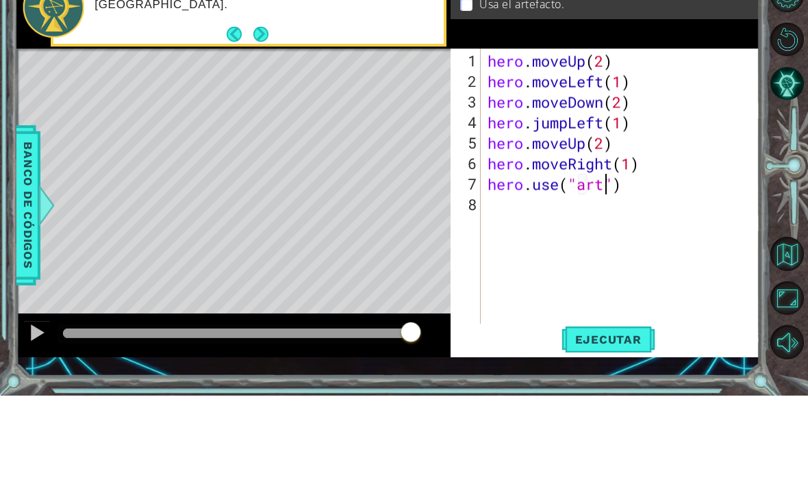
scroll to position [0, 6]
type textarea "hero.moveRight(1)"
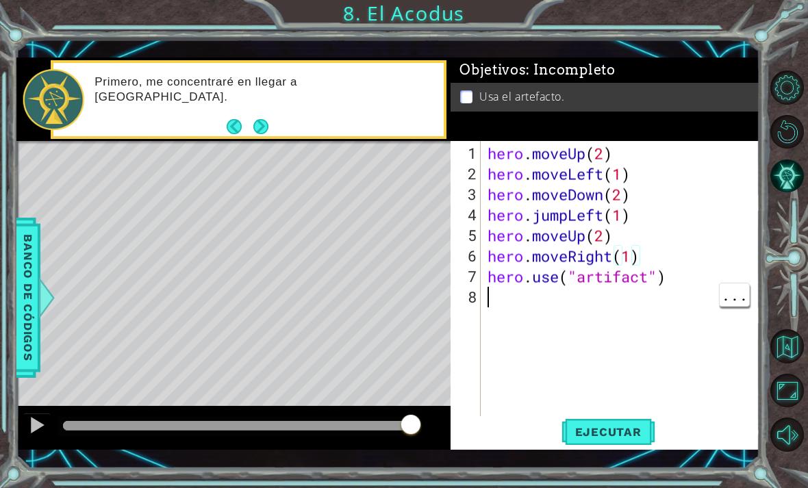
scroll to position [0, 0]
click at [628, 408] on div "hero . moveUp ( 2 ) hero . moveLeft ( 1 ) hero . moveDown ( 2 ) hero . jumpLeft…" at bounding box center [624, 307] width 279 height 329
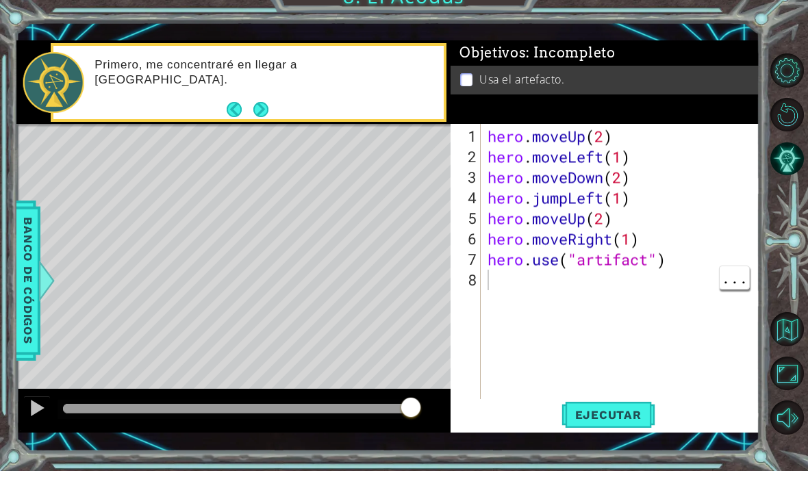
click at [628, 425] on span "Ejecutar" at bounding box center [608, 432] width 94 height 14
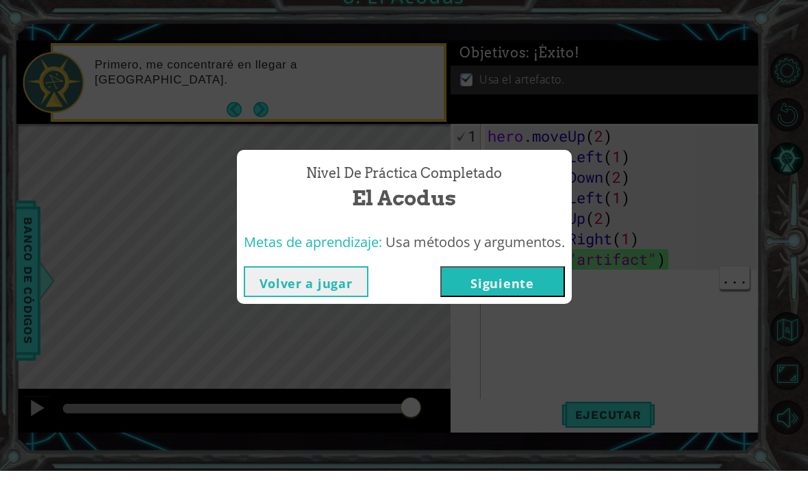
click at [523, 289] on button "Siguiente" at bounding box center [502, 298] width 125 height 31
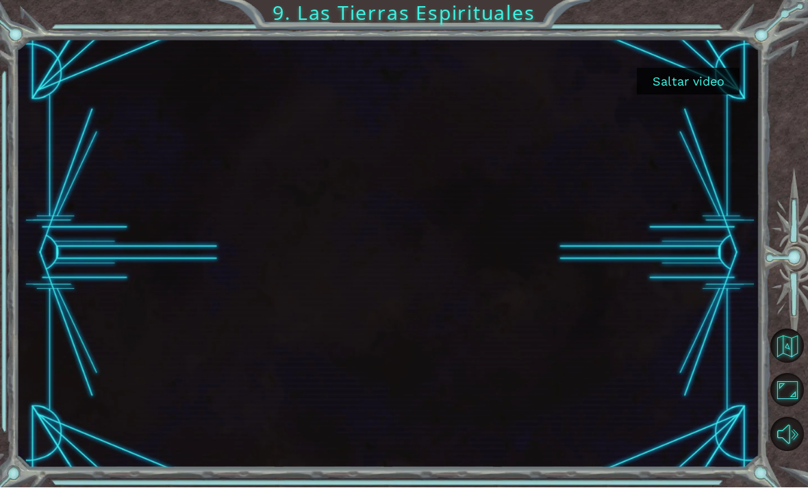
scroll to position [8, 0]
